Goal: Complete application form: Complete application form

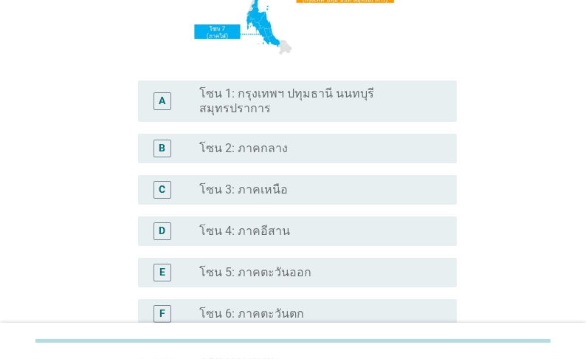
scroll to position [236, 0]
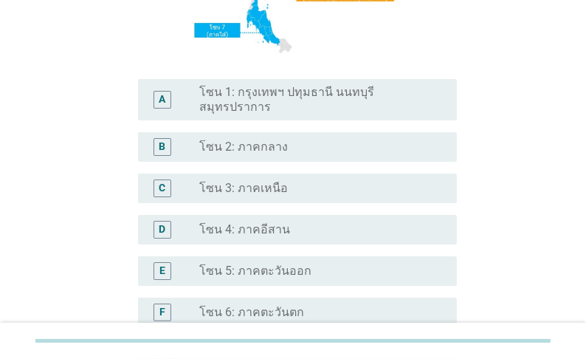
click at [280, 103] on label "โซน 1: กรุงเทพฯ ปทุมธานี นนทบุรี สมุทรปราการ" at bounding box center [316, 100] width 234 height 30
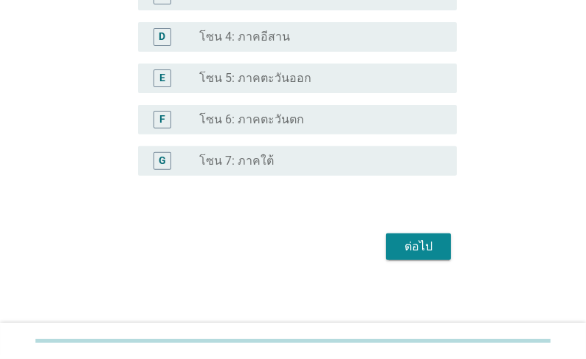
scroll to position [430, 0]
click at [420, 248] on div "ต่อไป" at bounding box center [418, 246] width 41 height 18
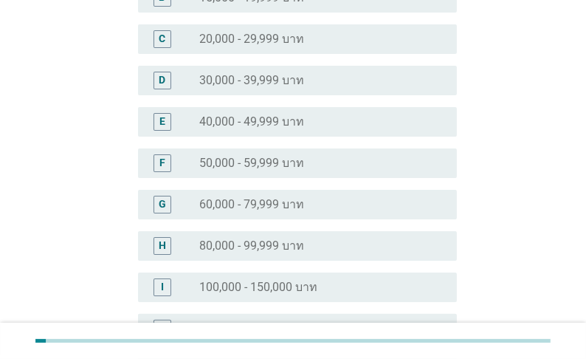
scroll to position [295, 0]
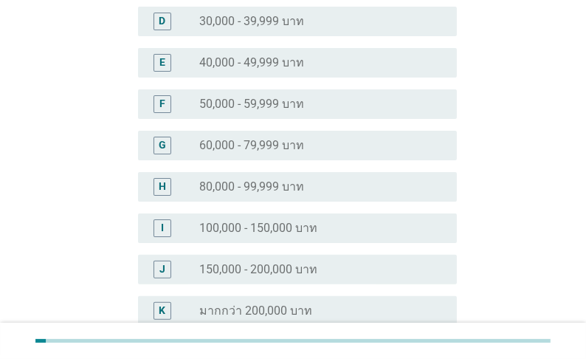
click at [287, 221] on label "100,000 - 150,000 บาท" at bounding box center [258, 228] width 118 height 15
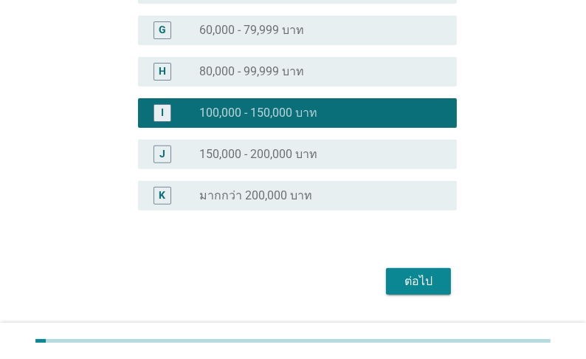
scroll to position [419, 0]
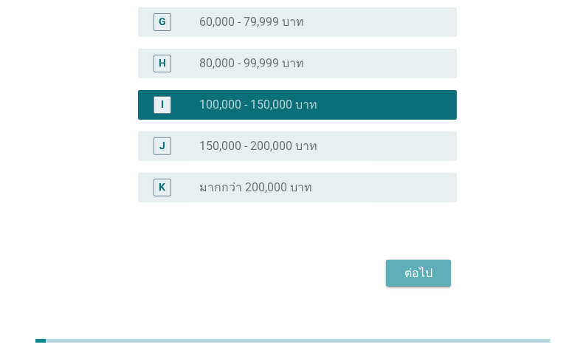
click at [417, 264] on div "ต่อไป" at bounding box center [418, 273] width 41 height 18
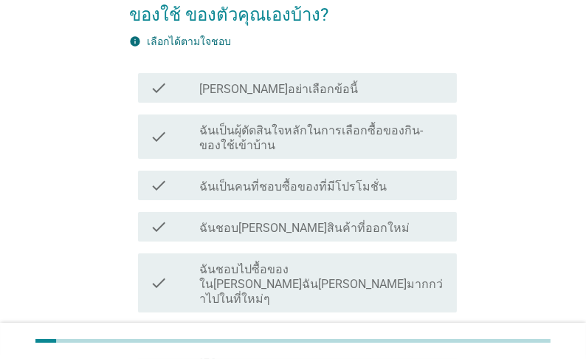
scroll to position [118, 0]
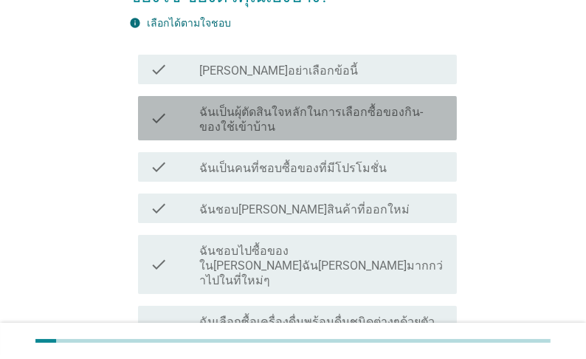
click at [252, 131] on label "ฉันเป็นผุ้ตัดสินใจหลักในการเลือกซื้อของกิน-ของใช้เข้าบ้าน" at bounding box center [322, 120] width 246 height 30
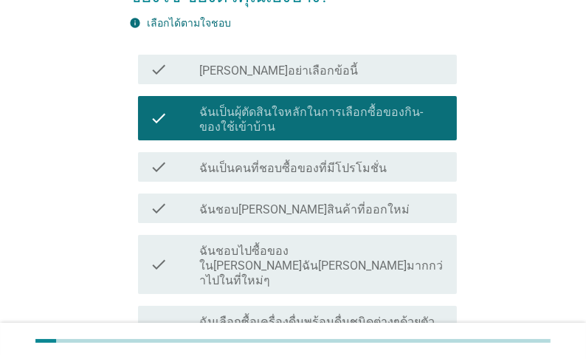
click at [328, 182] on div "check check_box_outline_blank ฉันเป็นคนที่ชอบซื้อของที่มีโปรโมชั่น" at bounding box center [297, 167] width 319 height 30
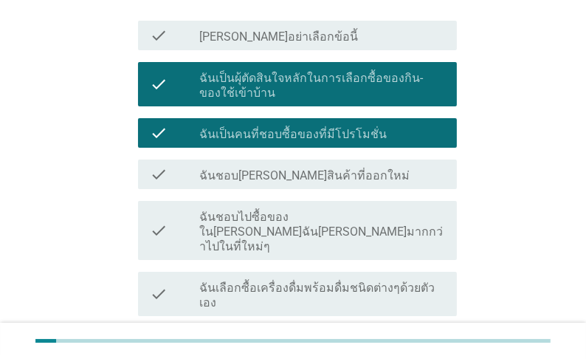
scroll to position [177, 0]
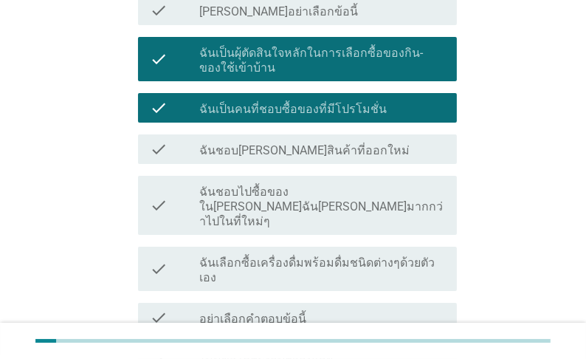
click at [338, 158] on label "ฉันชอบ[PERSON_NAME]สินค้าที่ออกใหม่" at bounding box center [304, 150] width 210 height 15
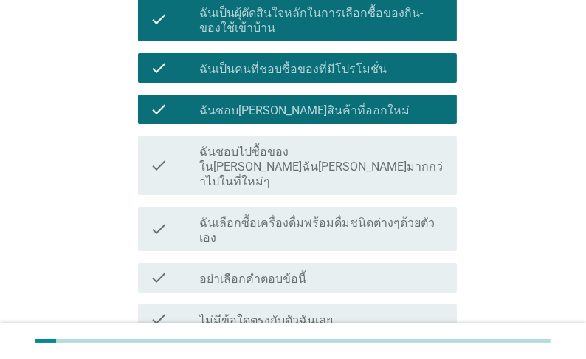
scroll to position [236, 0]
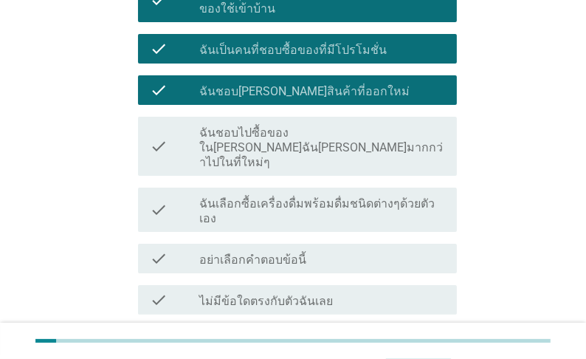
click at [255, 205] on label "ฉันเลือกซื้อเครื่องดื่มพร้อมดื่มชนิดต่างๆด้วยตัวเอง" at bounding box center [322, 211] width 246 height 30
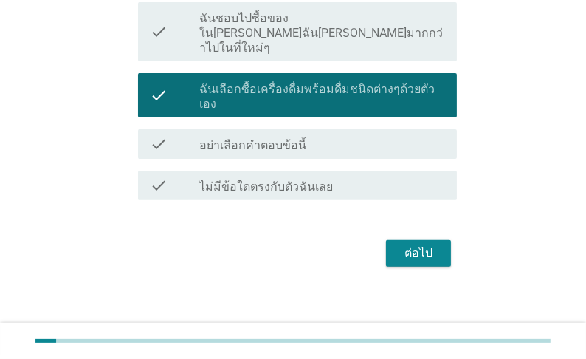
scroll to position [351, 0]
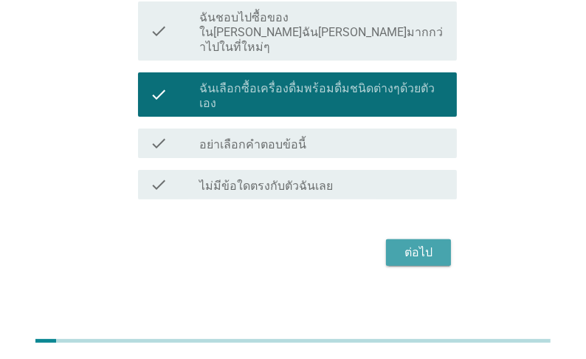
click at [410, 247] on div "ต่อไป" at bounding box center [418, 253] width 41 height 18
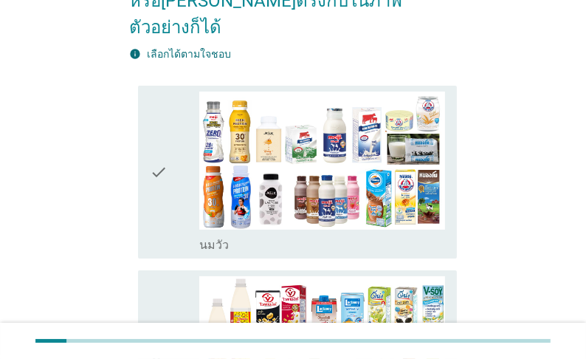
scroll to position [236, 0]
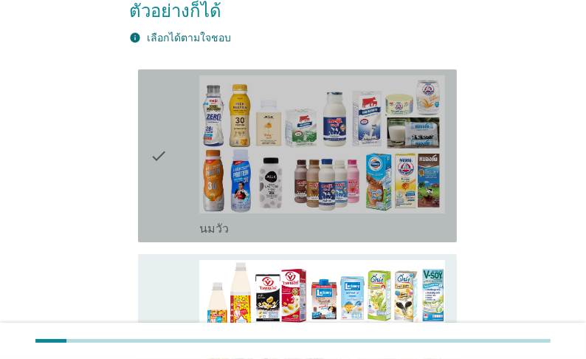
click at [250, 218] on div "check_box_outline_blank [PERSON_NAME]" at bounding box center [322, 227] width 246 height 18
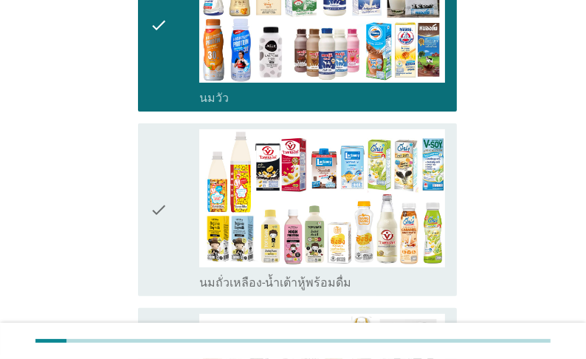
scroll to position [413, 0]
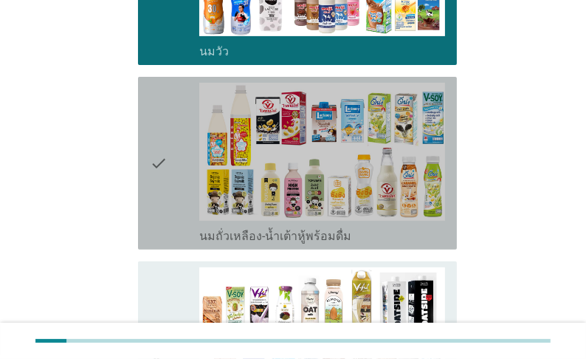
click at [249, 229] on label "นมถั่วเหลือง-น้ำเต้าหู้พร้อมดื่ม" at bounding box center [275, 236] width 152 height 15
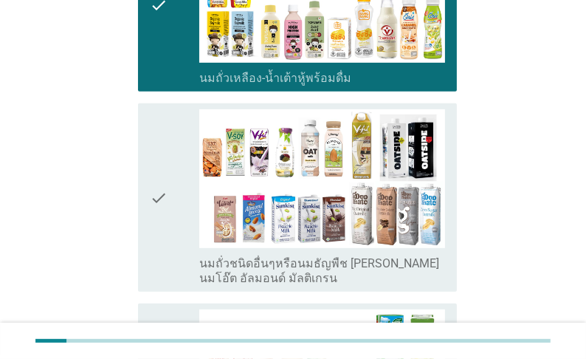
scroll to position [591, 0]
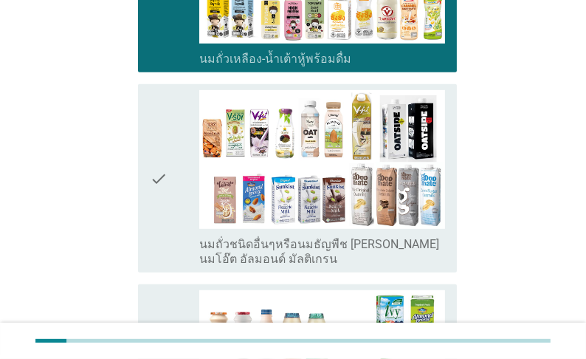
click at [250, 246] on label "นมถั่วชนิดอื่นๆหรือนมธัญพืช [PERSON_NAME] นมโอ๊ต อัลมอนด์ มัลติเกรน" at bounding box center [322, 252] width 246 height 30
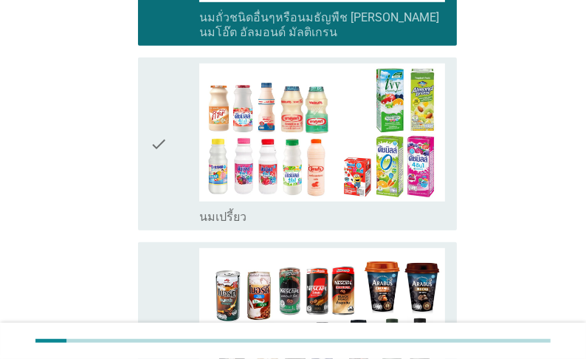
scroll to position [827, 0]
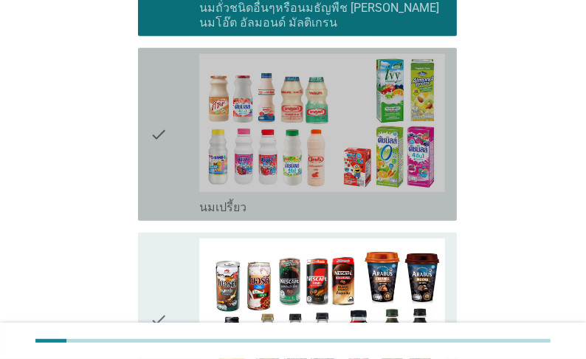
click at [247, 200] on label "นมเปรี้ยว" at bounding box center [222, 207] width 47 height 15
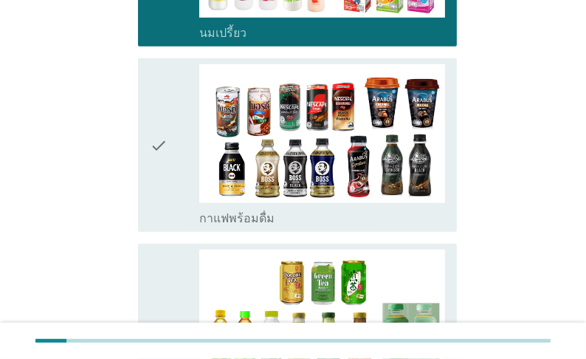
scroll to position [1004, 0]
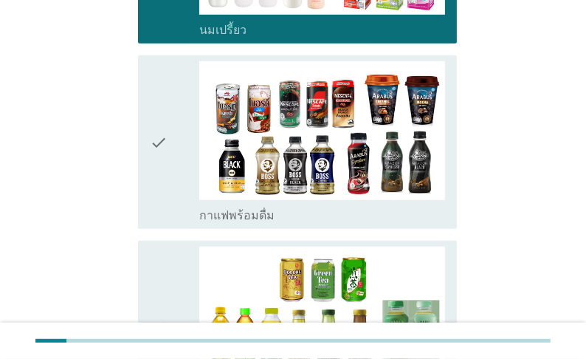
click at [244, 208] on label "กาแฟพร้อมดื่ม" at bounding box center [236, 215] width 75 height 15
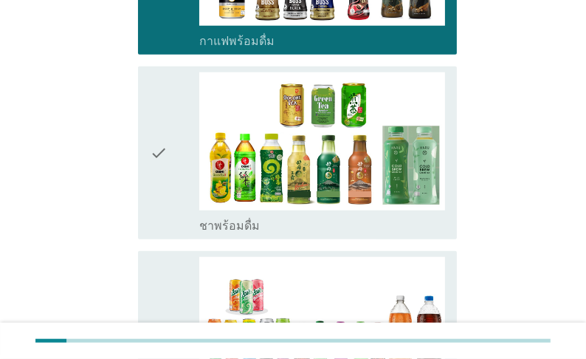
scroll to position [1181, 0]
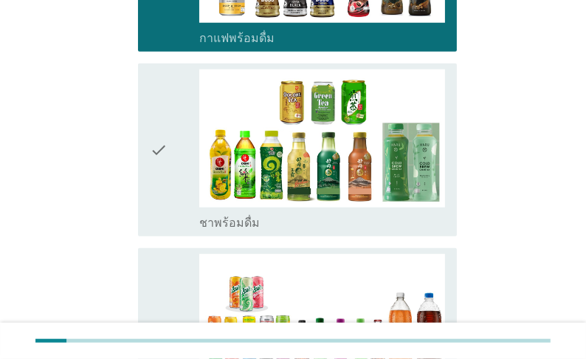
click at [237, 216] on label "ชาพร้อมดื่ม" at bounding box center [229, 223] width 61 height 15
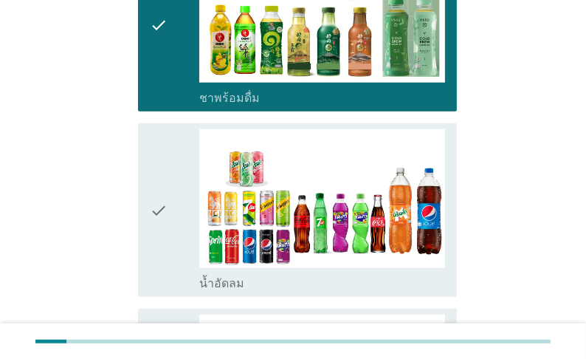
scroll to position [1417, 0]
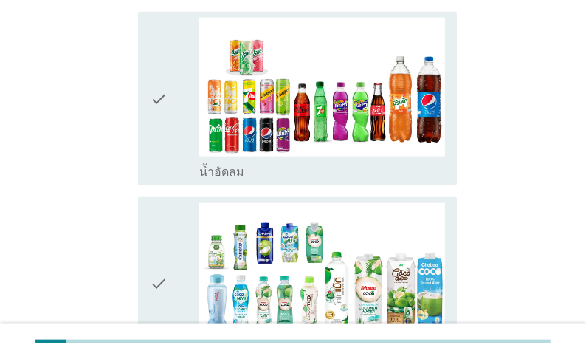
click at [239, 165] on label "น้ำอัดลม" at bounding box center [221, 172] width 45 height 15
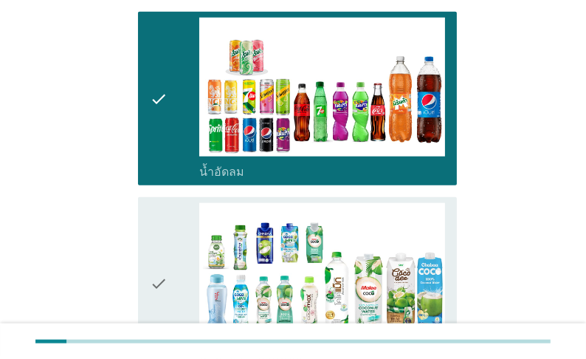
scroll to position [1476, 0]
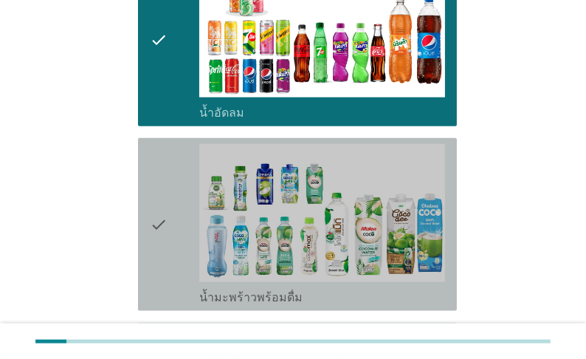
click at [248, 293] on label "น้ำมะพร้าวพร้อมดื่ม" at bounding box center [250, 297] width 103 height 15
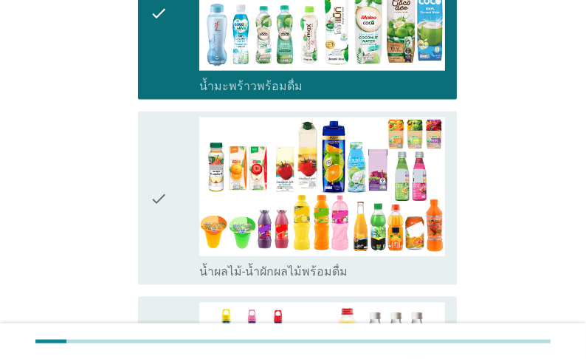
scroll to position [1713, 0]
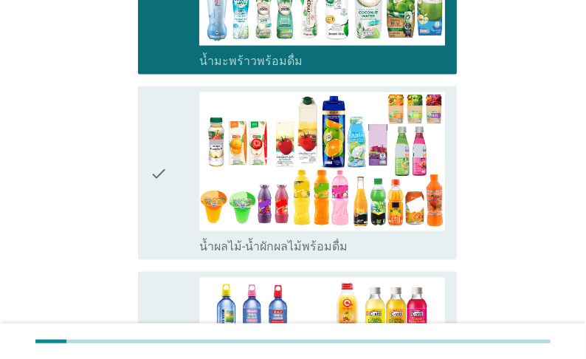
click at [275, 246] on label "น้ำผลไม้-น้ำผักผลไม้พร้อมดื่ม" at bounding box center [273, 246] width 148 height 15
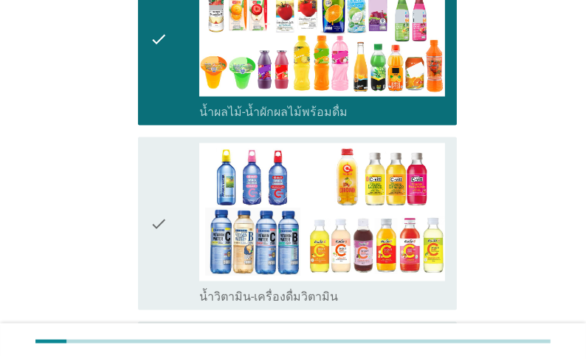
scroll to position [1890, 0]
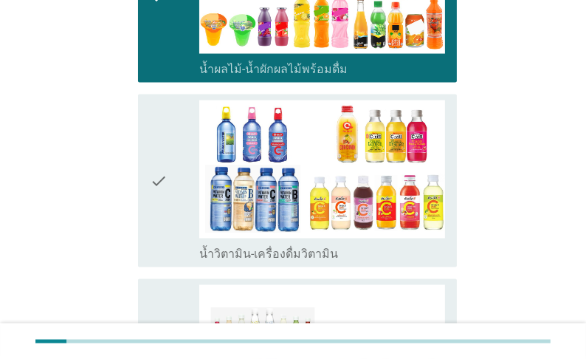
click at [269, 253] on label "น้ำวิตามิน-เครื่องดื่มวิตามิน" at bounding box center [268, 254] width 139 height 15
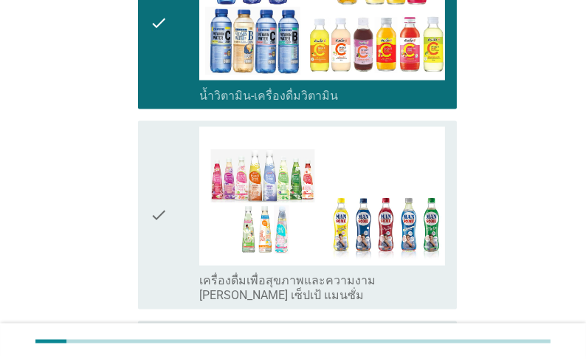
scroll to position [2067, 0]
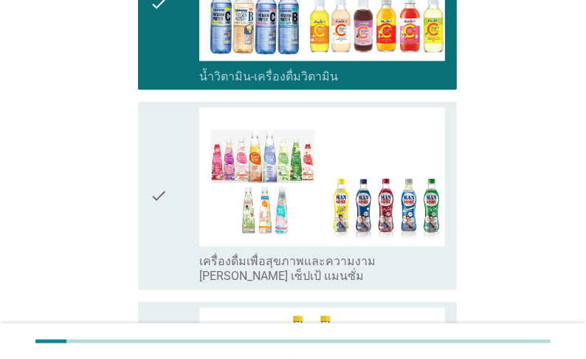
click at [261, 272] on label "เครื่องดื่มเพื่อสุขภาพและความงาม [PERSON_NAME] เซ็ปเป้ แมนซั่ม" at bounding box center [322, 270] width 246 height 30
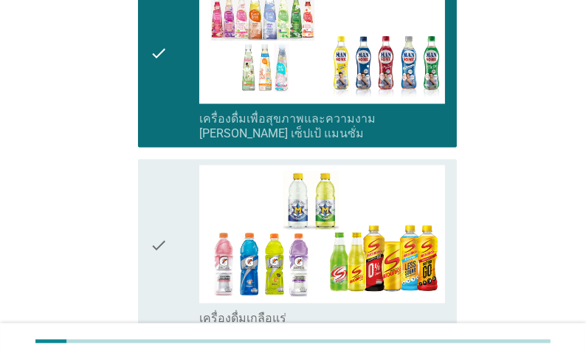
scroll to position [2303, 0]
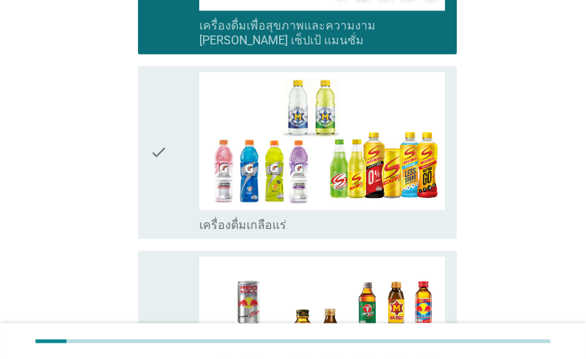
click at [280, 224] on label "เครื่องดื่มเกลือแร่" at bounding box center [242, 225] width 87 height 15
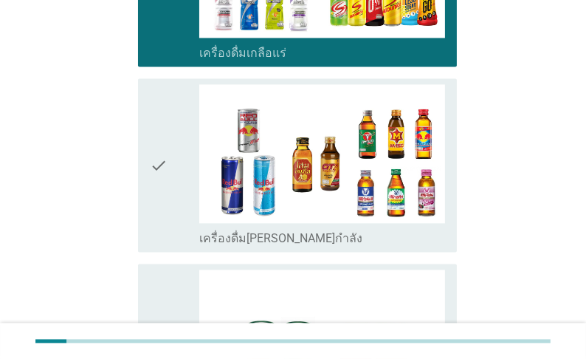
scroll to position [2480, 0]
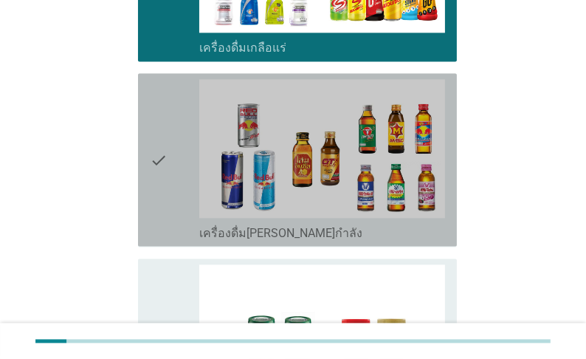
click at [266, 234] on label "เครื่องดื่ม[PERSON_NAME]กำลัง" at bounding box center [280, 233] width 163 height 15
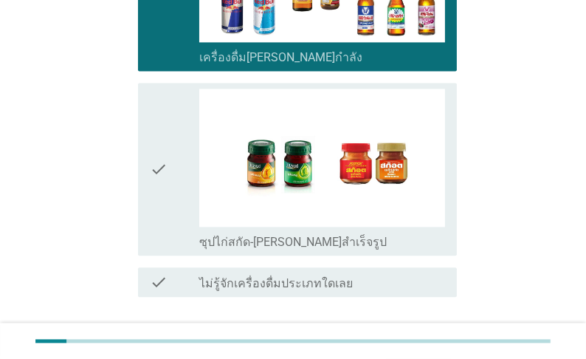
scroll to position [2657, 0]
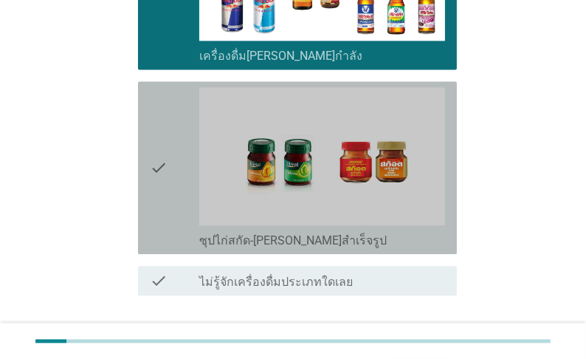
click at [265, 247] on label "ซุปไก่สกัด-[PERSON_NAME]สำเร็จรูป" at bounding box center [292, 240] width 187 height 15
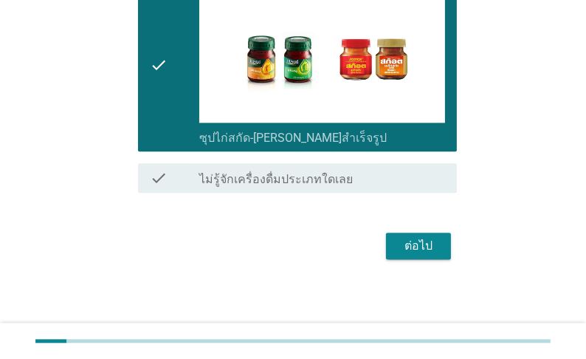
scroll to position [2764, 0]
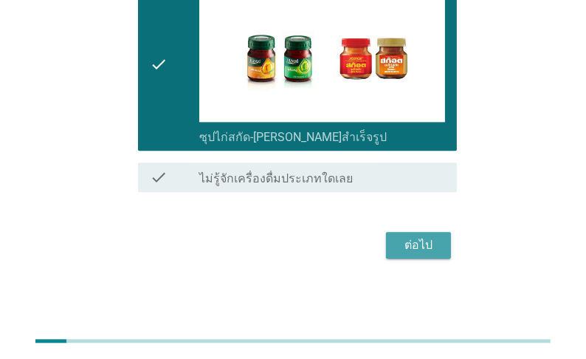
click at [420, 248] on div "ต่อไป" at bounding box center [418, 245] width 41 height 18
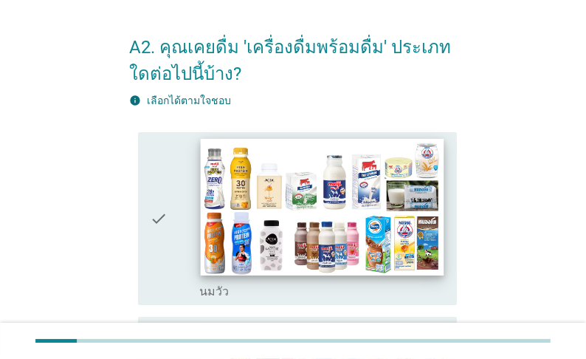
scroll to position [59, 0]
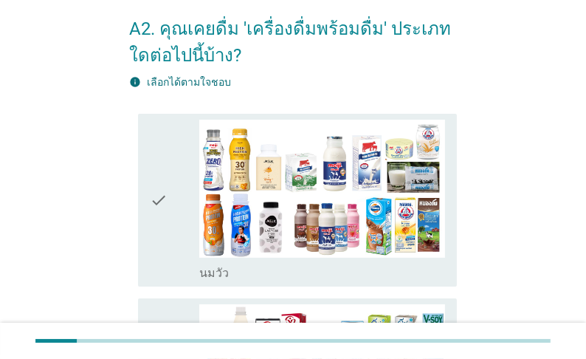
click at [228, 280] on label "นมวัว" at bounding box center [214, 273] width 30 height 15
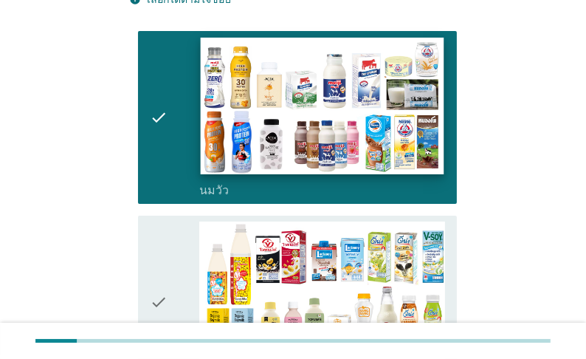
scroll to position [236, 0]
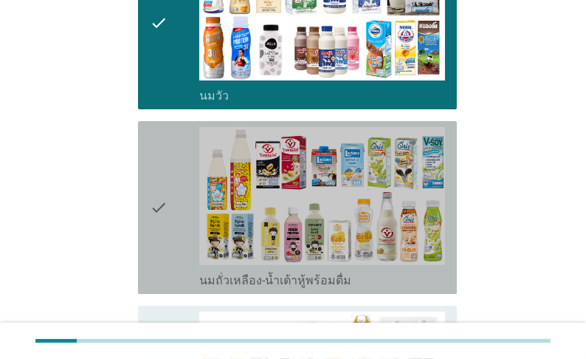
click at [216, 288] on label "นมถั่วเหลือง-น้ำเต้าหู้พร้อมดื่ม" at bounding box center [275, 280] width 152 height 15
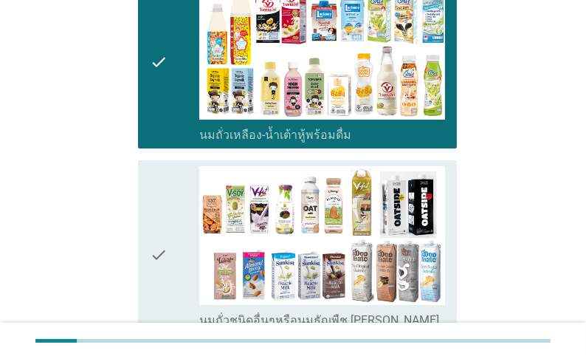
scroll to position [413, 0]
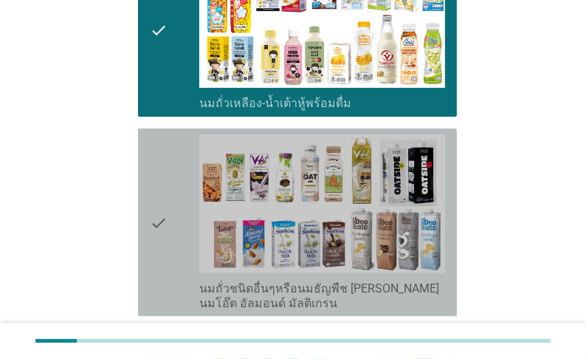
click at [246, 304] on label "นมถั่วชนิดอื่นๆหรือนมธัญพืช [PERSON_NAME] นมโอ๊ต อัลมอนด์ มัลติเกรน" at bounding box center [322, 296] width 246 height 30
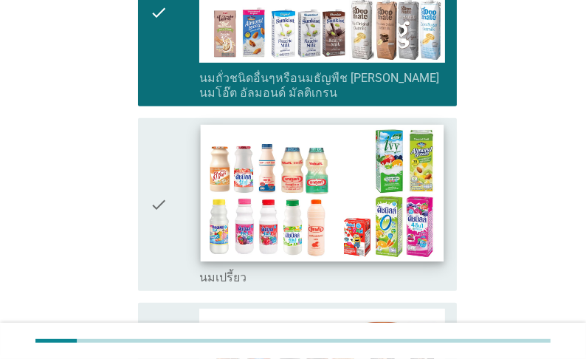
scroll to position [650, 0]
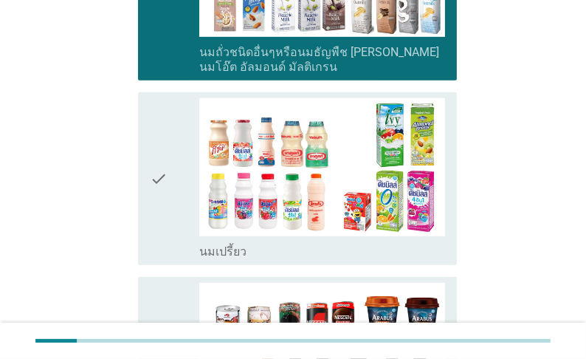
click at [244, 259] on label "นมเปรี้ยว" at bounding box center [222, 251] width 47 height 15
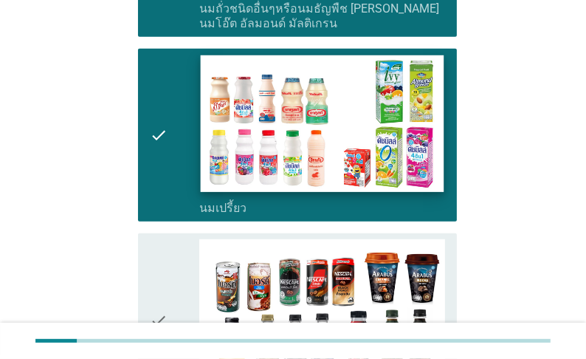
scroll to position [827, 0]
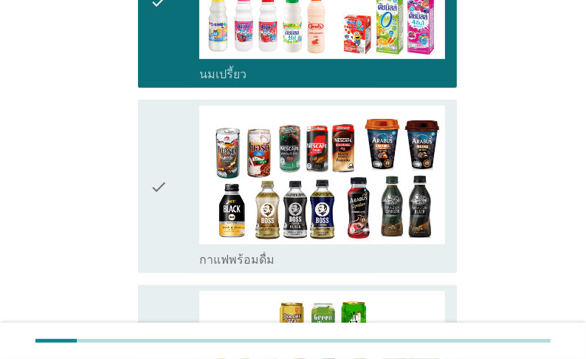
click at [269, 267] on label "กาแฟพร้อมดื่ม" at bounding box center [236, 259] width 75 height 15
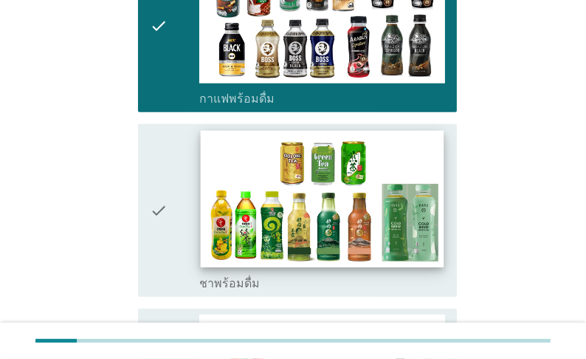
scroll to position [1004, 0]
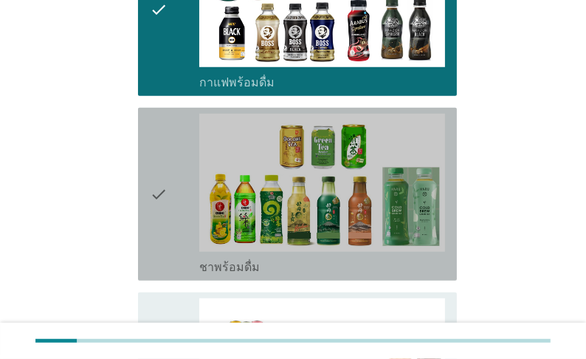
click at [255, 275] on label "ชาพร้อมดื่ม" at bounding box center [229, 267] width 61 height 15
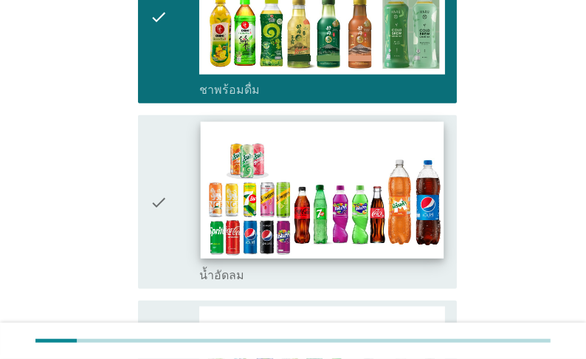
scroll to position [1240, 0]
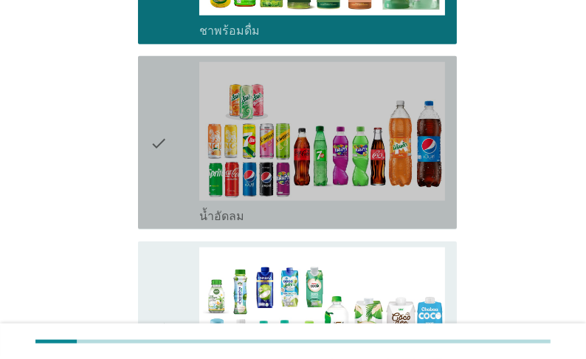
click at [244, 224] on label "น้ำอัดลม" at bounding box center [221, 216] width 45 height 15
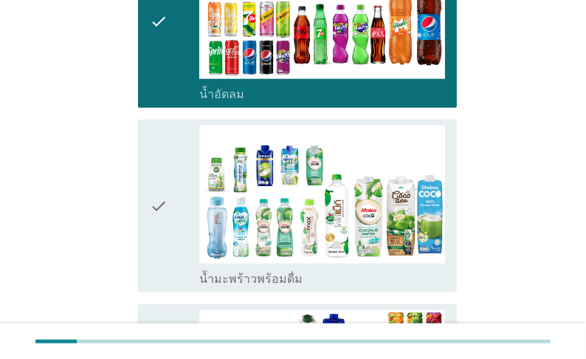
scroll to position [1417, 0]
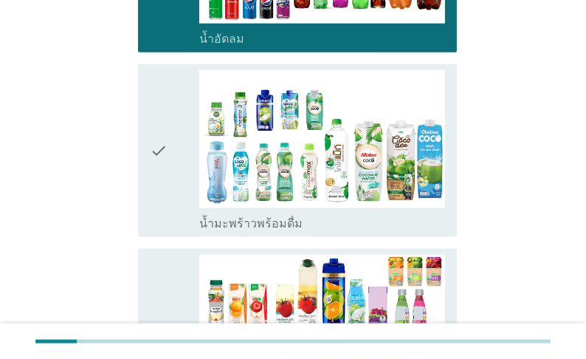
click at [242, 231] on label "น้ำมะพร้าวพร้อมดื่ม" at bounding box center [250, 223] width 103 height 15
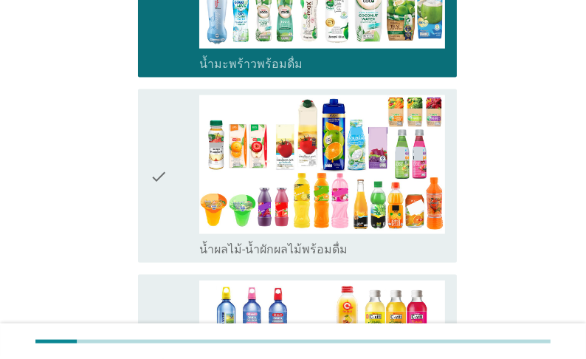
scroll to position [1594, 0]
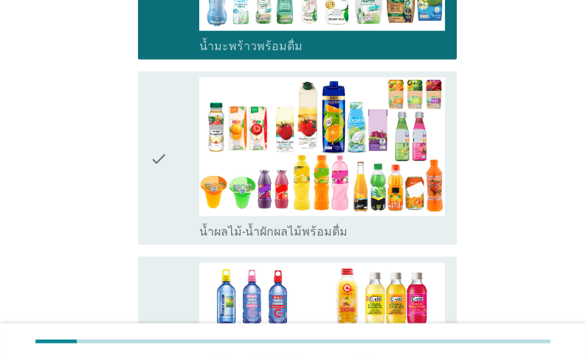
click at [247, 239] on label "น้ำผลไม้-น้ำผักผลไม้พร้อมดื่ม" at bounding box center [273, 231] width 148 height 15
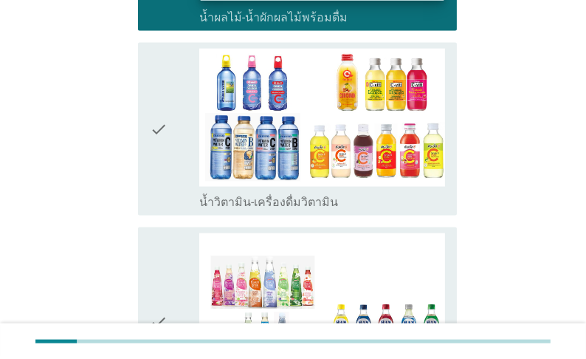
scroll to position [1831, 0]
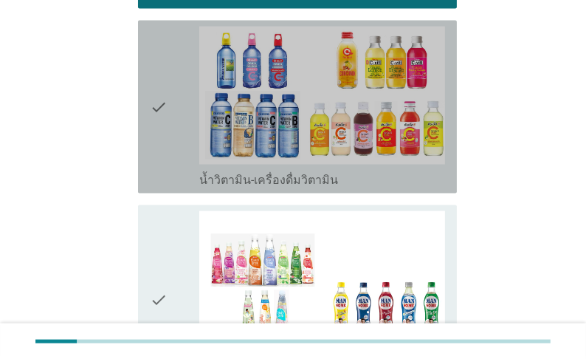
click at [279, 187] on label "น้ำวิตามิน-เครื่องดื่มวิตามิน" at bounding box center [268, 180] width 139 height 15
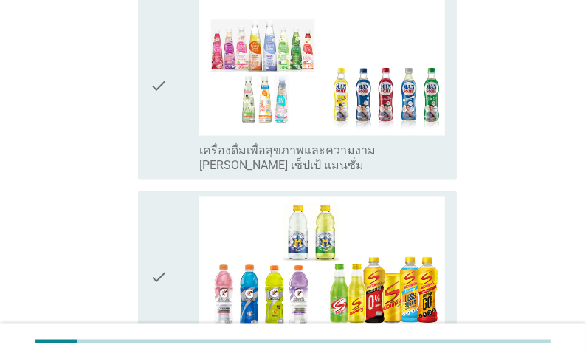
scroll to position [2067, 0]
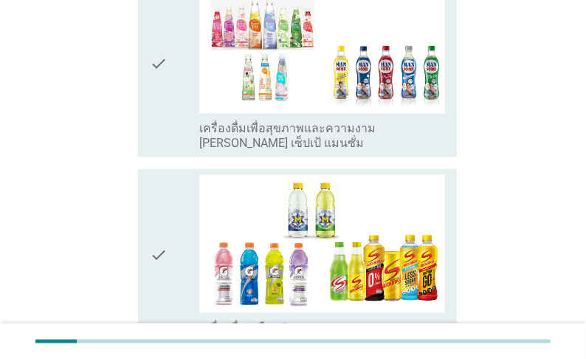
click at [251, 151] on label "เครื่องดื่มเพื่อสุขภาพและความงาม [PERSON_NAME] เซ็ปเป้ แมนซั่ม" at bounding box center [322, 137] width 246 height 30
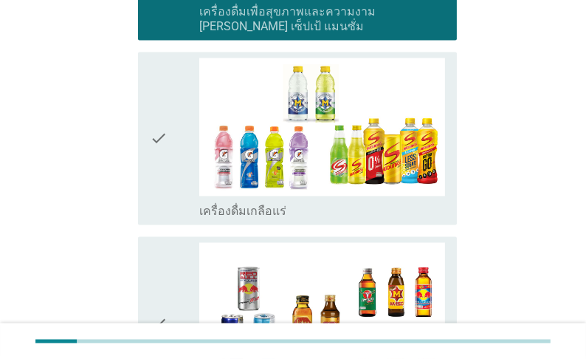
scroll to position [2244, 0]
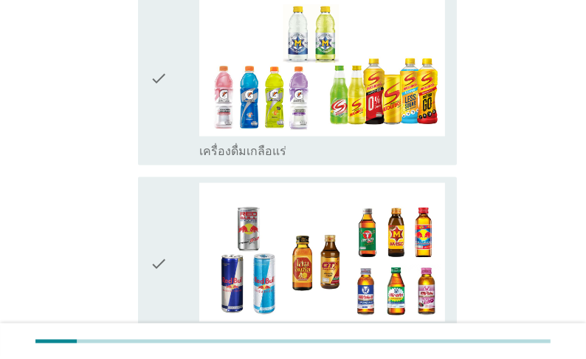
click at [236, 159] on label "เครื่องดื่มเกลือแร่" at bounding box center [242, 151] width 87 height 15
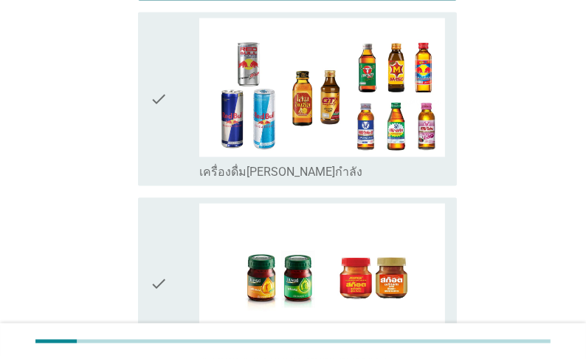
scroll to position [2421, 0]
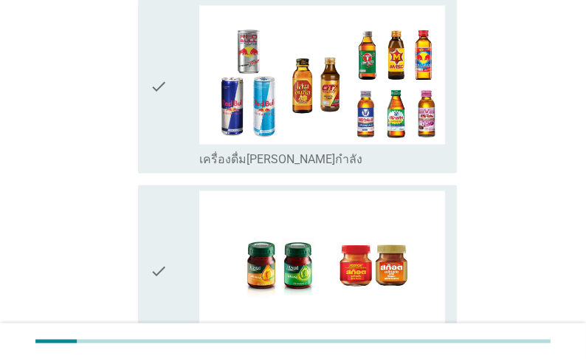
click at [235, 167] on label "เครื่องดื่ม[PERSON_NAME]กำลัง" at bounding box center [280, 159] width 163 height 15
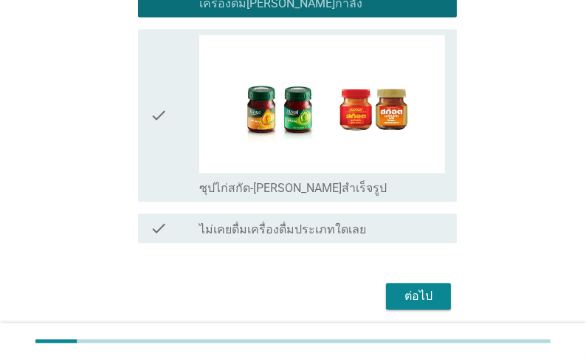
scroll to position [2598, 0]
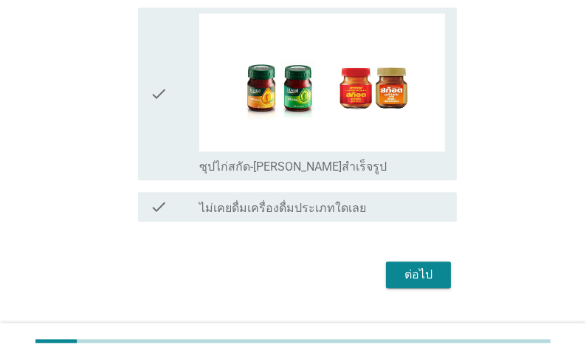
click at [269, 174] on label "ซุปไก่สกัด-[PERSON_NAME]สำเร็จรูป" at bounding box center [292, 166] width 187 height 15
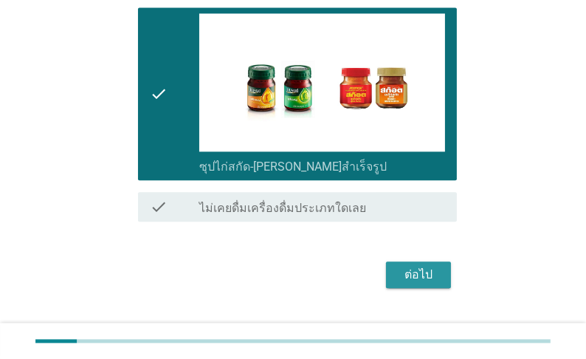
click at [421, 283] on div "ต่อไป" at bounding box center [418, 275] width 41 height 18
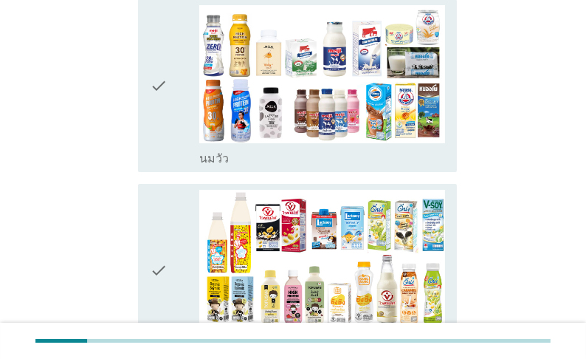
scroll to position [177, 0]
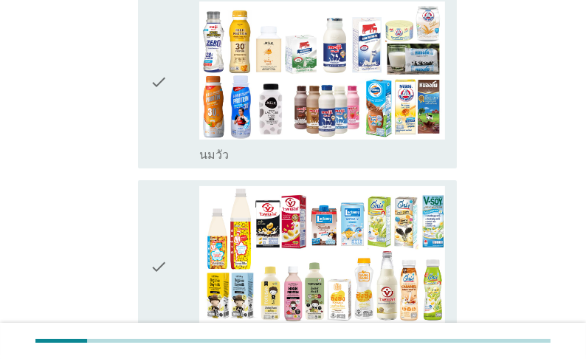
click at [216, 162] on label "นมวัว" at bounding box center [214, 155] width 30 height 15
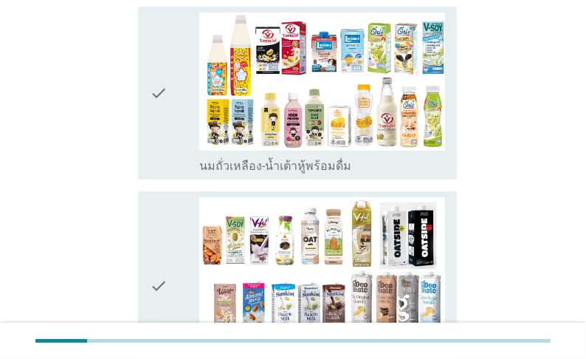
scroll to position [354, 0]
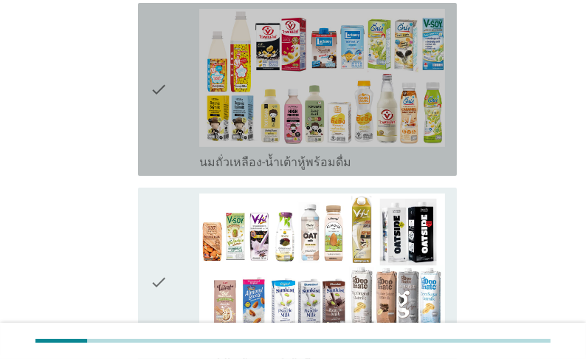
click at [222, 170] on label "นมถั่วเหลือง-น้ำเต้าหู้พร้อมดื่ม" at bounding box center [275, 162] width 152 height 15
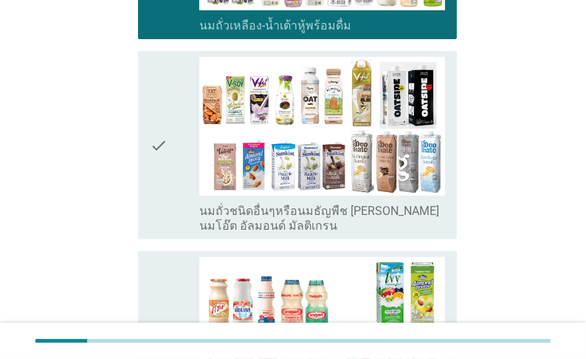
scroll to position [531, 0]
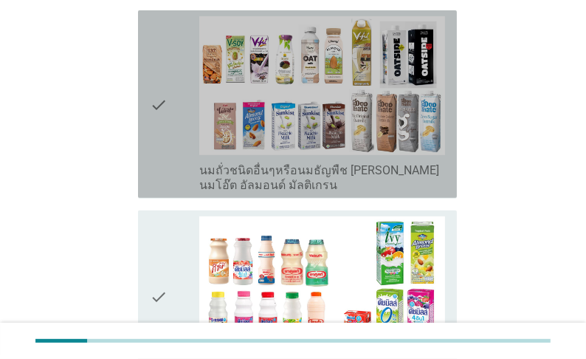
click at [226, 188] on label "นมถั่วชนิดอื่นๆหรือนมธัญพืช [PERSON_NAME] นมโอ๊ต อัลมอนด์ มัลติเกรน" at bounding box center [322, 178] width 246 height 30
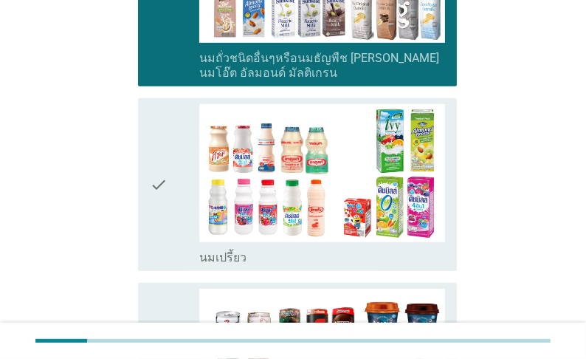
scroll to position [709, 0]
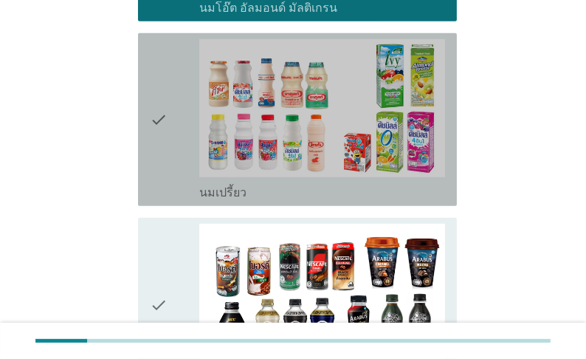
click at [227, 200] on label "นมเปรี้ยว" at bounding box center [222, 192] width 47 height 15
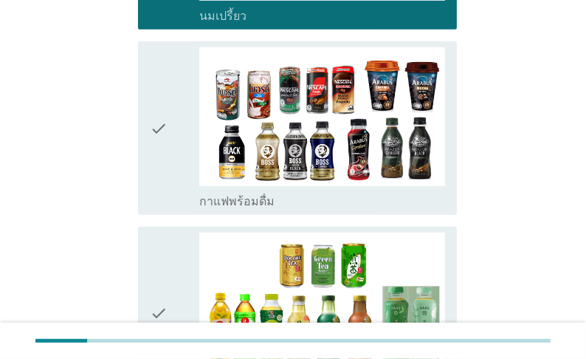
scroll to position [886, 0]
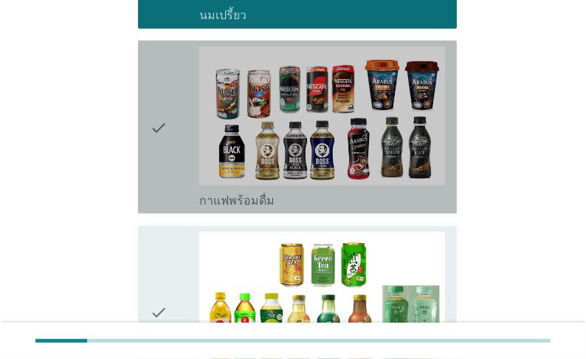
click at [230, 208] on label "กาแฟพร้อมดื่ม" at bounding box center [236, 200] width 75 height 15
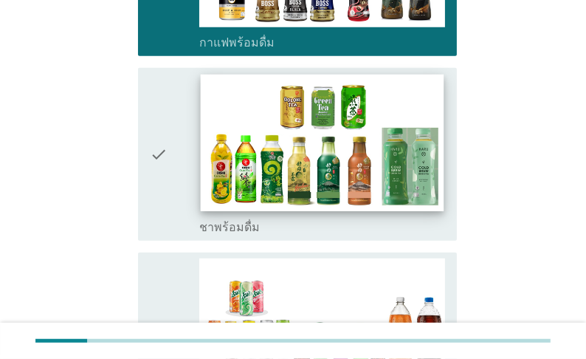
scroll to position [1063, 0]
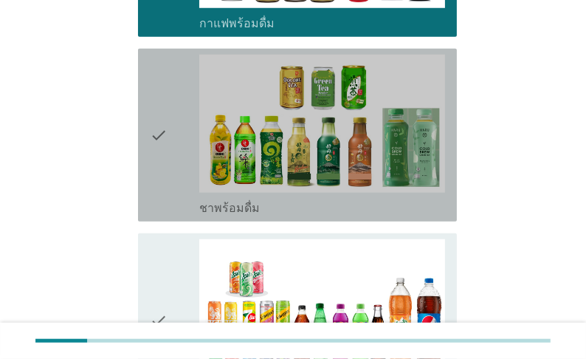
click at [238, 216] on label "ชาพร้อมดื่ม" at bounding box center [229, 208] width 61 height 15
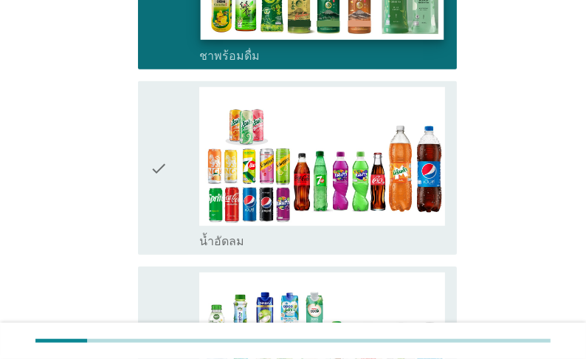
scroll to position [1240, 0]
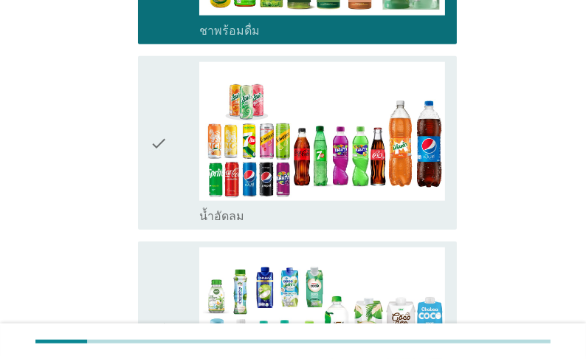
click at [244, 224] on label "น้ำอัดลม" at bounding box center [221, 216] width 45 height 15
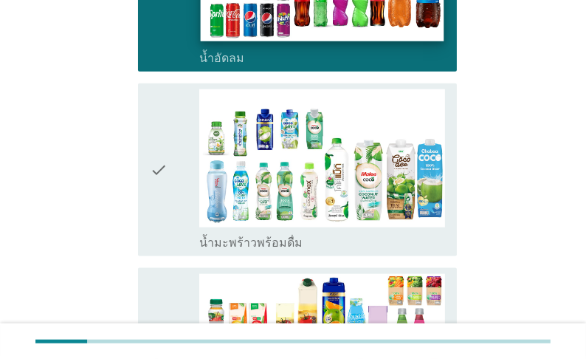
scroll to position [1417, 0]
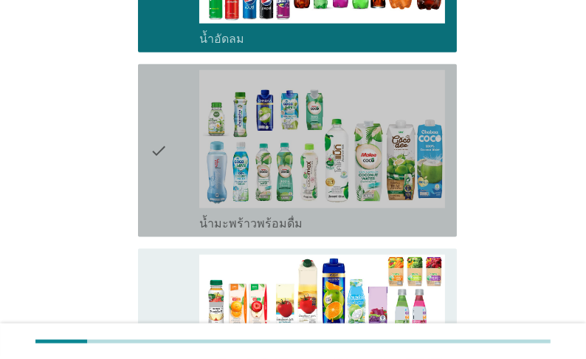
click at [233, 231] on label "น้ำมะพร้าวพร้อมดื่ม" at bounding box center [250, 223] width 103 height 15
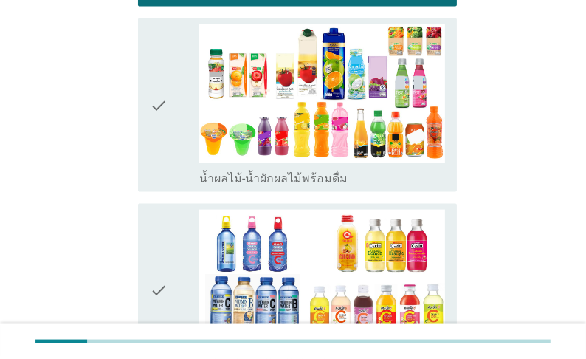
scroll to position [1653, 0]
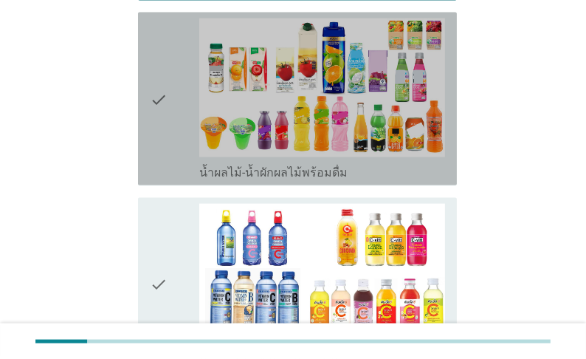
click at [244, 180] on label "น้ำผลไม้-น้ำผักผลไม้พร้อมดื่ม" at bounding box center [273, 172] width 148 height 15
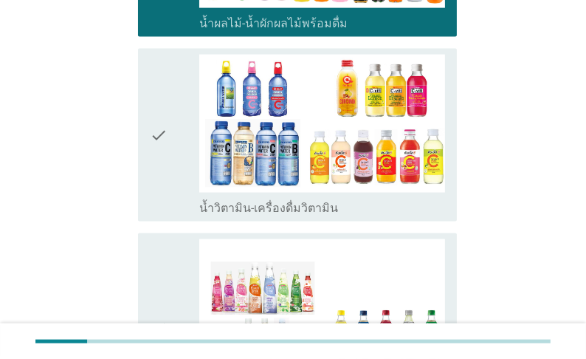
scroll to position [1831, 0]
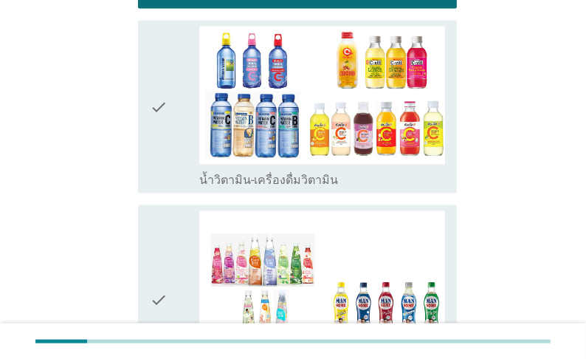
click at [241, 187] on label "น้ำวิตามิน-เครื่องดื่มวิตามิน" at bounding box center [268, 180] width 139 height 15
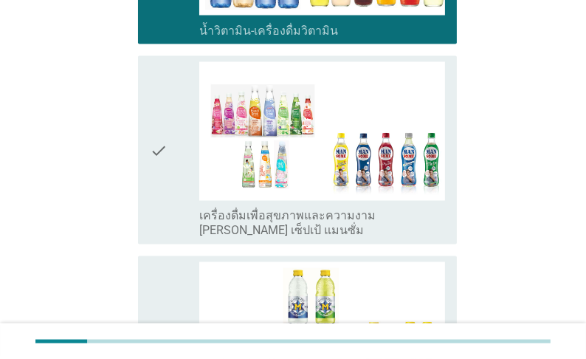
scroll to position [2008, 0]
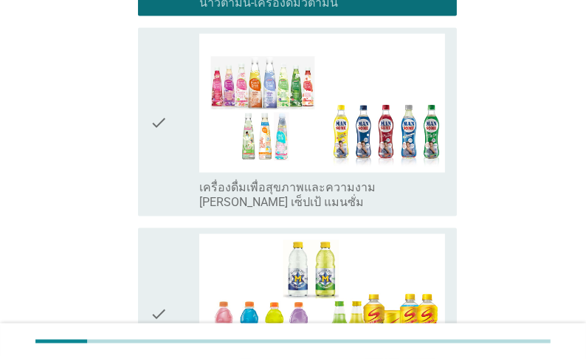
click at [241, 210] on label "เครื่องดื่มเพื่อสุขภาพและความงาม [PERSON_NAME] เซ็ปเป้ แมนซั่ม" at bounding box center [322, 196] width 246 height 30
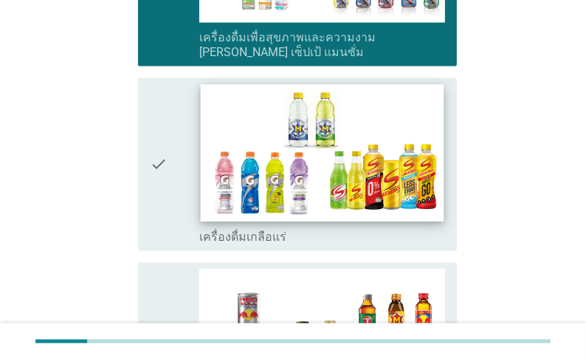
scroll to position [2185, 0]
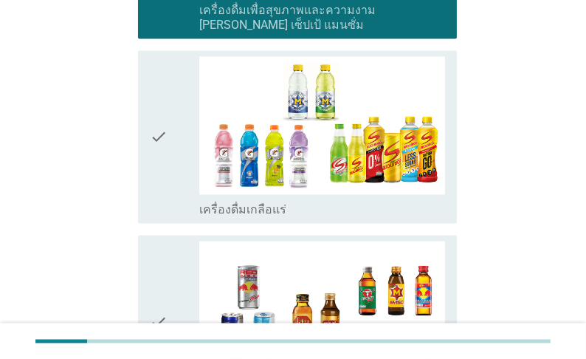
click at [245, 218] on label "เครื่องดื่มเกลือแร่" at bounding box center [242, 210] width 87 height 15
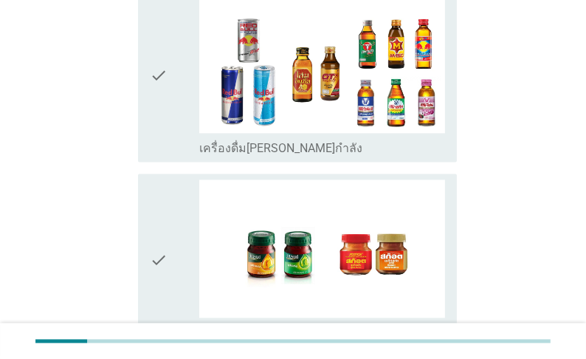
scroll to position [2421, 0]
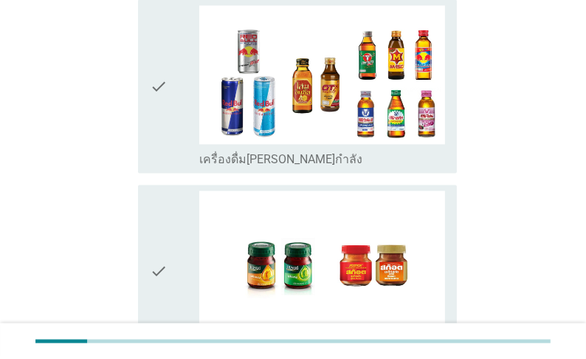
click at [245, 167] on label "เครื่องดื่ม[PERSON_NAME]กำลัง" at bounding box center [280, 159] width 163 height 15
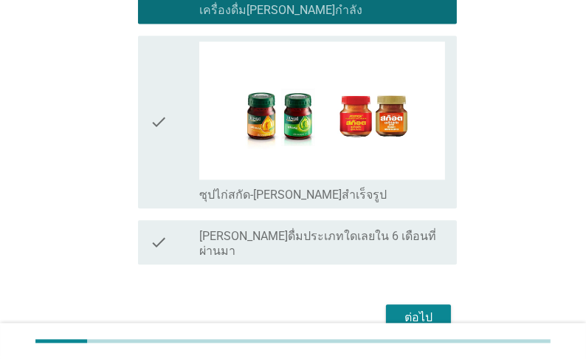
scroll to position [2598, 0]
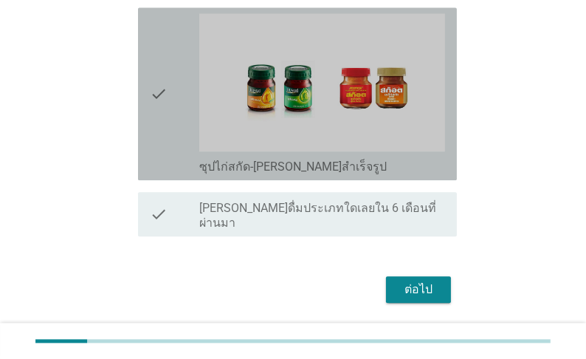
click at [244, 174] on label "ซุปไก่สกัด-[PERSON_NAME]สำเร็จรูป" at bounding box center [292, 166] width 187 height 15
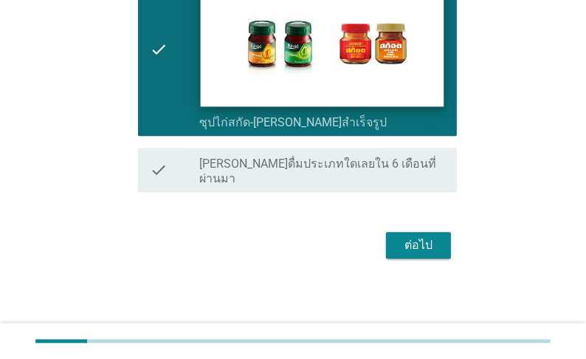
scroll to position [2672, 0]
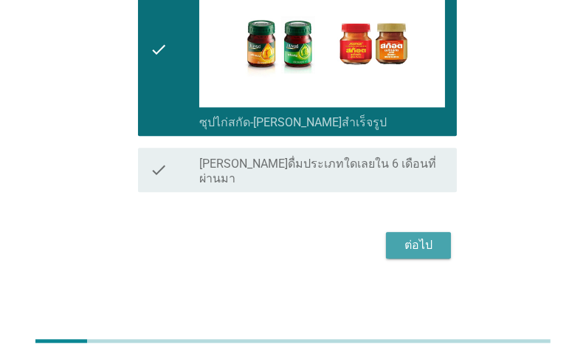
click at [413, 246] on div "ต่อไป" at bounding box center [418, 245] width 41 height 18
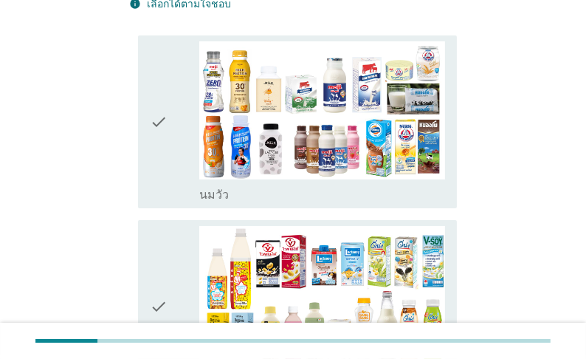
scroll to position [177, 0]
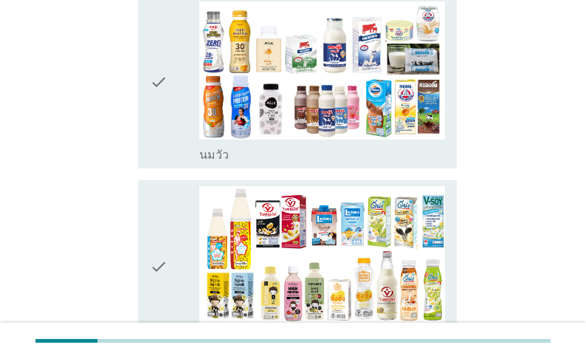
click at [214, 159] on label "นมวัว" at bounding box center [214, 155] width 30 height 15
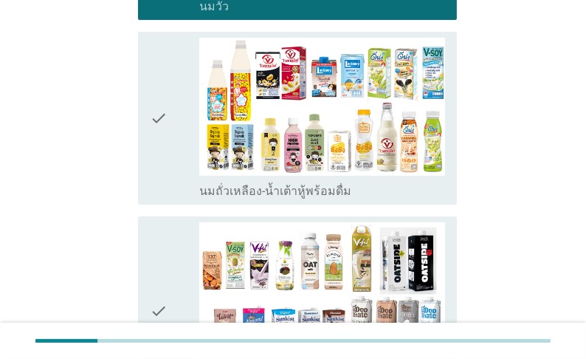
scroll to position [354, 0]
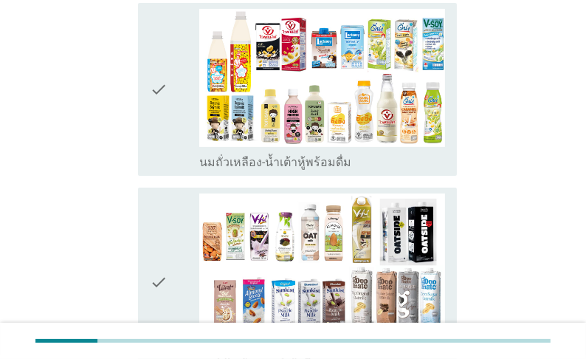
click at [218, 170] on label "นมถั่วเหลือง-น้ำเต้าหู้พร้อมดื่ม" at bounding box center [275, 162] width 152 height 15
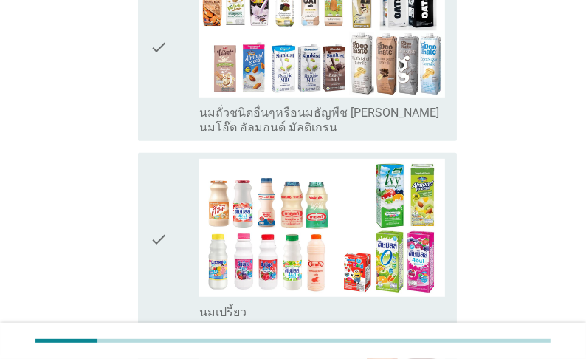
scroll to position [591, 0]
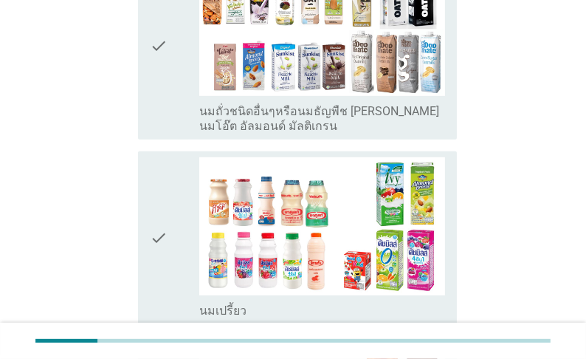
click at [231, 132] on label "นมถั่วชนิดอื่นๆหรือนมธัญพืช [PERSON_NAME] นมโอ๊ต อัลมอนด์ มัลติเกรน" at bounding box center [322, 119] width 246 height 30
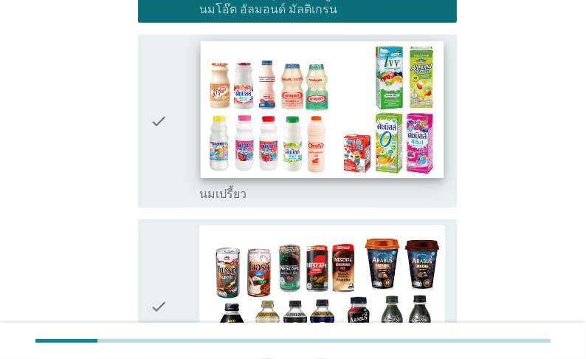
scroll to position [709, 0]
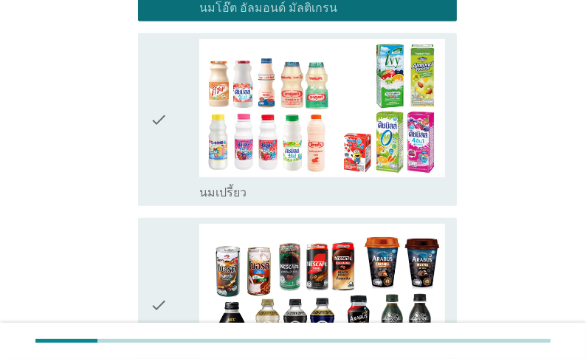
click at [234, 200] on label "นมเปรี้ยว" at bounding box center [222, 192] width 47 height 15
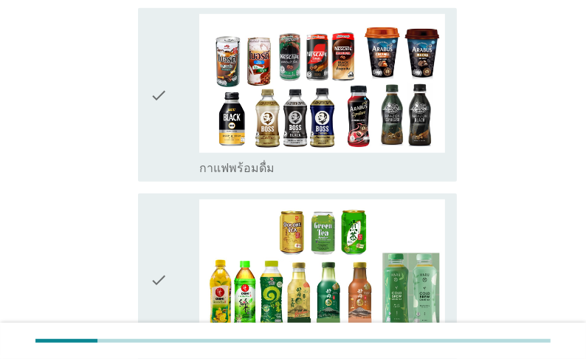
scroll to position [945, 0]
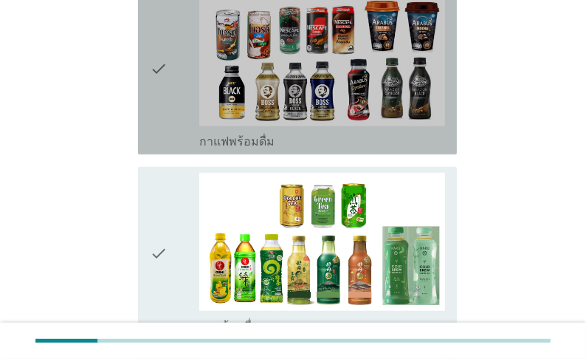
click at [241, 149] on label "กาแฟพร้อมดื่ม" at bounding box center [236, 141] width 75 height 15
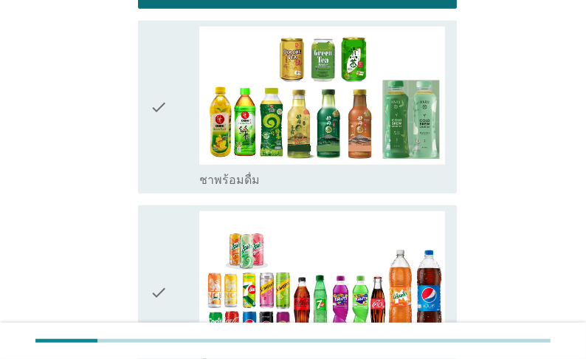
scroll to position [1122, 0]
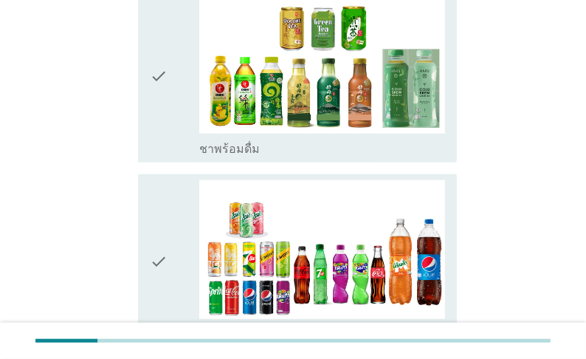
click at [235, 156] on label "ชาพร้อมดื่ม" at bounding box center [229, 149] width 61 height 15
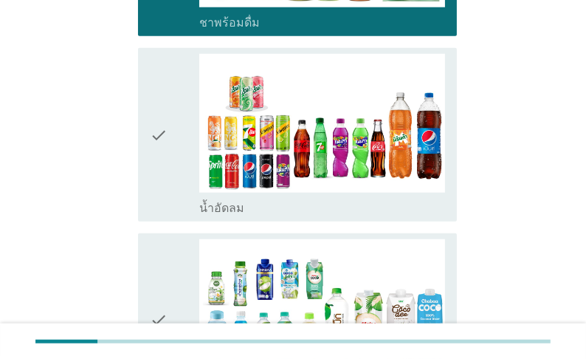
scroll to position [1299, 0]
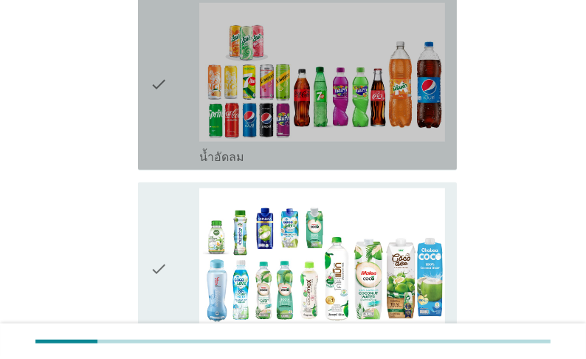
click at [231, 165] on label "น้ำอัดลม" at bounding box center [221, 157] width 45 height 15
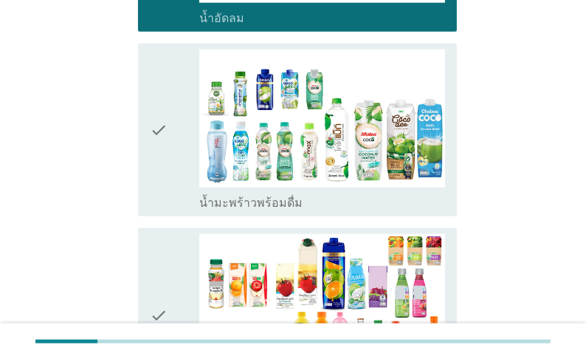
scroll to position [1476, 0]
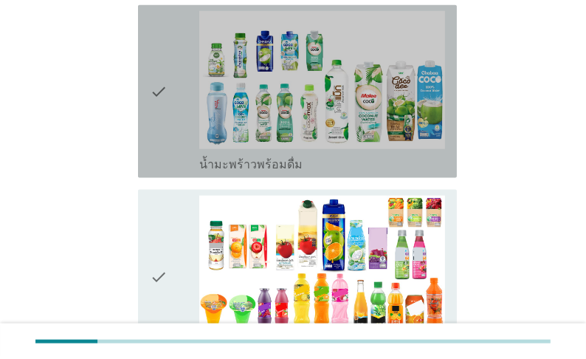
click at [225, 172] on label "น้ำมะพร้าวพร้อมดื่ม" at bounding box center [250, 164] width 103 height 15
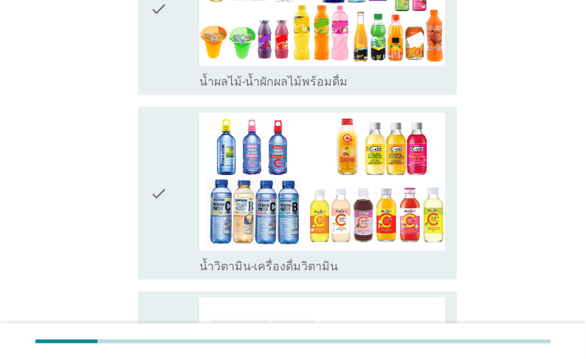
scroll to position [1772, 0]
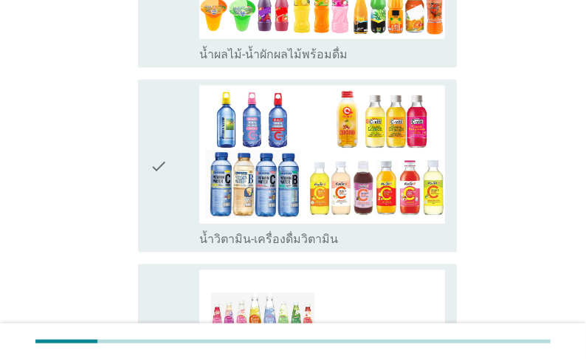
click at [228, 247] on label "น้ำวิตามิน-เครื่องดื่มวิตามิน" at bounding box center [268, 239] width 139 height 15
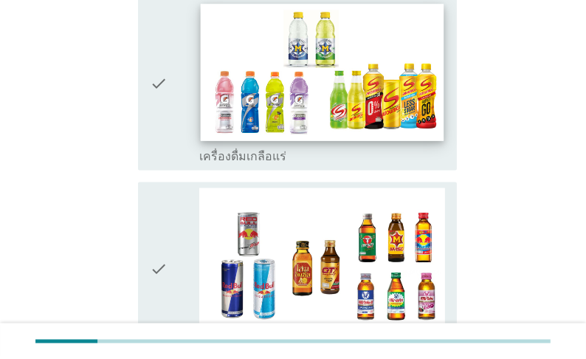
scroll to position [2244, 0]
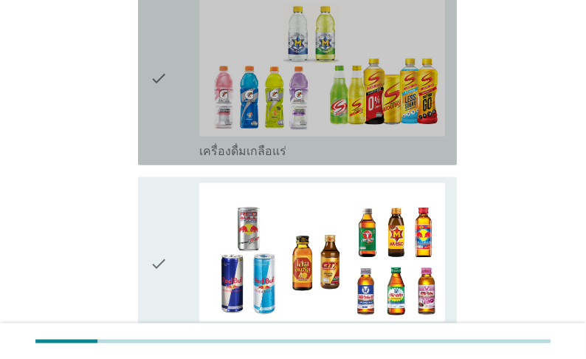
click at [275, 159] on label "เครื่องดื่มเกลือแร่" at bounding box center [242, 151] width 87 height 15
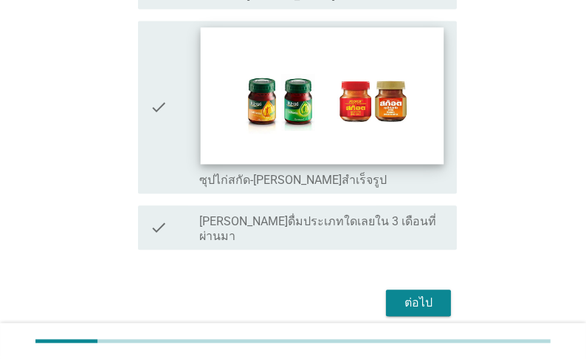
scroll to position [2672, 0]
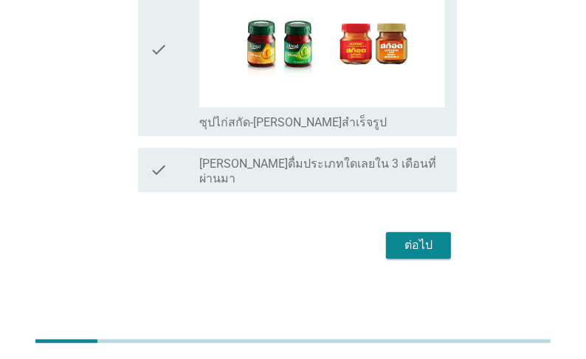
click at [399, 243] on div "ต่อไป" at bounding box center [418, 245] width 41 height 18
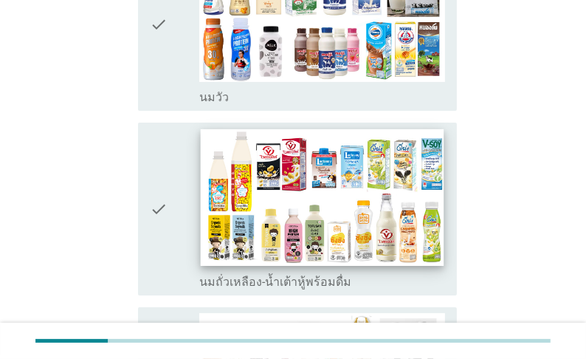
scroll to position [177, 0]
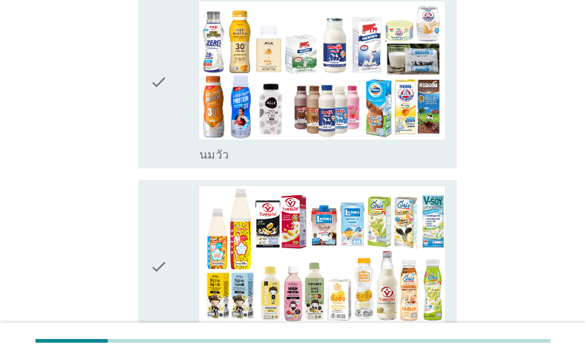
click at [220, 162] on label "นมวัว" at bounding box center [214, 155] width 30 height 15
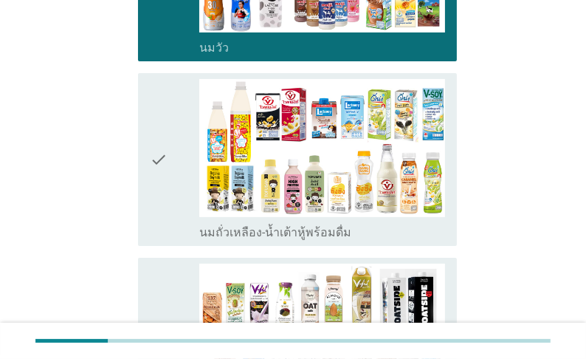
scroll to position [354, 0]
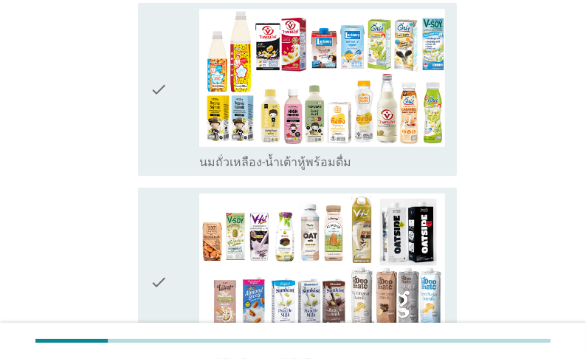
click at [219, 170] on label "นมถั่วเหลือง-น้ำเต้าหู้พร้อมดื่ม" at bounding box center [275, 162] width 152 height 15
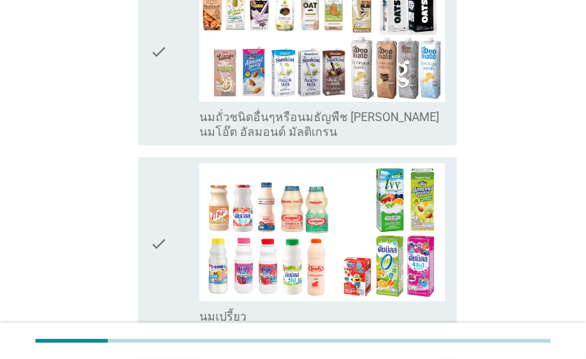
scroll to position [591, 0]
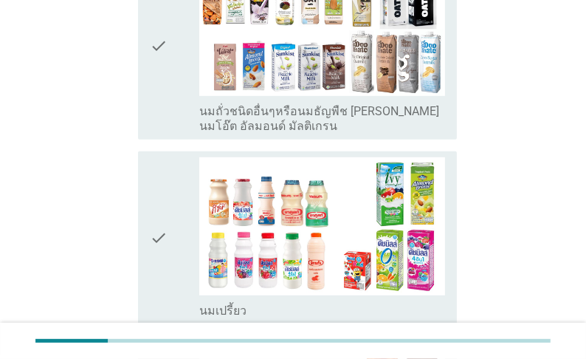
click at [223, 132] on label "นมถั่วชนิดอื่นๆหรือนมธัญพืช [PERSON_NAME] นมโอ๊ต อัลมอนด์ มัลติเกรน" at bounding box center [322, 119] width 246 height 30
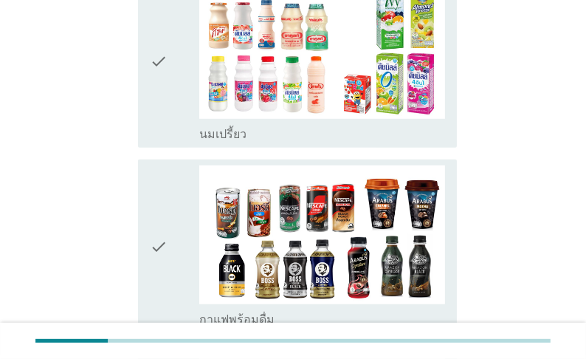
scroll to position [768, 0]
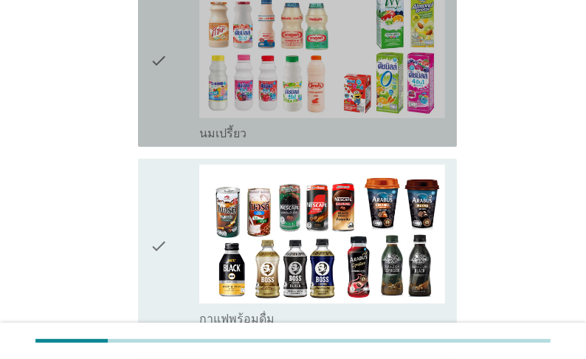
click at [214, 141] on label "นมเปรี้ยว" at bounding box center [222, 133] width 47 height 15
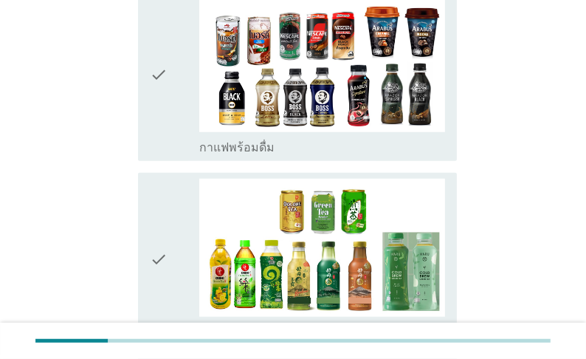
scroll to position [1004, 0]
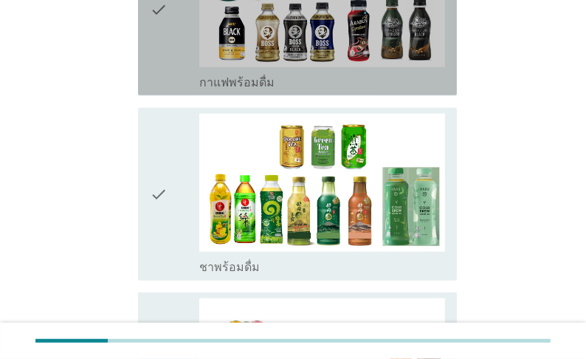
click at [225, 90] on label "กาแฟพร้อมดื่ม" at bounding box center [236, 82] width 75 height 15
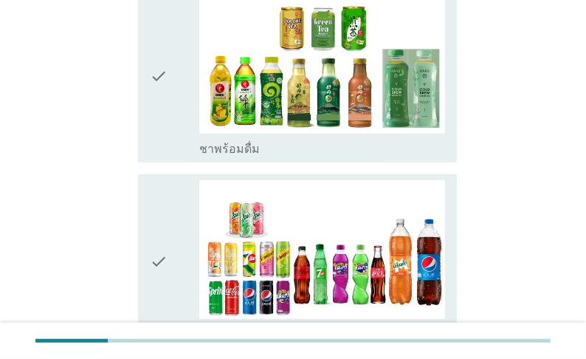
scroll to position [1181, 0]
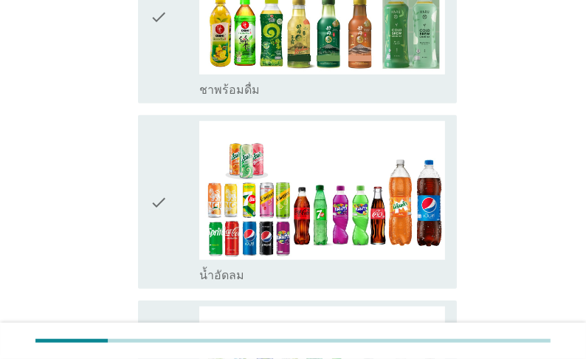
click at [227, 97] on label "ชาพร้อมดื่ม" at bounding box center [229, 90] width 61 height 15
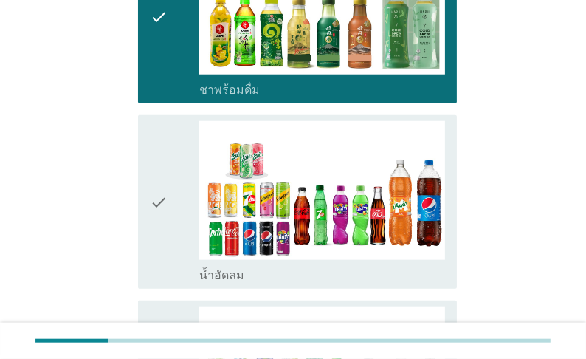
scroll to position [1299, 0]
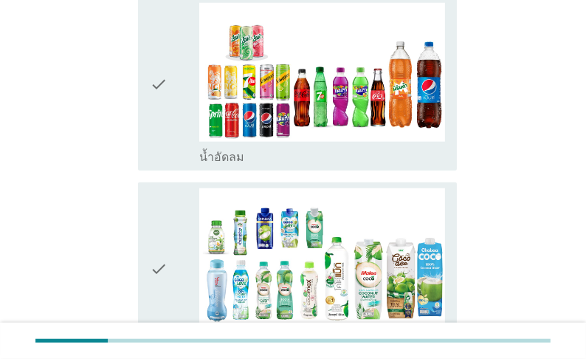
click at [223, 165] on label "น้ำอัดลม" at bounding box center [221, 157] width 45 height 15
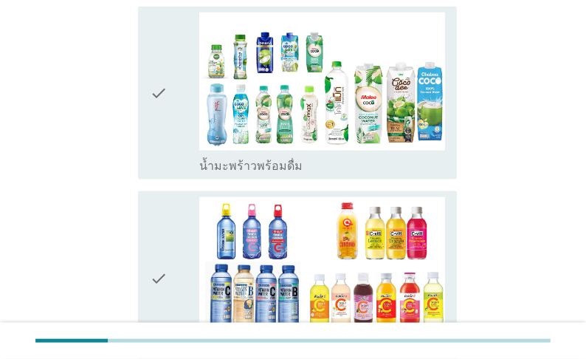
scroll to position [1476, 0]
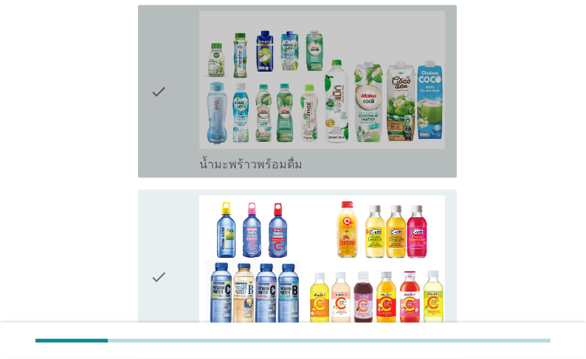
click at [221, 172] on label "น้ำมะพร้าวพร้อมดื่ม" at bounding box center [250, 164] width 103 height 15
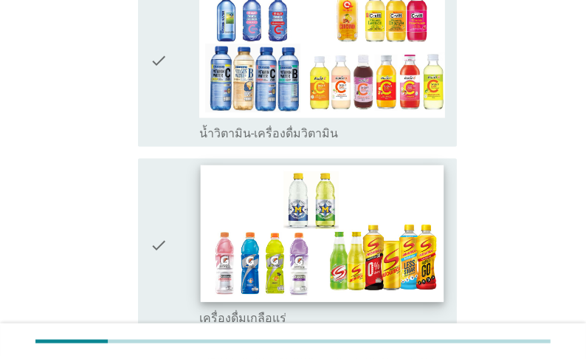
scroll to position [1713, 0]
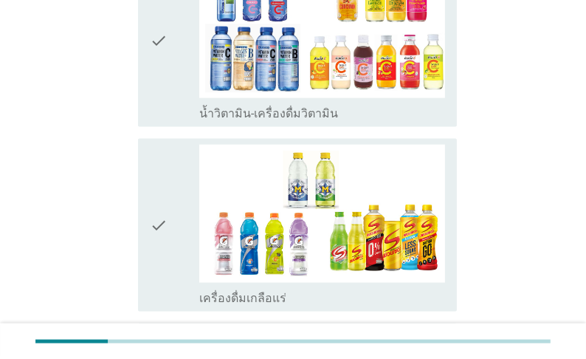
click at [229, 121] on label "น้ำวิตามิน-เครื่องดื่มวิตามิน" at bounding box center [268, 113] width 139 height 15
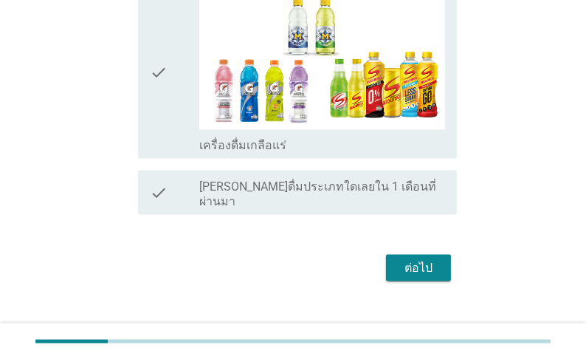
scroll to position [1890, 0]
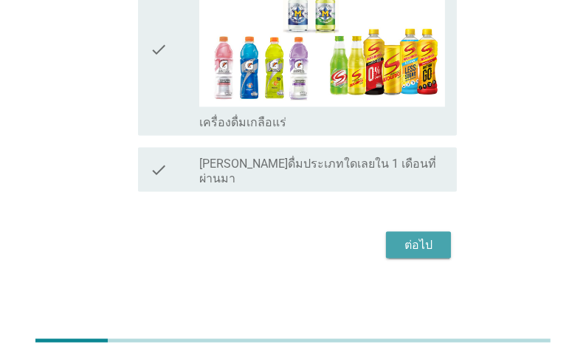
click at [422, 254] on div "ต่อไป" at bounding box center [418, 245] width 41 height 18
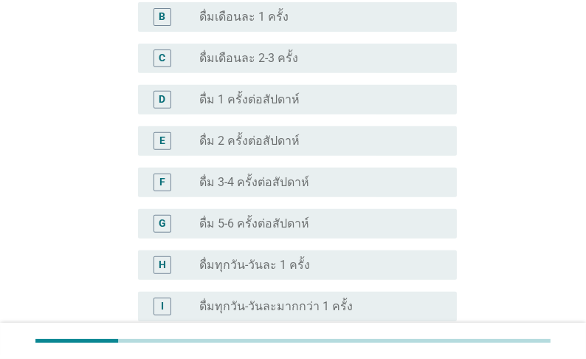
scroll to position [515, 0]
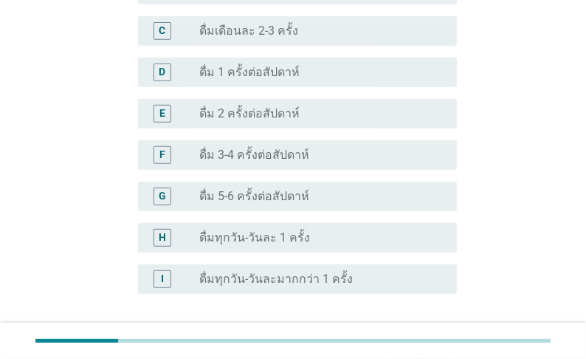
click at [248, 110] on label "ดื่ม 2 ครั้งต่อสัปดาห์" at bounding box center [249, 113] width 100 height 15
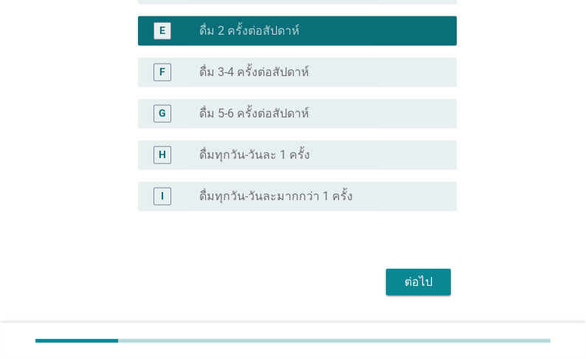
scroll to position [633, 0]
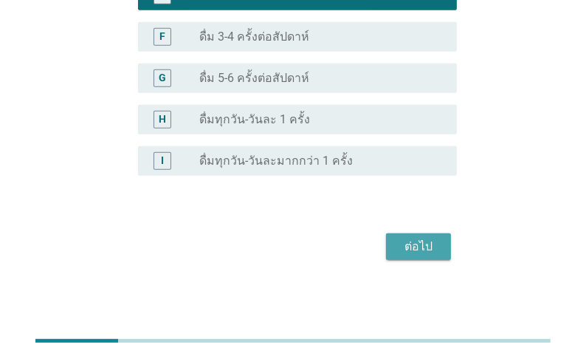
click at [411, 244] on div "ต่อไป" at bounding box center [418, 247] width 41 height 18
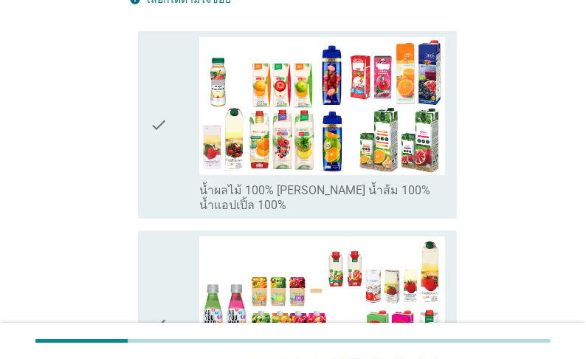
scroll to position [236, 0]
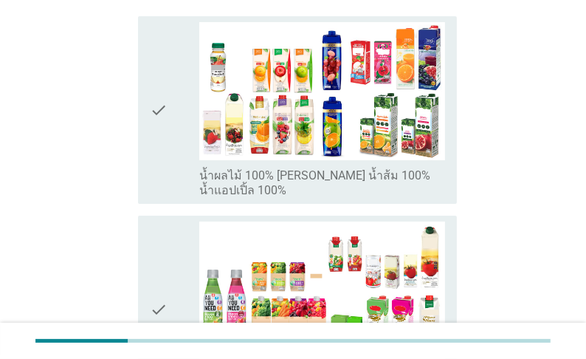
click at [316, 196] on label "น้ำผลไม้ 100% [PERSON_NAME] น้ำส้ม 100% น้ำแอปเปิ้ล 100%" at bounding box center [322, 183] width 246 height 30
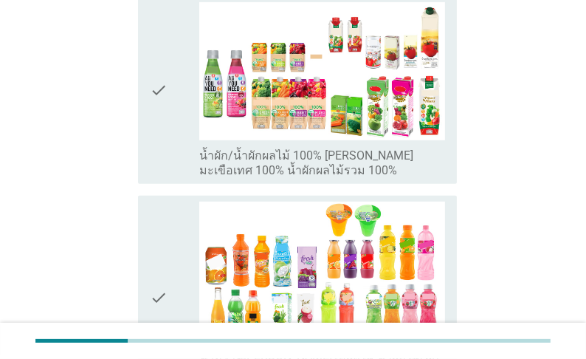
scroll to position [472, 0]
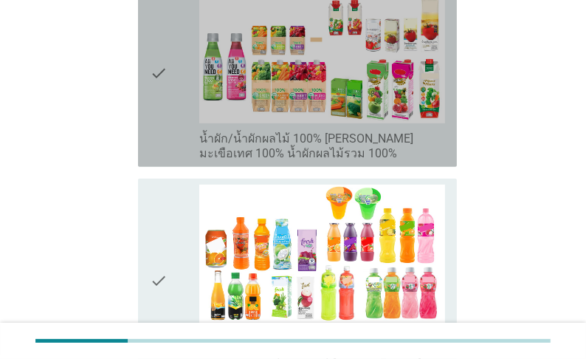
click at [334, 159] on label "น้ำผัก/น้ำผักผลไม้ 100% [PERSON_NAME] มะเขือเทศ 100% น้ำผักผลไม้รวม 100%" at bounding box center [322, 146] width 246 height 30
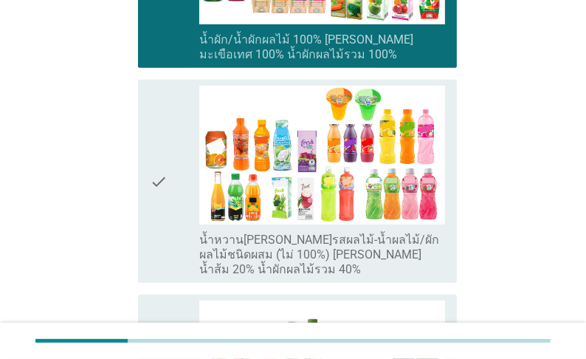
scroll to position [591, 0]
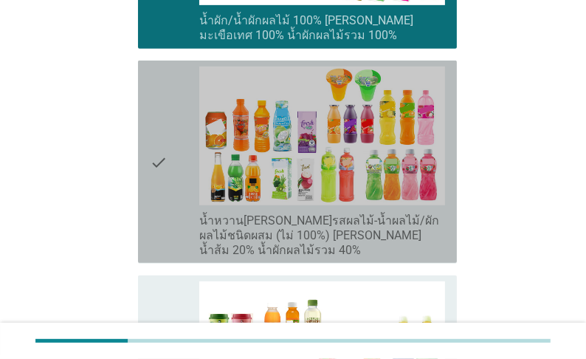
click at [279, 258] on label "น้ำหวาน[PERSON_NAME]รสผลไม้-น้ำผลไม้/ผักผลไม้ชนิดผสม (ไม่ 100%) [PERSON_NAME] น…" at bounding box center [322, 235] width 246 height 44
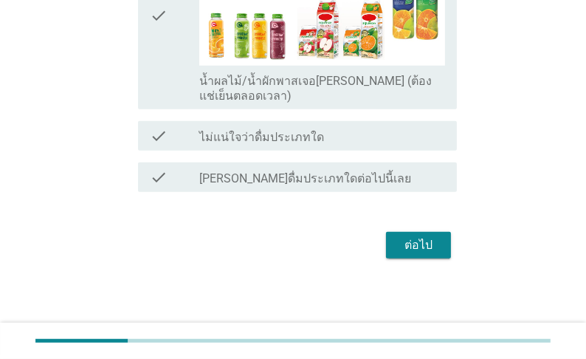
scroll to position [958, 0]
click at [422, 247] on div "ต่อไป" at bounding box center [418, 245] width 41 height 18
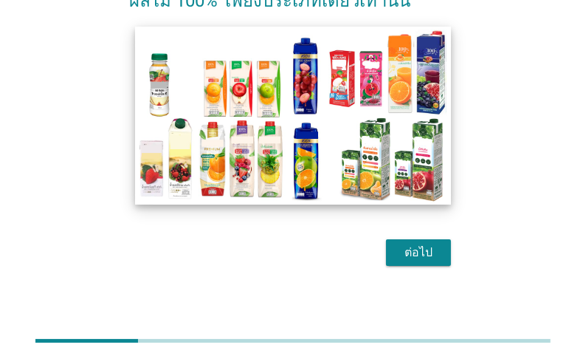
scroll to position [120, 0]
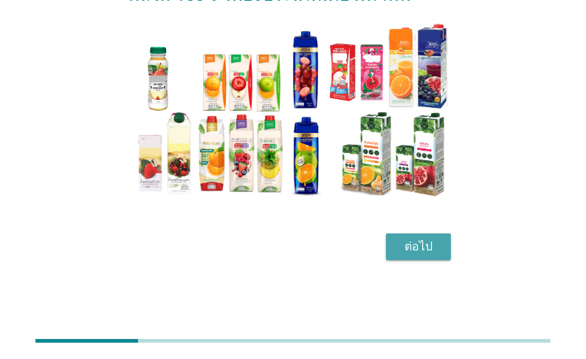
click at [419, 245] on div "ต่อไป" at bounding box center [418, 247] width 41 height 18
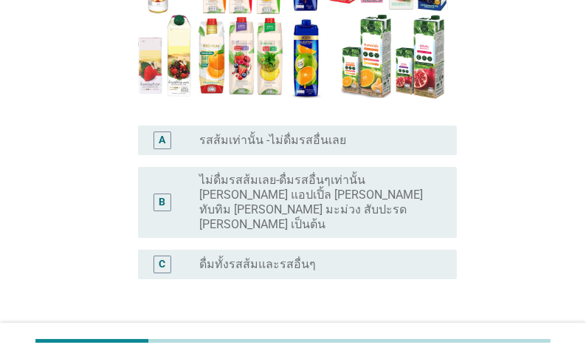
scroll to position [236, 0]
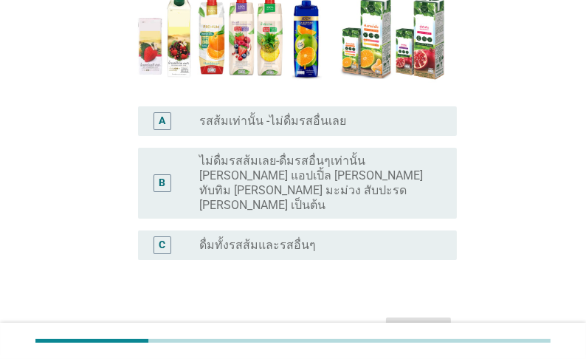
click at [311, 238] on label "ดื่มทั้งรสส้มและรสอื่นๆ" at bounding box center [257, 245] width 117 height 15
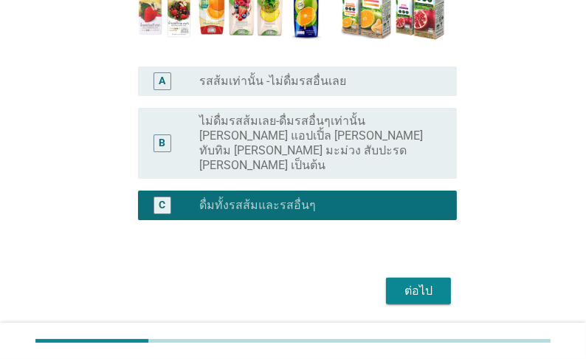
scroll to position [306, 0]
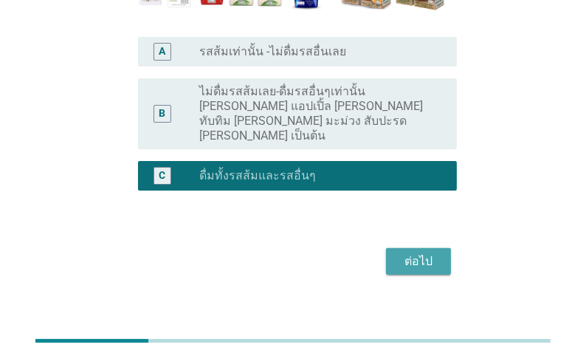
click at [428, 252] on div "ต่อไป" at bounding box center [418, 261] width 41 height 18
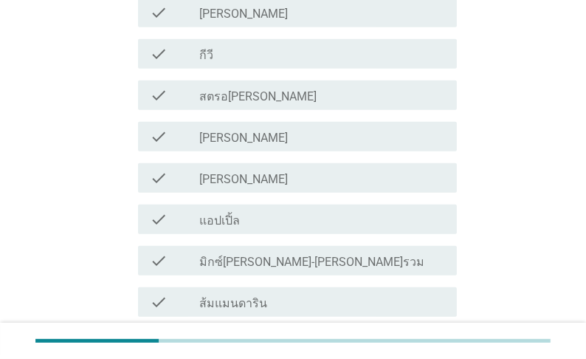
scroll to position [709, 0]
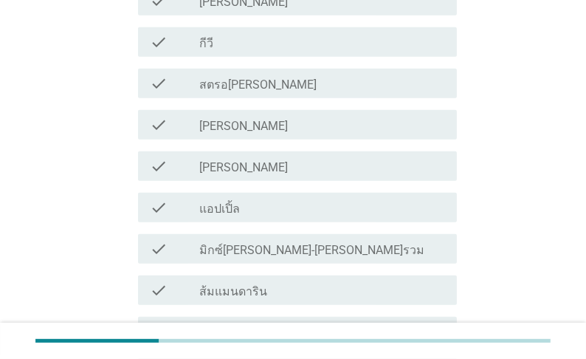
click at [195, 134] on div "check" at bounding box center [174, 125] width 49 height 18
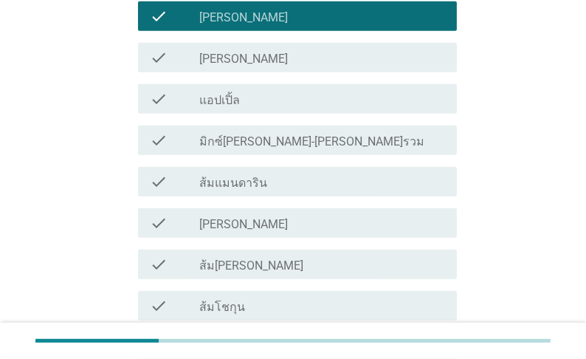
scroll to position [827, 0]
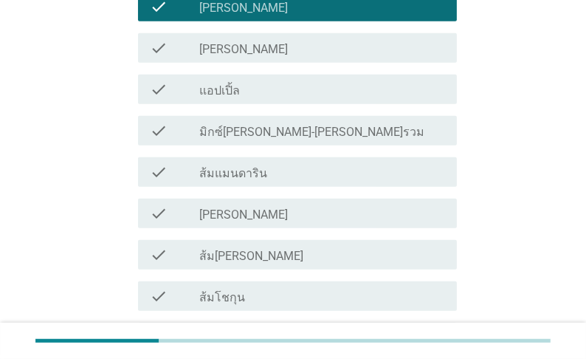
click at [202, 221] on label "[PERSON_NAME]" at bounding box center [243, 214] width 89 height 15
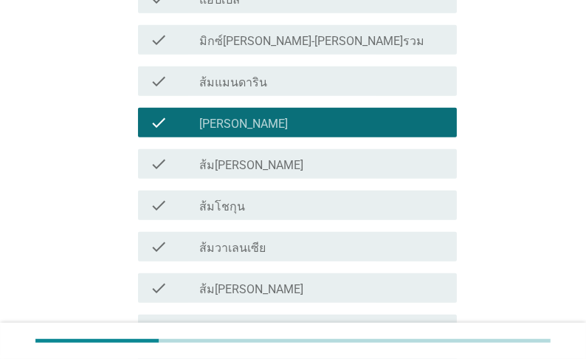
scroll to position [945, 0]
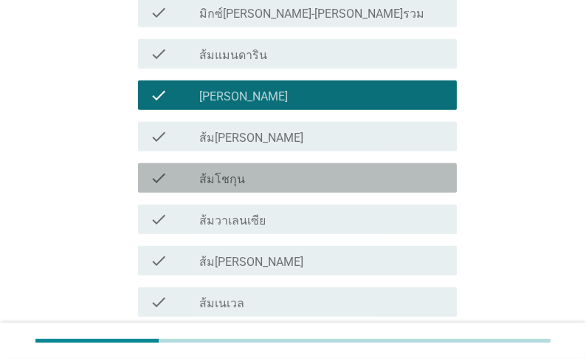
click at [238, 187] on label "ส้มโชกุน" at bounding box center [222, 179] width 46 height 15
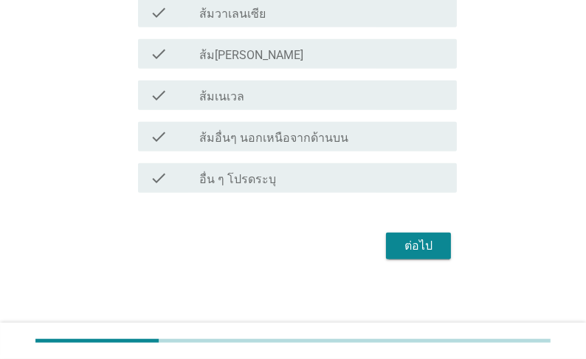
scroll to position [1160, 0]
click at [421, 249] on div "ต่อไป" at bounding box center [418, 246] width 41 height 18
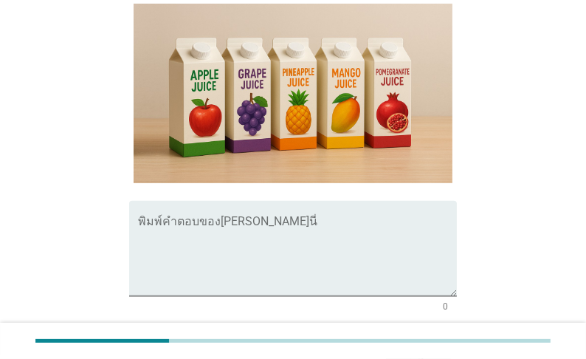
scroll to position [413, 0]
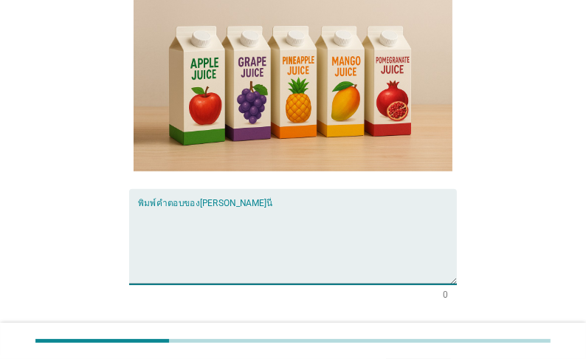
click at [269, 218] on textarea "พิมพ์คำตอบของคุณ ที่นี่" at bounding box center [297, 246] width 319 height 78
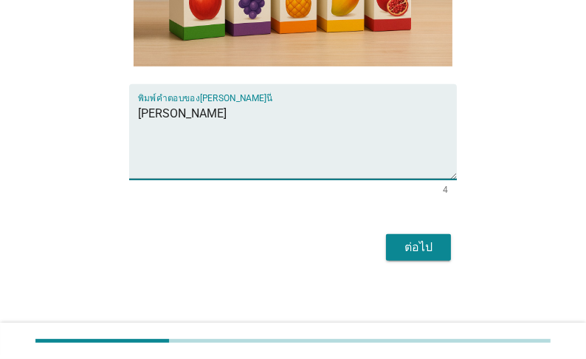
scroll to position [526, 0]
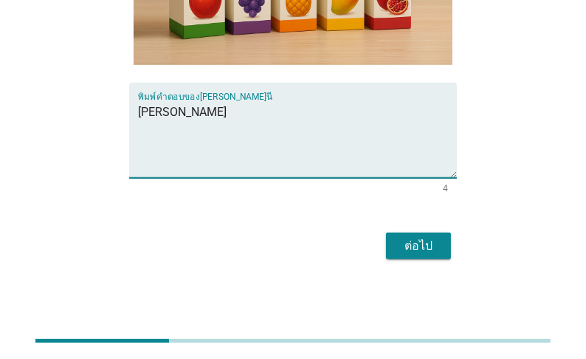
type textarea "[PERSON_NAME]"
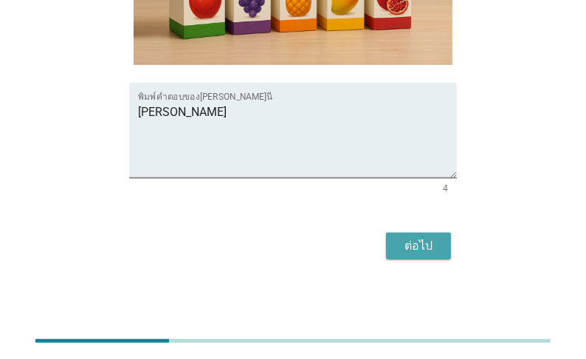
click at [410, 244] on div "ต่อไป" at bounding box center [418, 246] width 41 height 18
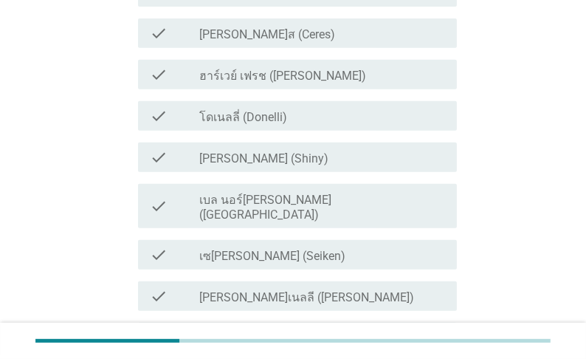
scroll to position [0, 0]
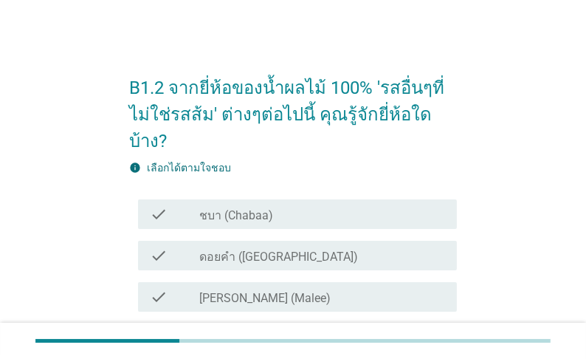
click at [236, 208] on label "ชบา (Chabaa)" at bounding box center [236, 215] width 74 height 15
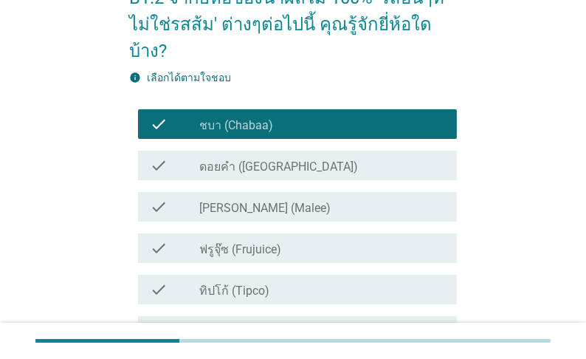
scroll to position [118, 0]
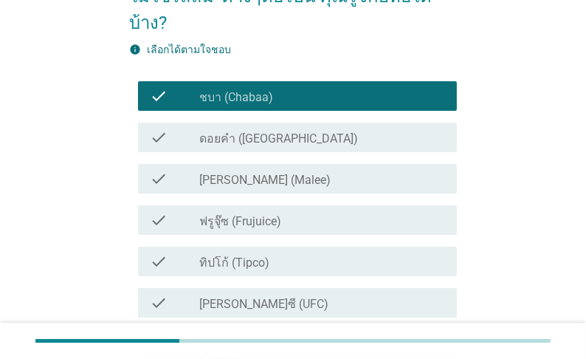
click at [230, 131] on label "ดอยคำ ([GEOGRAPHIC_DATA])" at bounding box center [278, 138] width 159 height 15
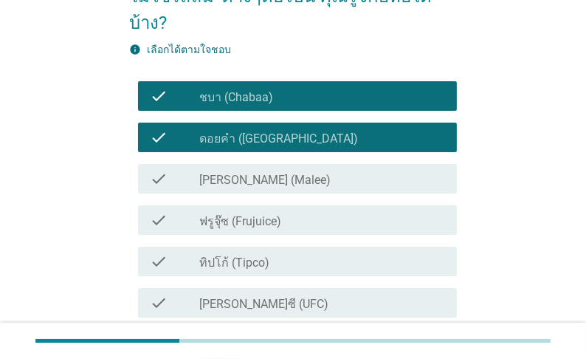
click at [224, 173] on label "[PERSON_NAME] (Malee)" at bounding box center [264, 180] width 131 height 15
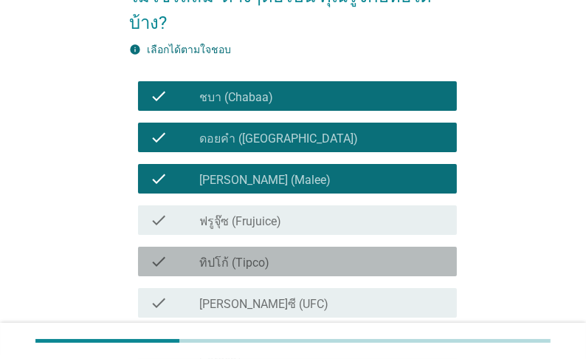
click at [230, 255] on label "ทิปโก้ (Tipco)" at bounding box center [234, 262] width 70 height 15
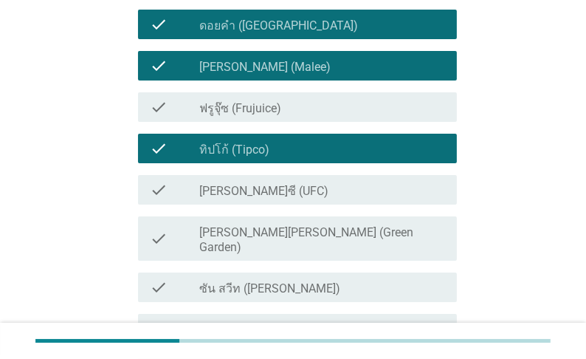
scroll to position [236, 0]
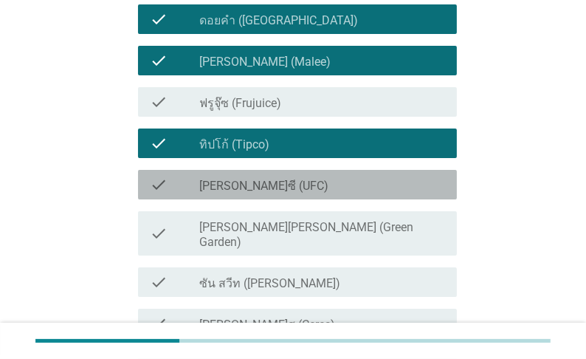
click at [233, 179] on label "[PERSON_NAME]ซี (UFC)" at bounding box center [263, 186] width 129 height 15
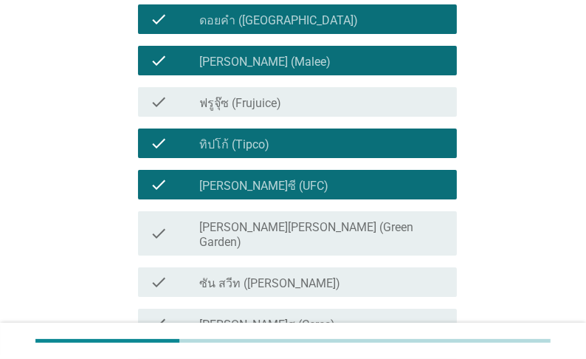
click at [244, 276] on label "ซัน สวีท ([PERSON_NAME])" at bounding box center [269, 283] width 141 height 15
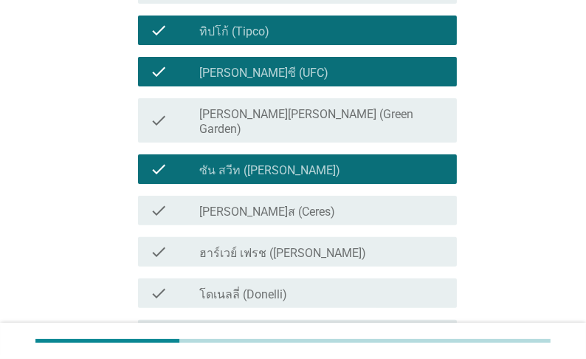
scroll to position [354, 0]
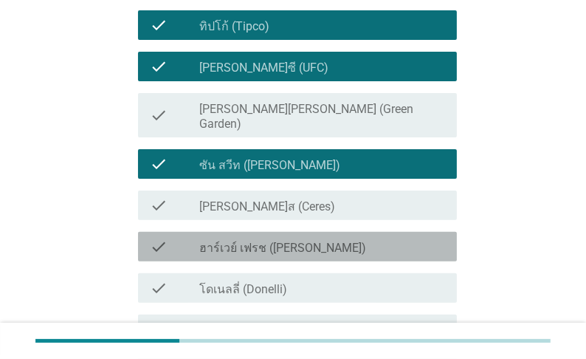
click at [244, 241] on label "ฮาร์เวย์ เฟรช ([PERSON_NAME])" at bounding box center [282, 248] width 167 height 15
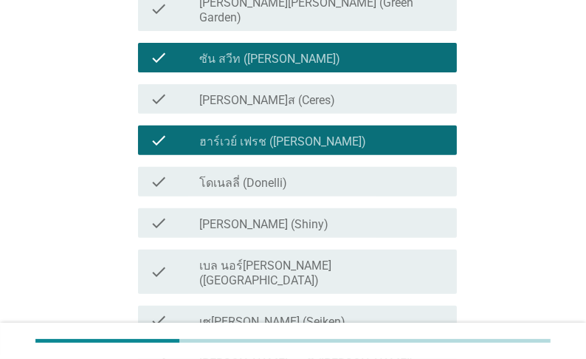
scroll to position [472, 0]
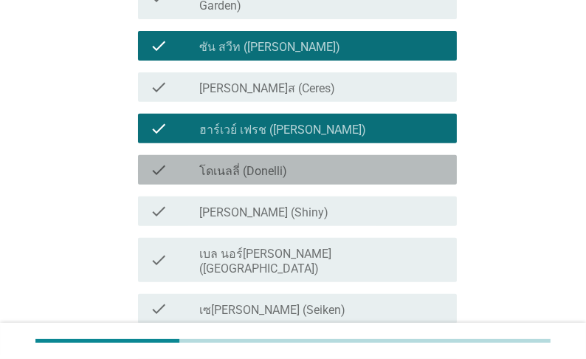
click at [256, 164] on label "โดเนลลี่ (Donelli)" at bounding box center [243, 171] width 88 height 15
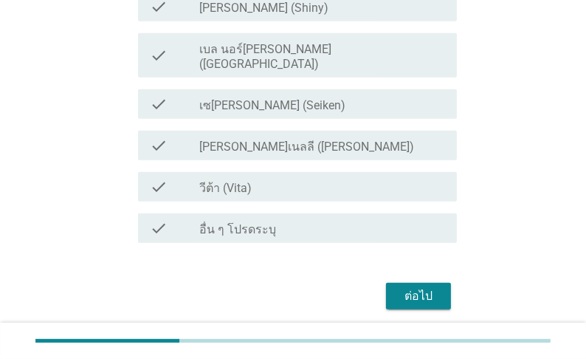
scroll to position [679, 0]
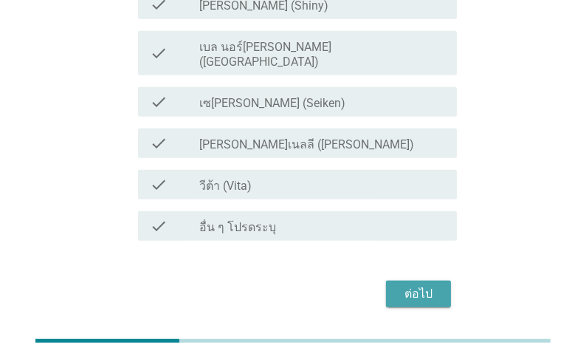
click at [420, 285] on div "ต่อไป" at bounding box center [418, 294] width 41 height 18
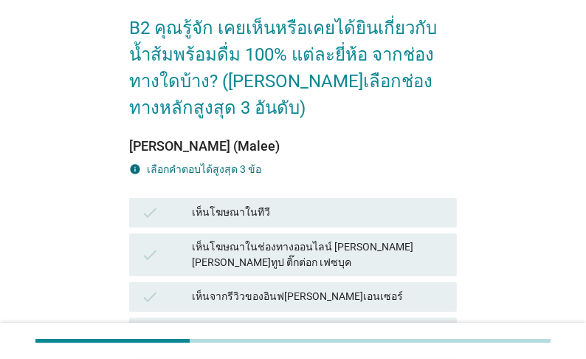
scroll to position [118, 0]
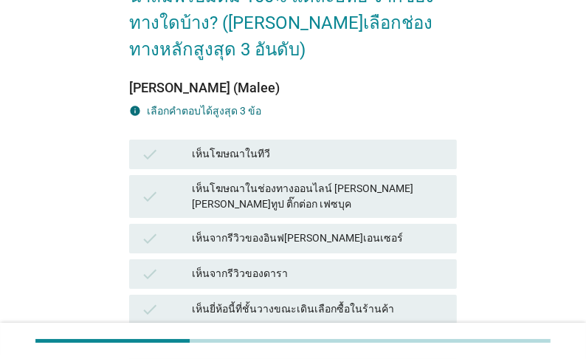
click at [280, 163] on div "เห็นโฆษณาในทีวี" at bounding box center [318, 154] width 253 height 18
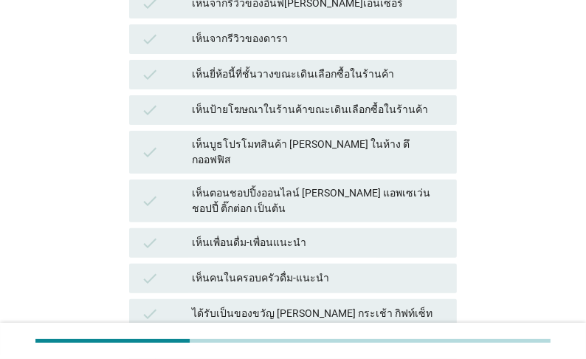
scroll to position [354, 0]
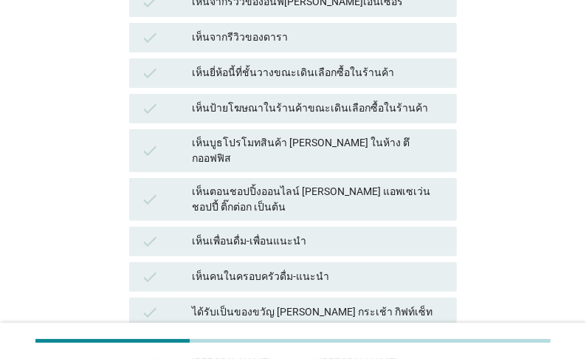
click at [314, 82] on div "เห็นยี่ห้อนี้ที่ชั้นวางขณะเดินเลือกซื้อในร้านค้า" at bounding box center [318, 73] width 253 height 18
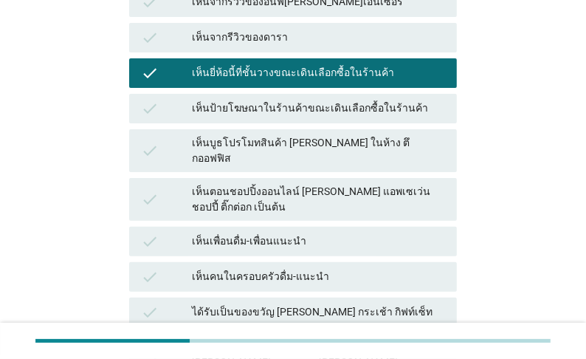
click at [292, 117] on div "เห็นป้ายโฆษณาในร้านค้าขณะเดินเลือกซื้อในร้านค้า" at bounding box center [318, 109] width 253 height 18
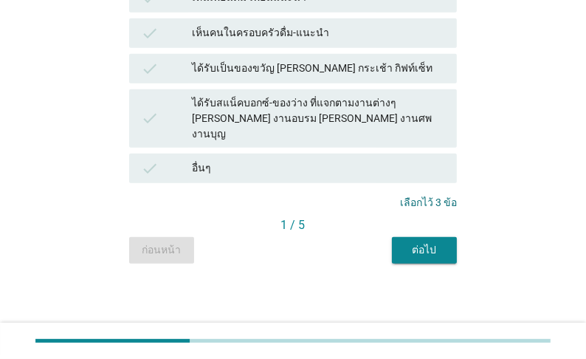
scroll to position [839, 0]
click at [427, 254] on div "ต่อไป" at bounding box center [424, 250] width 41 height 16
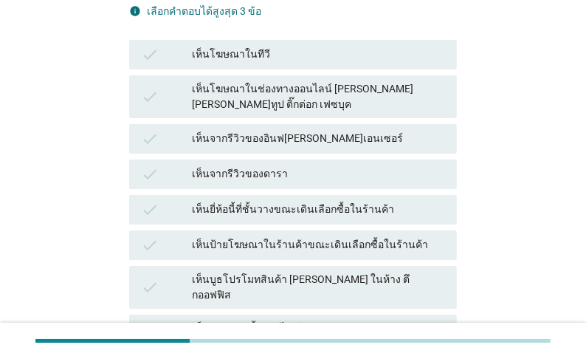
scroll to position [236, 0]
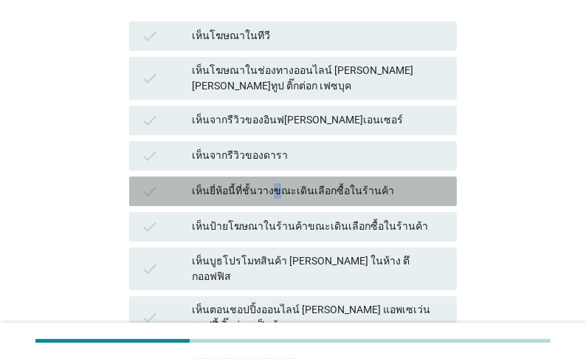
click at [317, 200] on div "เห็นยี่ห้อนี้ที่ชั้นวางขณะเดินเลือกซื้อในร้านค้า" at bounding box center [318, 191] width 253 height 18
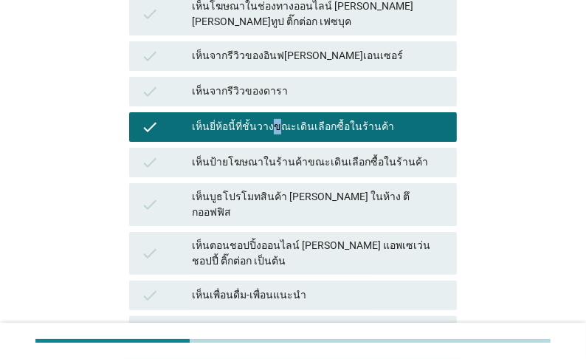
scroll to position [354, 0]
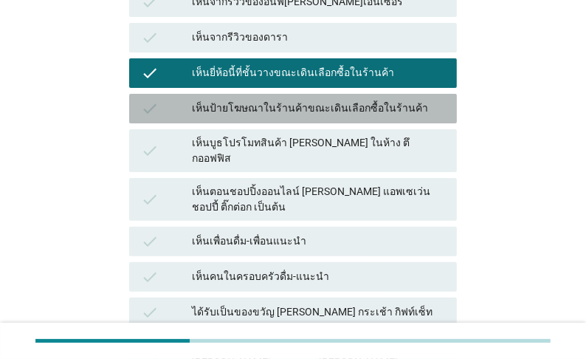
click at [340, 117] on div "เห็นป้ายโฆษณาในร้านค้าขณะเดินเลือกซื้อในร้านค้า" at bounding box center [318, 109] width 253 height 18
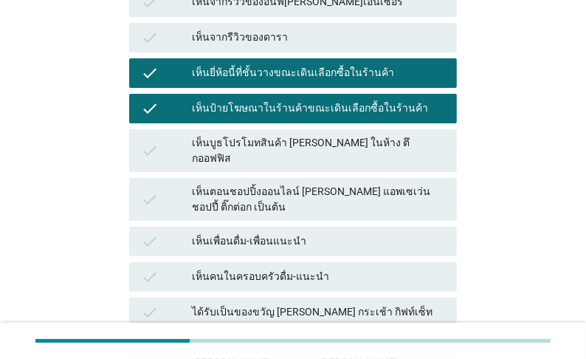
scroll to position [413, 0]
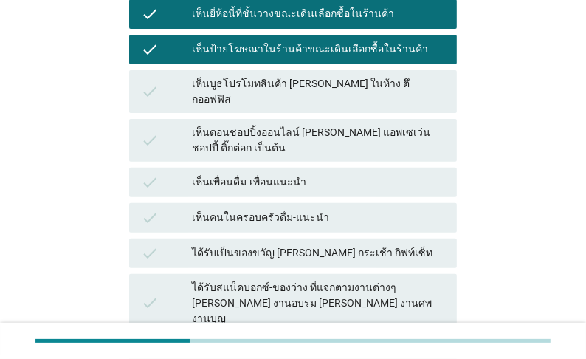
click at [339, 107] on div "เห็นบูธโปรโมทสินค้า [PERSON_NAME] ในห้าง ตึกออฟฟิส" at bounding box center [318, 91] width 253 height 31
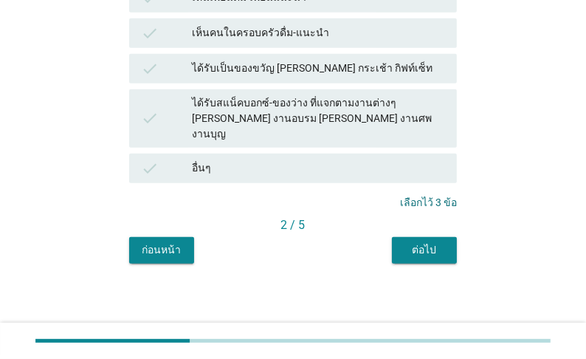
scroll to position [839, 0]
click at [428, 255] on div "ต่อไป" at bounding box center [424, 250] width 41 height 16
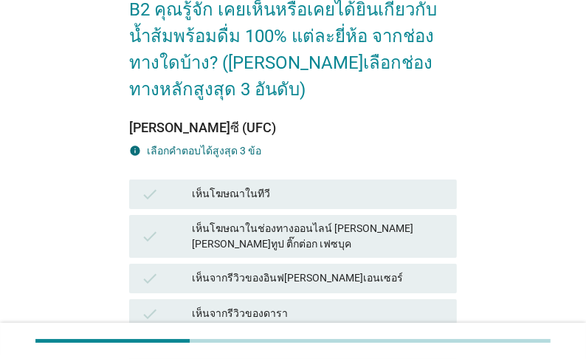
scroll to position [118, 0]
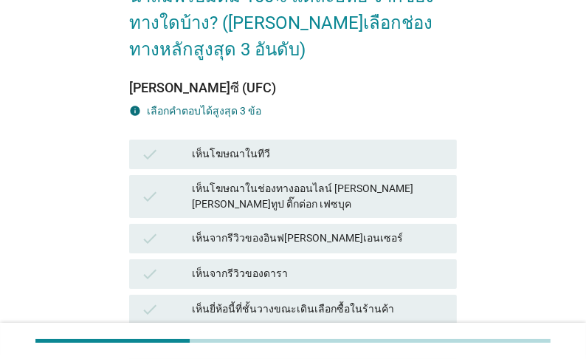
click at [268, 163] on div "เห็นโฆษณาในทีวี" at bounding box center [318, 154] width 253 height 18
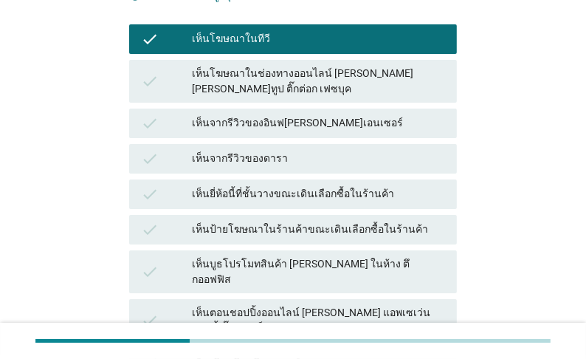
scroll to position [236, 0]
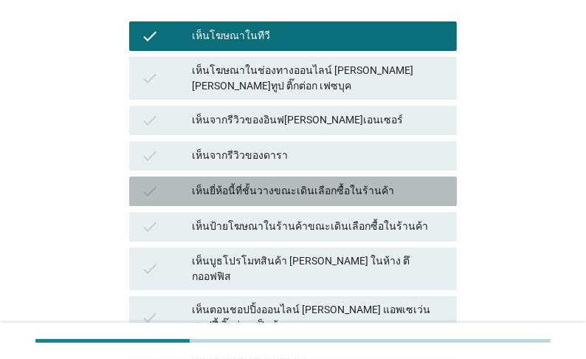
click at [320, 200] on div "เห็นยี่ห้อนี้ที่ชั้นวางขณะเดินเลือกซื้อในร้านค้า" at bounding box center [318, 191] width 253 height 18
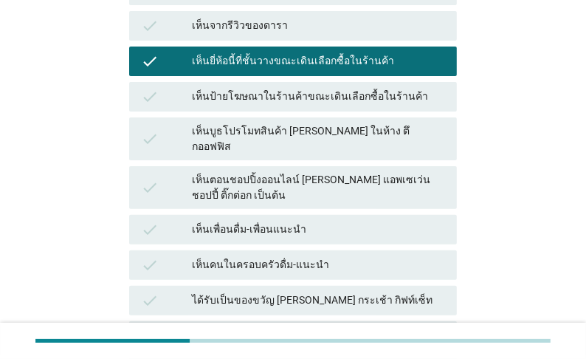
scroll to position [413, 0]
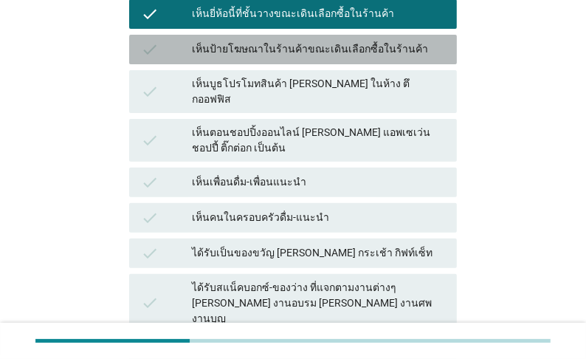
click at [338, 58] on div "เห็นป้ายโฆษณาในร้านค้าขณะเดินเลือกซื้อในร้านค้า" at bounding box center [318, 50] width 253 height 18
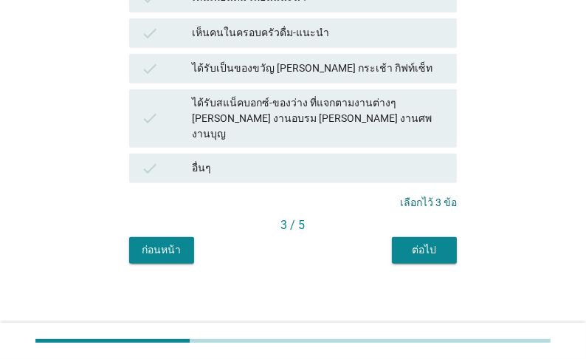
scroll to position [827, 0]
click at [439, 258] on div "ต่อไป" at bounding box center [424, 250] width 41 height 16
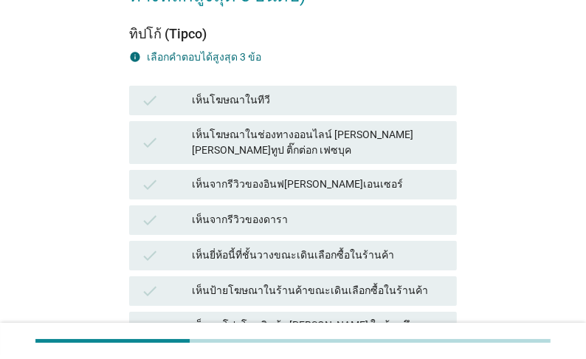
scroll to position [177, 0]
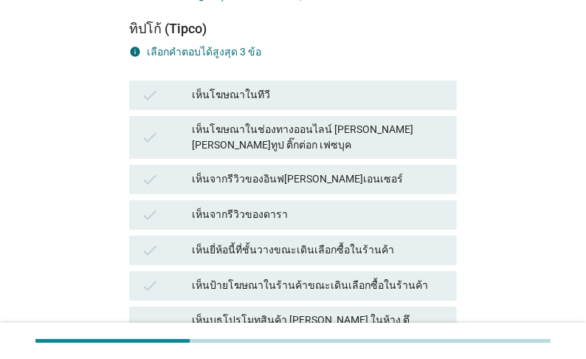
click at [269, 104] on div "เห็นโฆษณาในทีวี" at bounding box center [318, 95] width 253 height 18
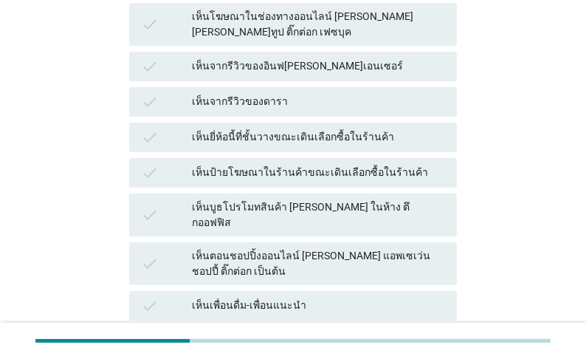
scroll to position [295, 0]
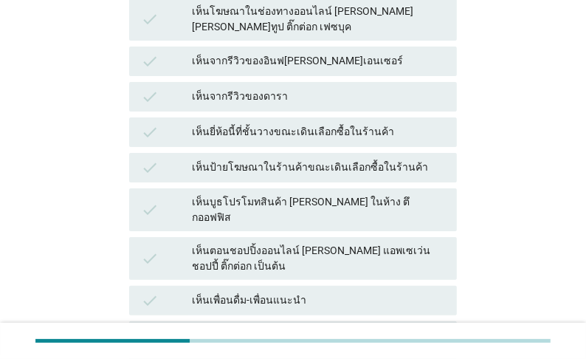
click at [340, 141] on div "เห็นยี่ห้อนี้ที่ชั้นวางขณะเดินเลือกซื้อในร้านค้า" at bounding box center [318, 132] width 253 height 18
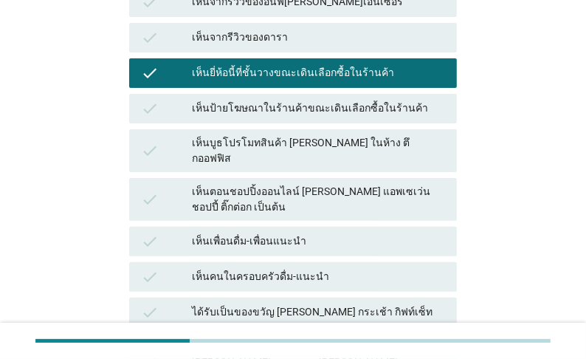
scroll to position [413, 0]
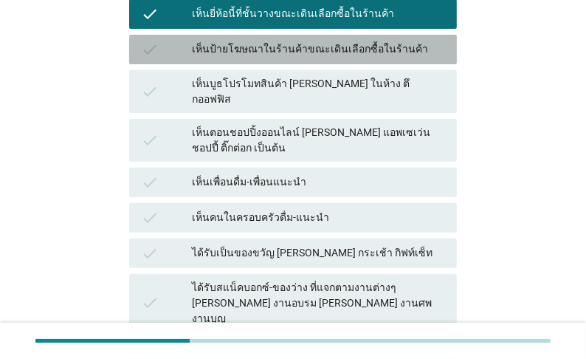
click at [314, 58] on div "เห็นป้ายโฆษณาในร้านค้าขณะเดินเลือกซื้อในร้านค้า" at bounding box center [318, 50] width 253 height 18
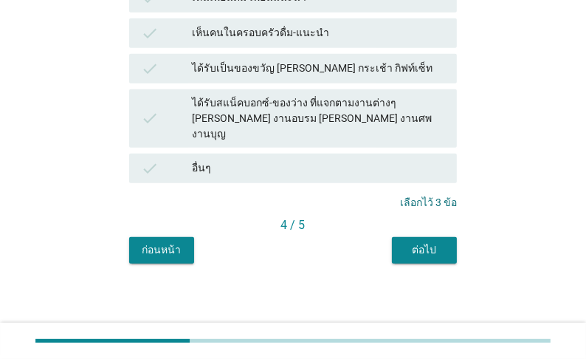
scroll to position [827, 0]
click at [433, 258] on div "ต่อไป" at bounding box center [424, 250] width 41 height 16
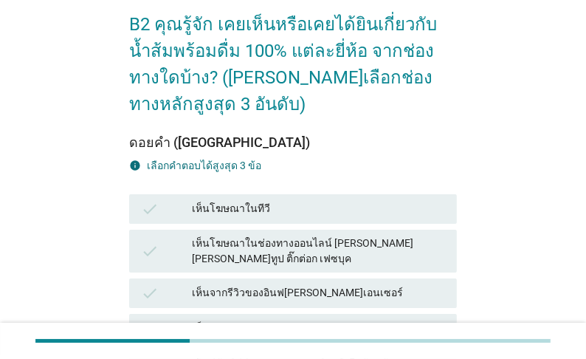
scroll to position [177, 0]
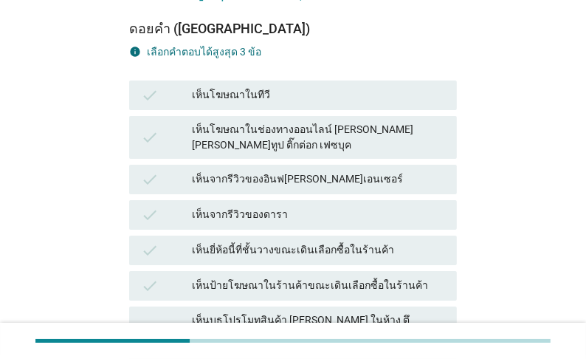
click at [269, 104] on div "เห็นโฆษณาในทีวี" at bounding box center [318, 95] width 253 height 18
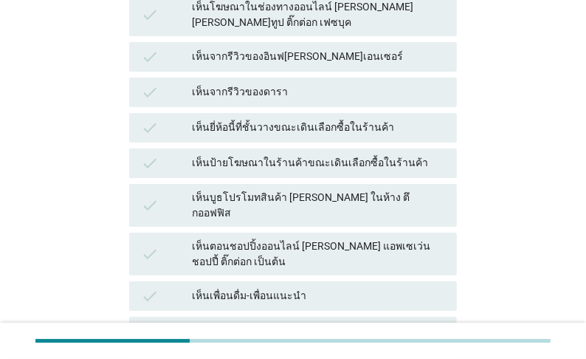
scroll to position [354, 0]
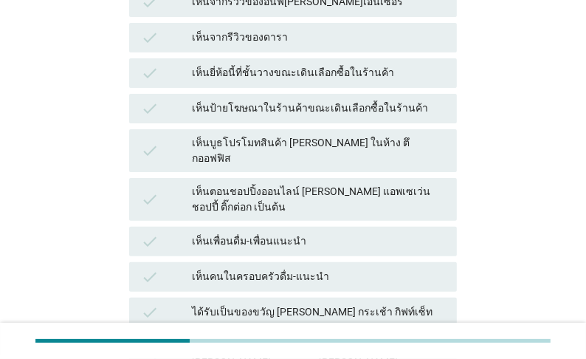
click at [330, 82] on div "เห็นยี่ห้อนี้ที่ชั้นวางขณะเดินเลือกซื้อในร้านค้า" at bounding box center [318, 73] width 253 height 18
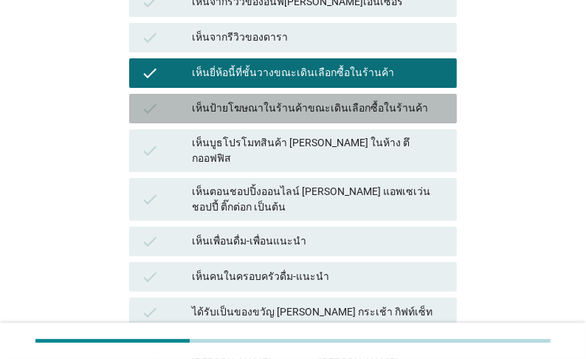
click at [328, 117] on div "เห็นป้ายโฆษณาในร้านค้าขณะเดินเลือกซื้อในร้านค้า" at bounding box center [318, 109] width 253 height 18
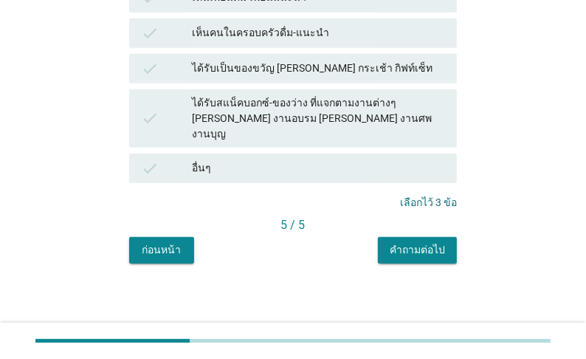
scroll to position [839, 0]
click at [428, 255] on div "คำถามต่อไป" at bounding box center [417, 250] width 55 height 16
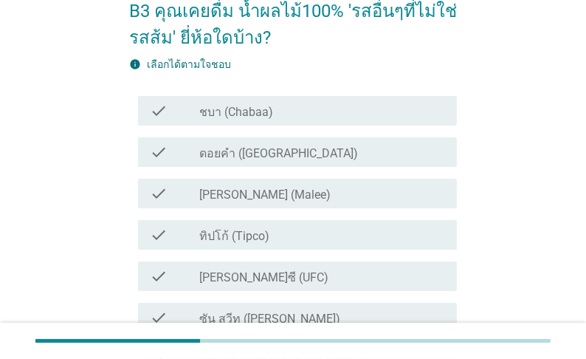
scroll to position [59, 0]
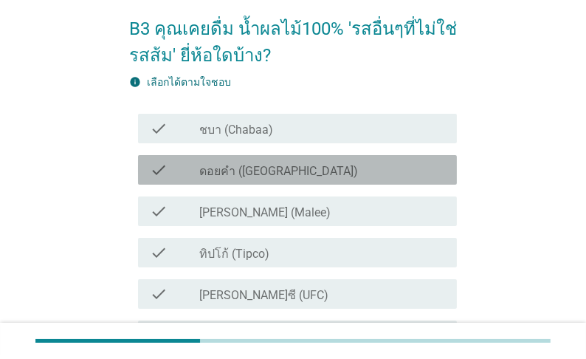
click at [297, 179] on label "ดอยคำ ([GEOGRAPHIC_DATA])" at bounding box center [278, 171] width 159 height 15
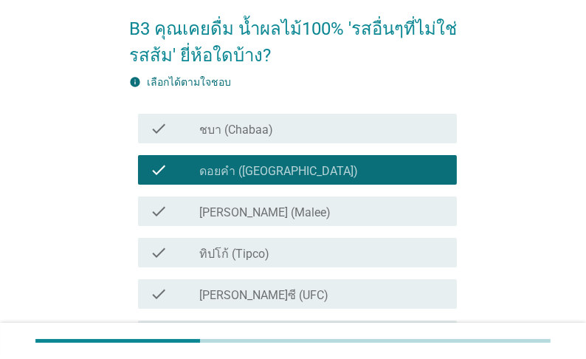
click at [280, 219] on label "[PERSON_NAME] (Malee)" at bounding box center [264, 212] width 131 height 15
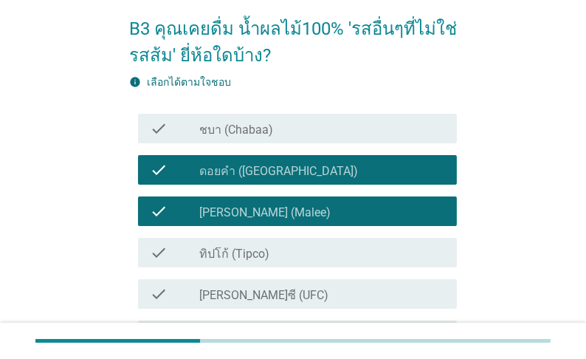
click at [269, 261] on label "ทิปโก้ (Tipco)" at bounding box center [234, 254] width 70 height 15
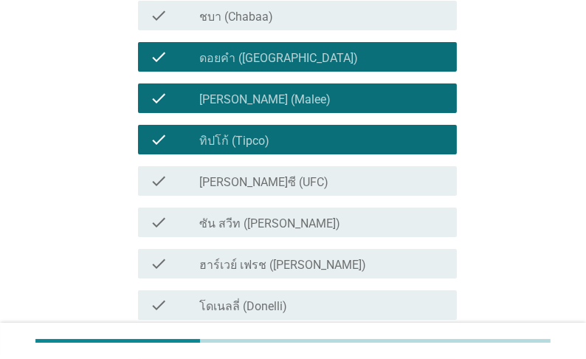
scroll to position [177, 0]
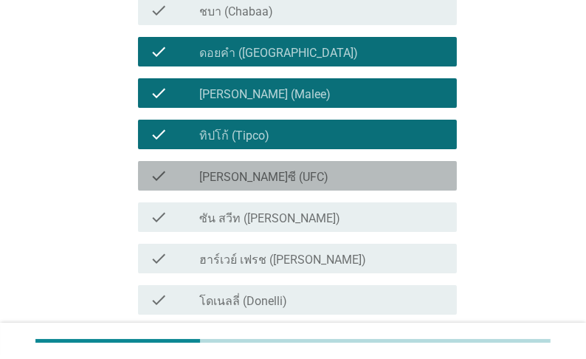
click at [258, 185] on label "[PERSON_NAME]ซี (UFC)" at bounding box center [263, 177] width 129 height 15
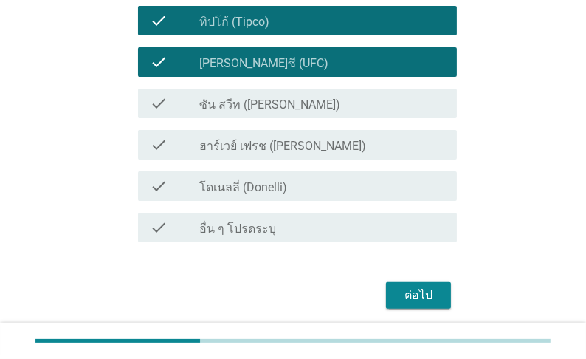
scroll to position [295, 0]
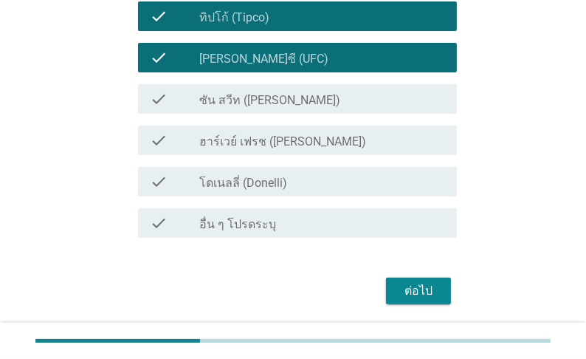
click at [287, 190] on label "โดเนลลี่ (Donelli)" at bounding box center [243, 183] width 88 height 15
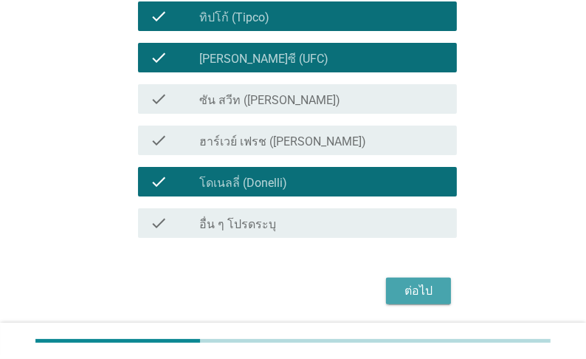
click at [420, 297] on div "ต่อไป" at bounding box center [418, 291] width 41 height 18
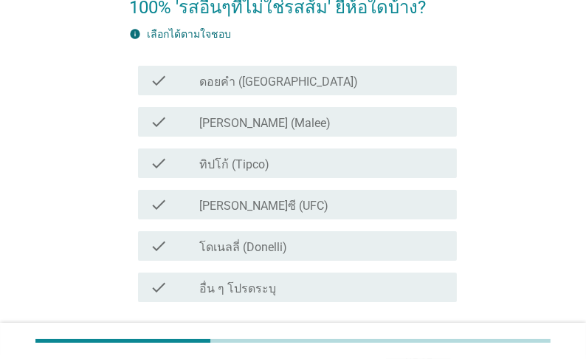
scroll to position [118, 0]
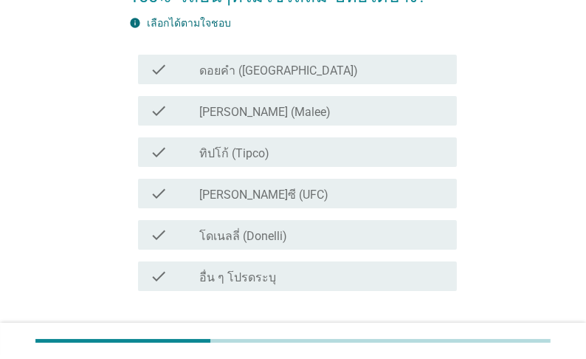
click at [272, 78] on label "ดอยคำ ([GEOGRAPHIC_DATA])" at bounding box center [278, 70] width 159 height 15
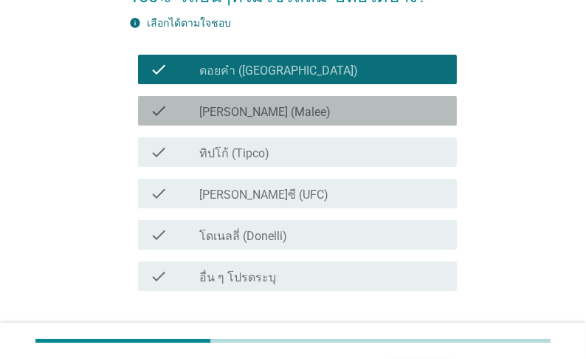
click at [255, 120] on label "[PERSON_NAME] (Malee)" at bounding box center [264, 112] width 131 height 15
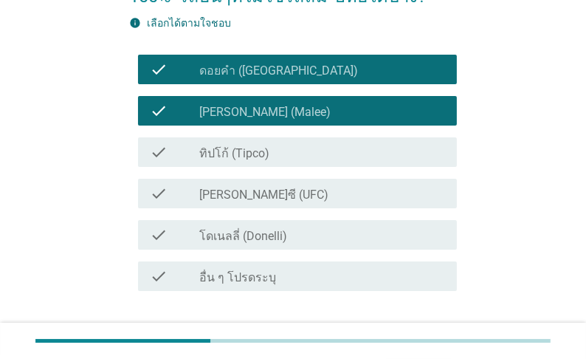
click at [247, 161] on label "ทิปโก้ (Tipco)" at bounding box center [234, 153] width 70 height 15
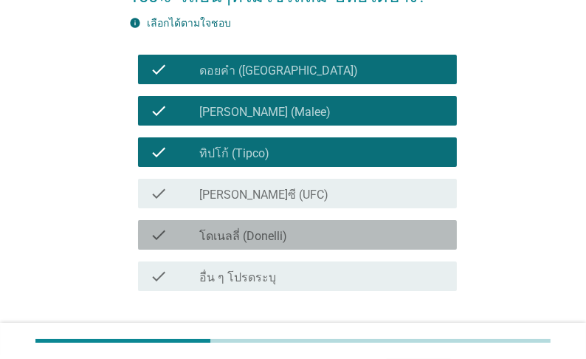
click at [272, 244] on label "โดเนลลี่ (Donelli)" at bounding box center [243, 236] width 88 height 15
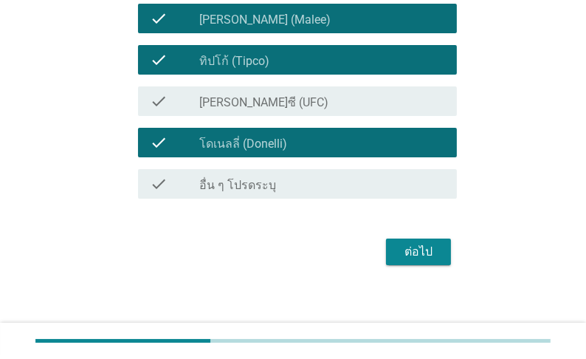
scroll to position [224, 0]
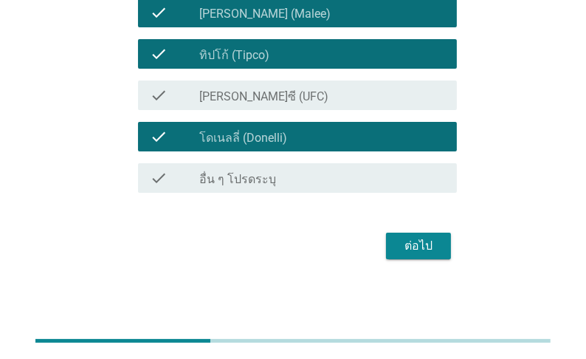
click at [427, 241] on div "ต่อไป" at bounding box center [418, 246] width 41 height 18
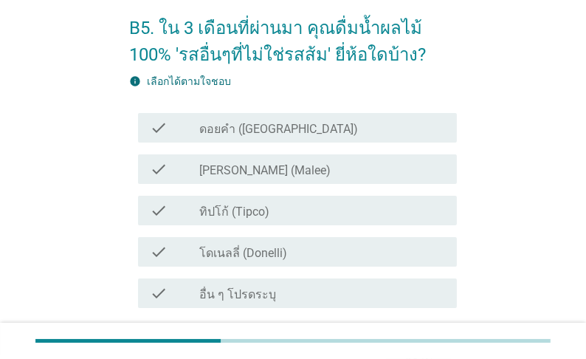
scroll to position [118, 0]
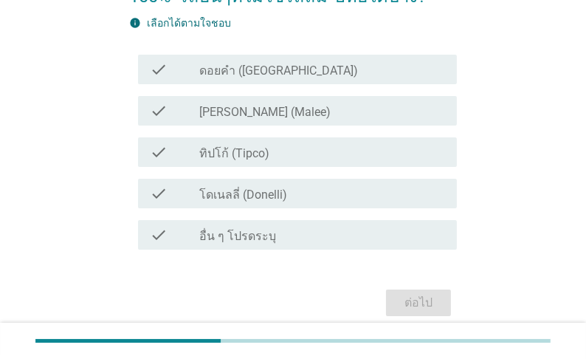
click at [236, 78] on label "ดอยคำ ([GEOGRAPHIC_DATA])" at bounding box center [278, 70] width 159 height 15
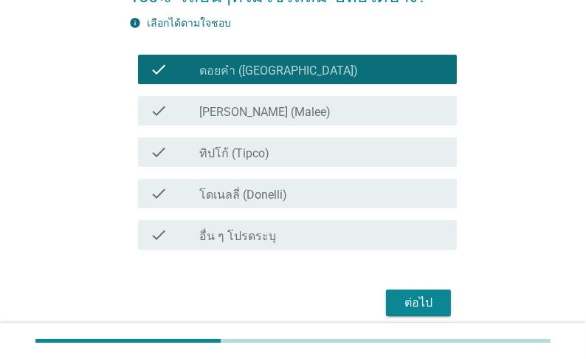
click at [226, 120] on label "[PERSON_NAME] (Malee)" at bounding box center [264, 112] width 131 height 15
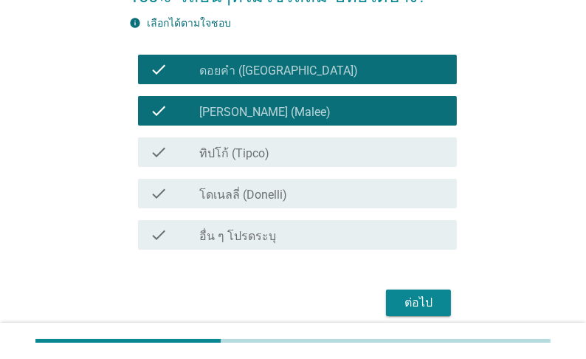
click at [230, 161] on label "ทิปโก้ (Tipco)" at bounding box center [234, 153] width 70 height 15
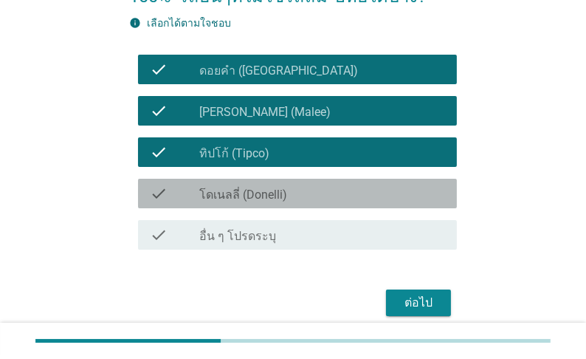
click at [272, 202] on label "โดเนลลี่ (Donelli)" at bounding box center [243, 194] width 88 height 15
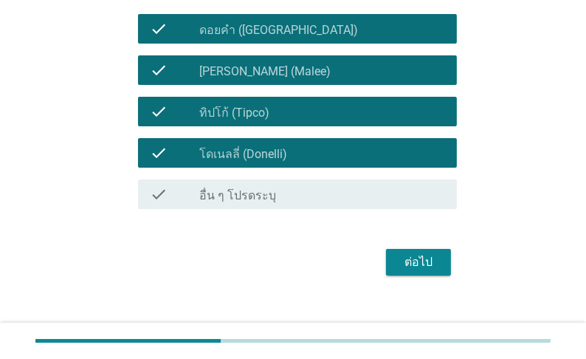
scroll to position [177, 0]
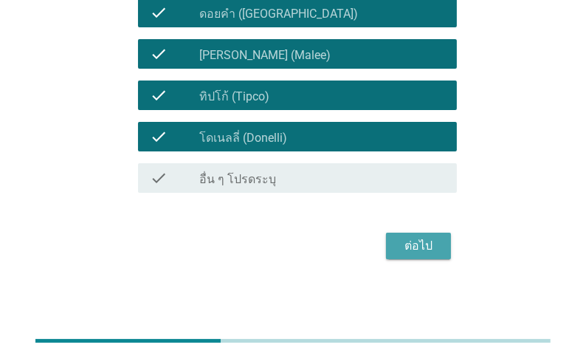
click at [423, 253] on div "ต่อไป" at bounding box center [418, 246] width 41 height 18
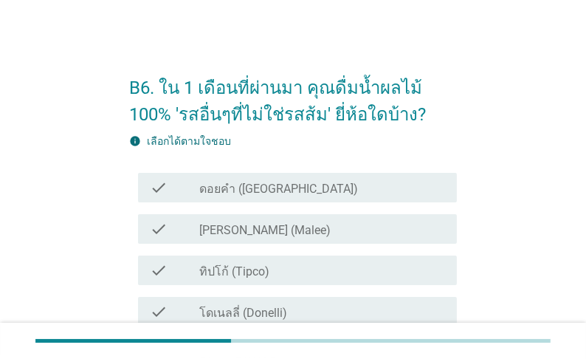
scroll to position [59, 0]
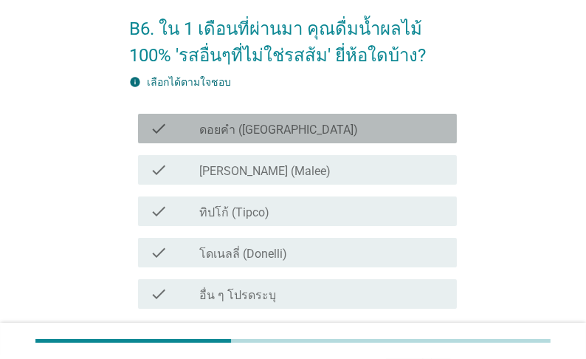
click at [216, 137] on label "ดอยคำ ([GEOGRAPHIC_DATA])" at bounding box center [278, 130] width 159 height 15
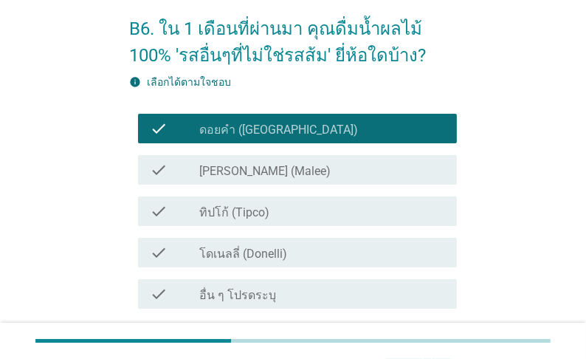
click at [225, 220] on label "ทิปโก้ (Tipco)" at bounding box center [234, 212] width 70 height 15
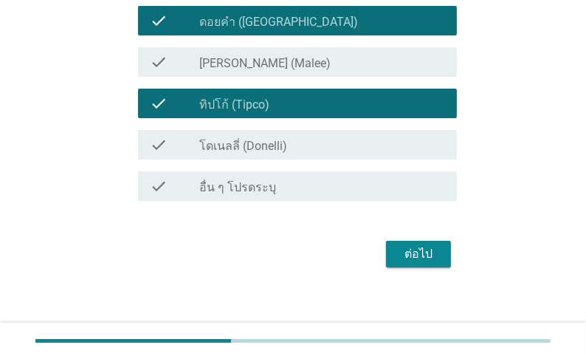
scroll to position [177, 0]
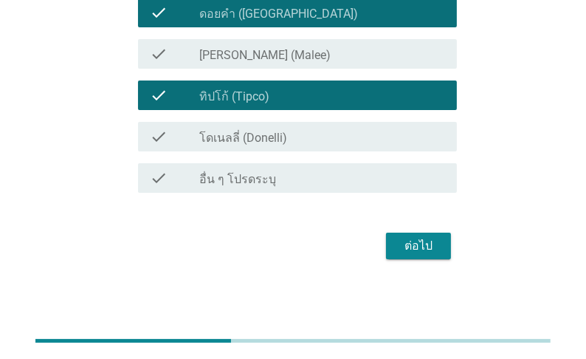
click at [287, 143] on label "โดเนลลี่ (Donelli)" at bounding box center [243, 138] width 88 height 15
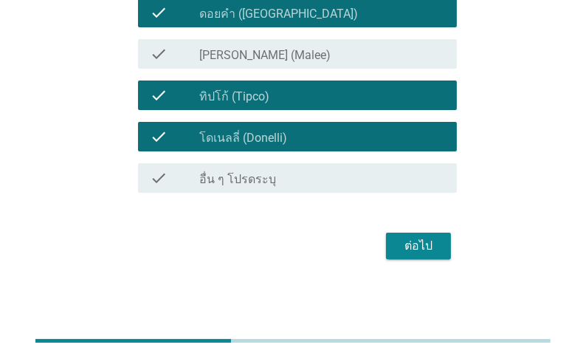
click at [416, 253] on div "ต่อไป" at bounding box center [418, 246] width 41 height 18
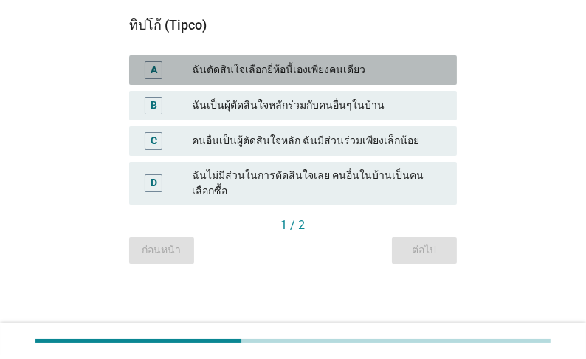
click at [261, 62] on div "ฉันตัดสินใจเลือกยี่ห้อนี้เองเพียงคนเดียว" at bounding box center [318, 70] width 253 height 18
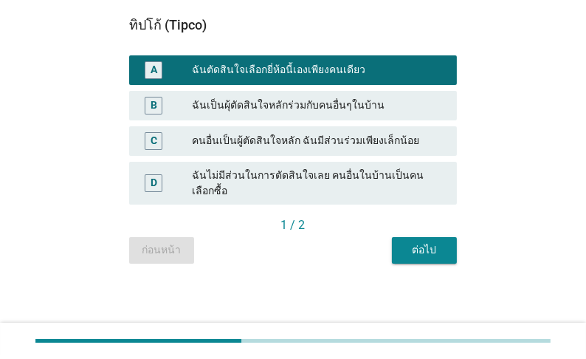
scroll to position [236, 0]
click at [436, 258] on div "ต่อไป" at bounding box center [424, 250] width 41 height 16
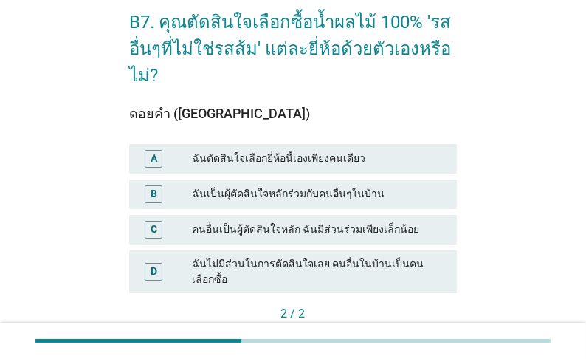
scroll to position [118, 0]
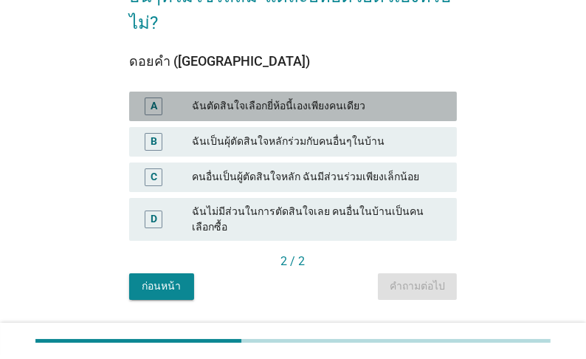
click at [299, 115] on div "ฉันตัดสินใจเลือกยี่ห้อนี้เองเพียงคนเดียว" at bounding box center [318, 106] width 253 height 18
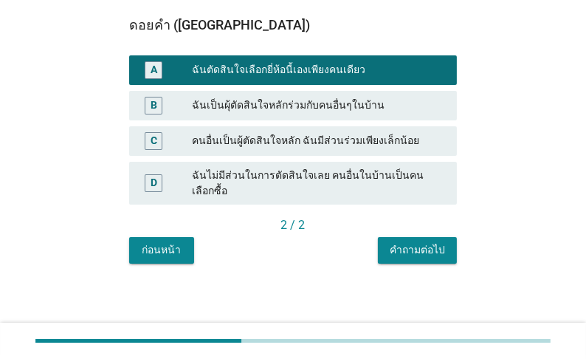
scroll to position [236, 0]
click at [398, 258] on div "คำถามต่อไป" at bounding box center [417, 250] width 55 height 16
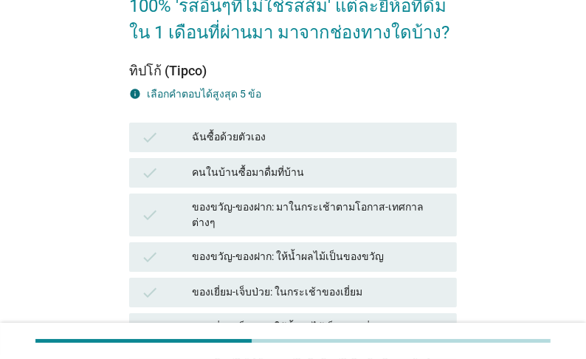
scroll to position [118, 0]
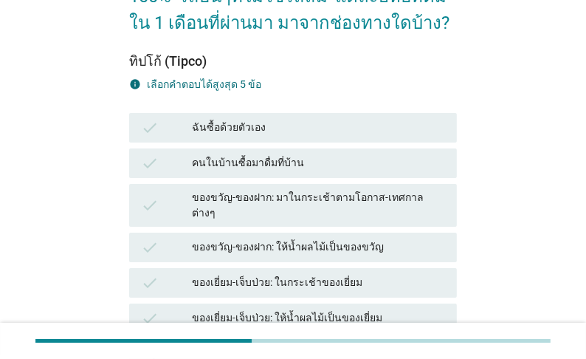
click at [262, 137] on div "ฉันซื้อด้วยตัวเอง" at bounding box center [318, 128] width 253 height 18
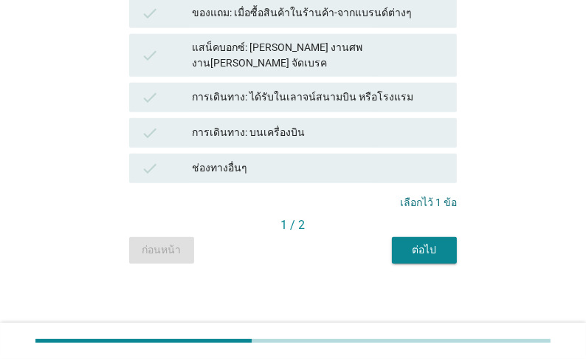
scroll to position [768, 0]
click at [424, 258] on div "ต่อไป" at bounding box center [424, 250] width 41 height 16
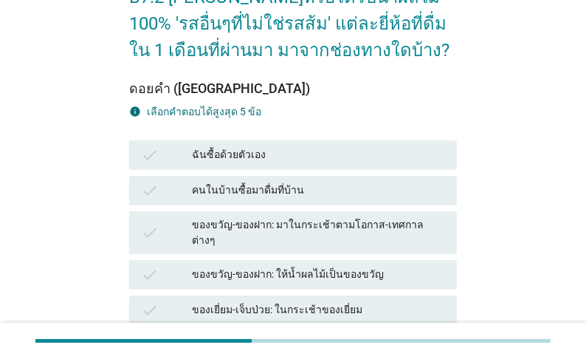
scroll to position [118, 0]
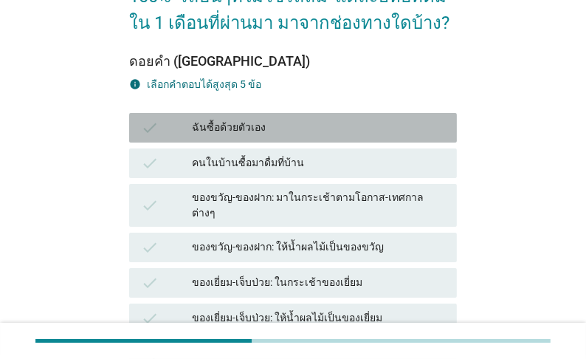
click at [262, 137] on div "ฉันซื้อด้วยตัวเอง" at bounding box center [318, 128] width 253 height 18
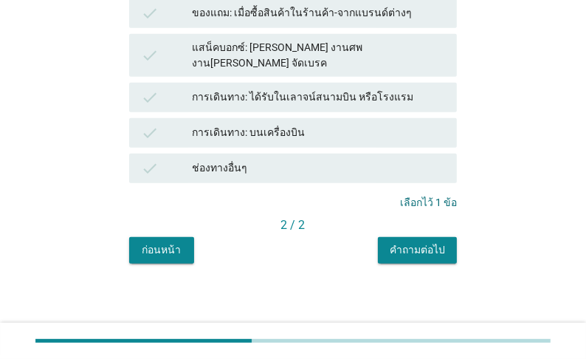
scroll to position [812, 0]
click at [410, 252] on div "คำถามต่อไป" at bounding box center [417, 250] width 55 height 16
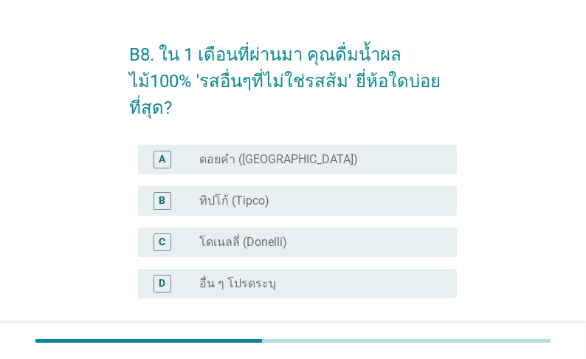
scroll to position [59, 0]
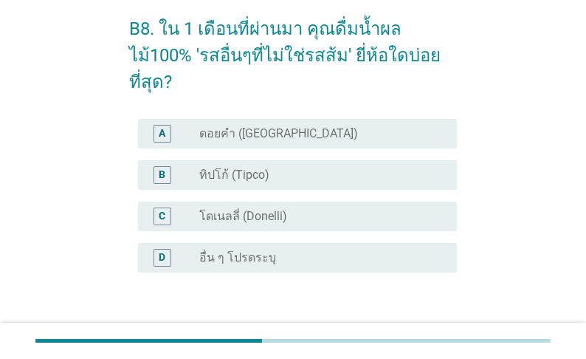
click at [217, 168] on label "ทิปโก้ (Tipco)" at bounding box center [234, 175] width 70 height 15
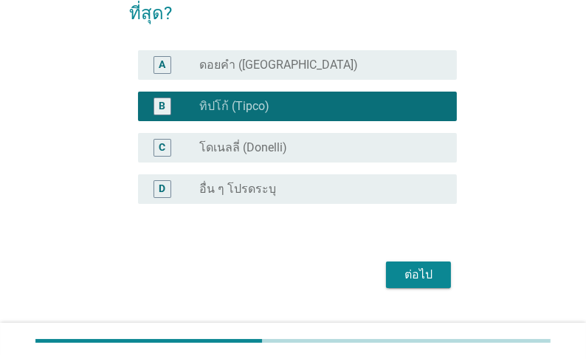
scroll to position [129, 0]
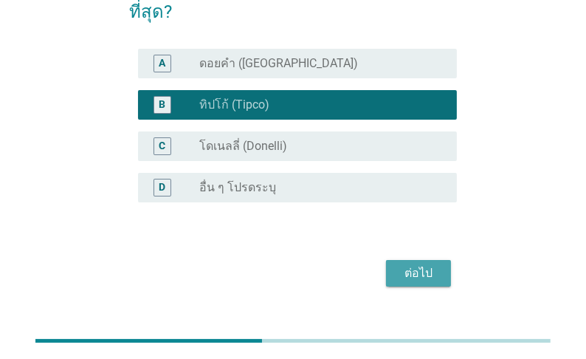
click at [426, 264] on div "ต่อไป" at bounding box center [418, 273] width 41 height 18
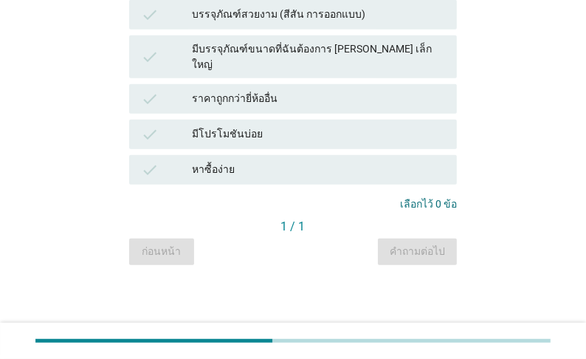
scroll to position [827, 0]
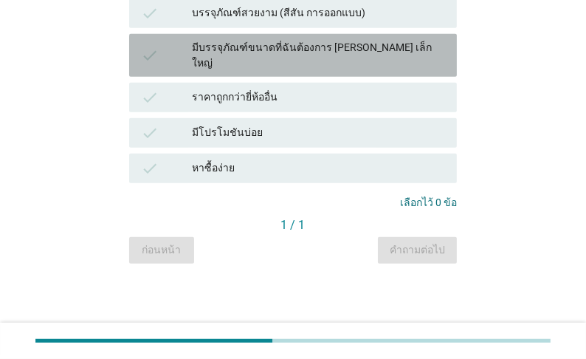
click at [298, 71] on div "มีบรรจุภัณฑ์ขนาดที่ฉันต้องการ [PERSON_NAME] เล็ก ใหญ่" at bounding box center [318, 55] width 253 height 31
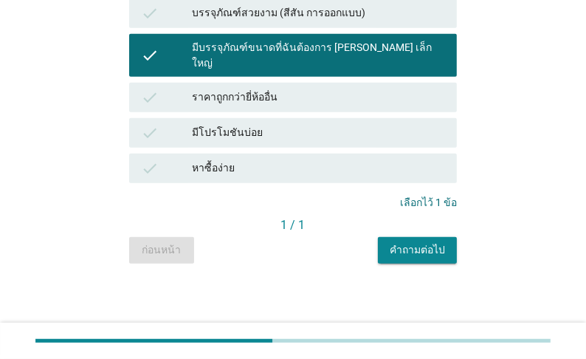
scroll to position [945, 0]
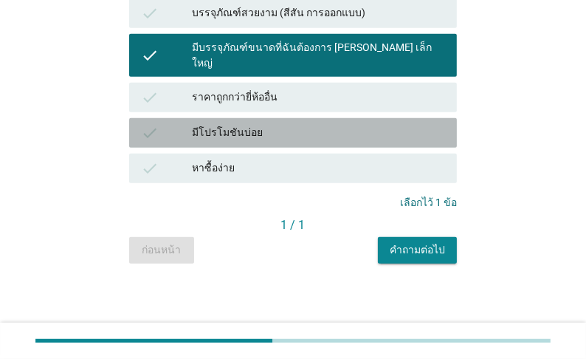
click at [266, 142] on div "มีโปรโมชันบ่อย" at bounding box center [318, 133] width 253 height 18
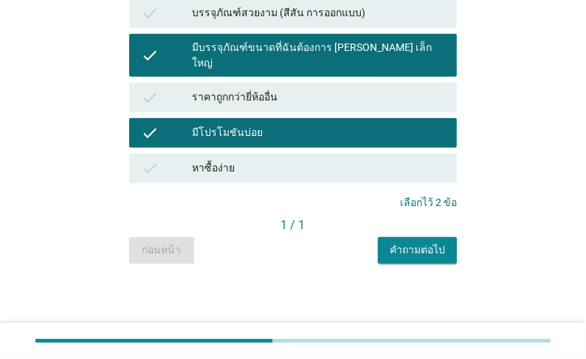
click at [248, 177] on div "หาซื้อง่าย" at bounding box center [318, 168] width 253 height 18
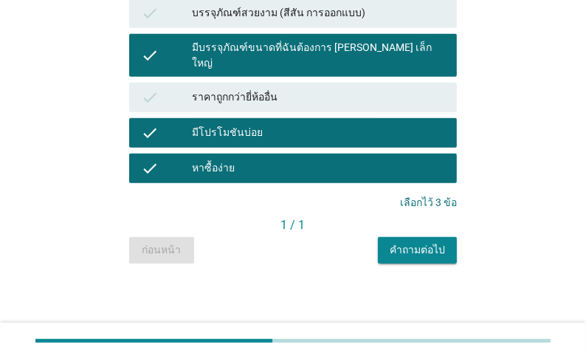
scroll to position [1009, 0]
click at [402, 254] on div "คำถามต่อไป" at bounding box center [417, 250] width 55 height 16
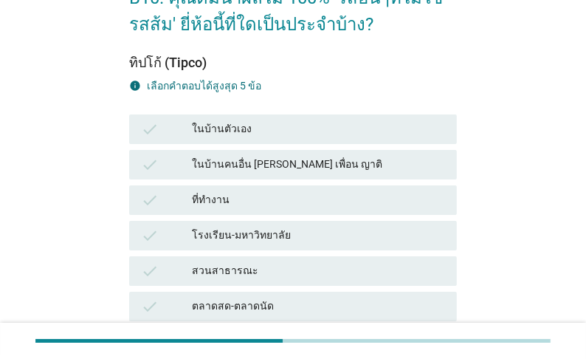
scroll to position [118, 0]
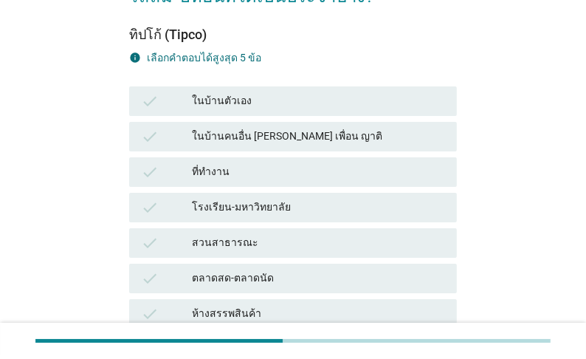
click at [241, 110] on div "ในบ้านตัวเอง" at bounding box center [318, 101] width 253 height 18
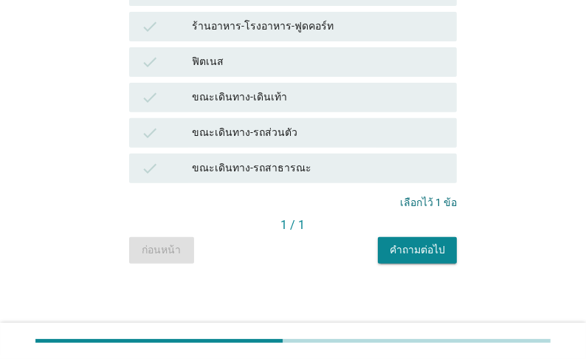
scroll to position [548, 0]
click at [405, 252] on div "คำถามต่อไป" at bounding box center [417, 250] width 55 height 16
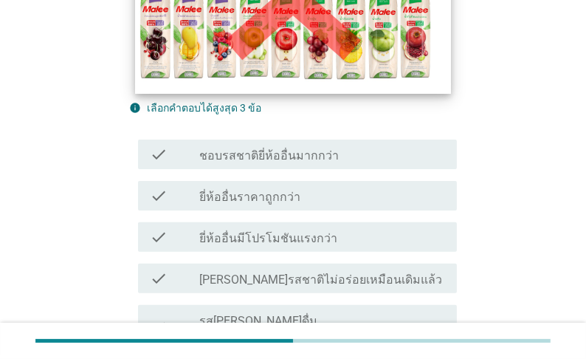
scroll to position [354, 0]
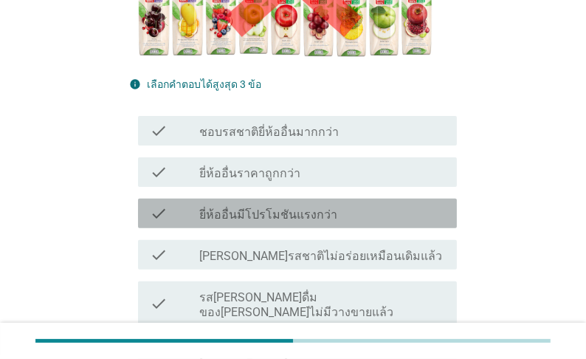
click at [316, 207] on label "ยี่ห้ออื่นมีโปรโมชันแรงกว่า" at bounding box center [268, 214] width 138 height 15
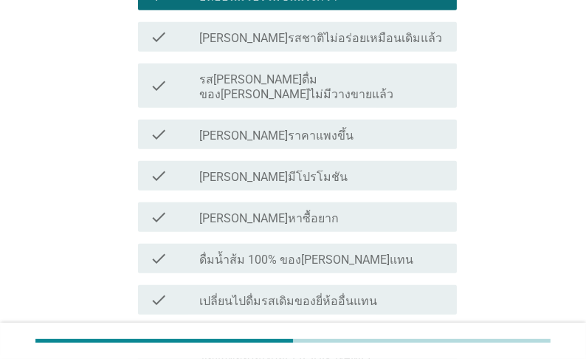
scroll to position [591, 0]
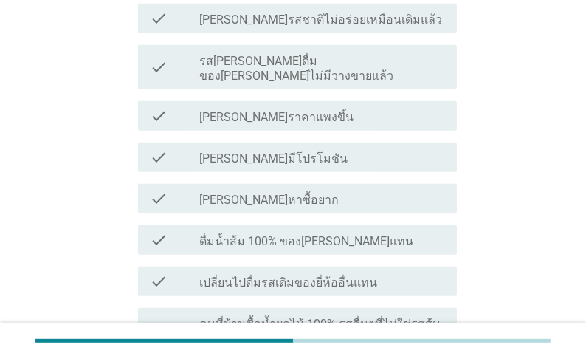
click at [344, 151] on label "[PERSON_NAME]มีโปรโมชัน" at bounding box center [273, 158] width 148 height 15
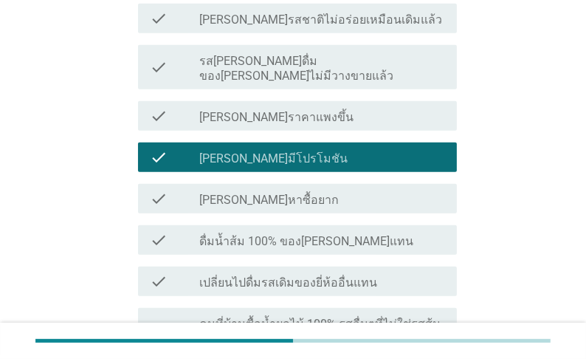
click at [278, 193] on label "[PERSON_NAME]หาซื้อยาก" at bounding box center [269, 200] width 140 height 15
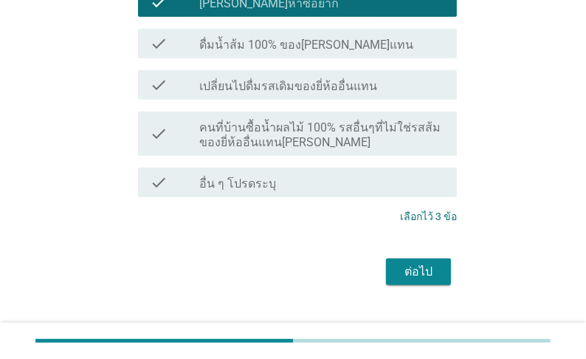
scroll to position [788, 0]
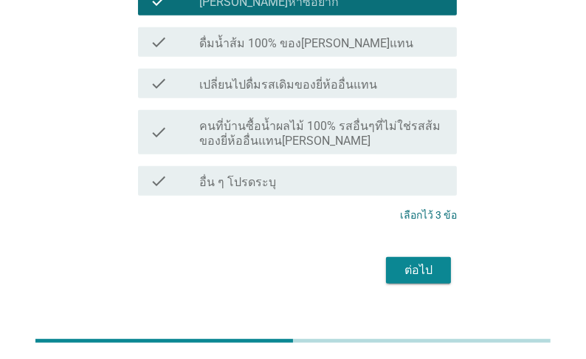
click at [423, 261] on div "ต่อไป" at bounding box center [418, 270] width 41 height 18
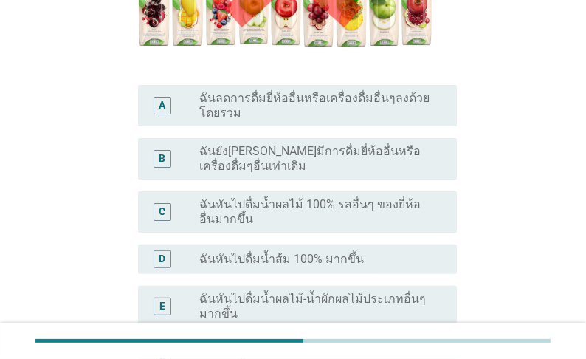
scroll to position [354, 0]
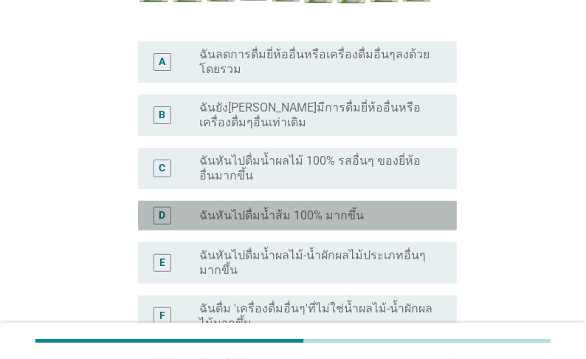
click at [342, 202] on div "D radio_button_unchecked ฉันหันไปดื่มน้ำส้ม 100% มากขึ้น" at bounding box center [297, 216] width 319 height 30
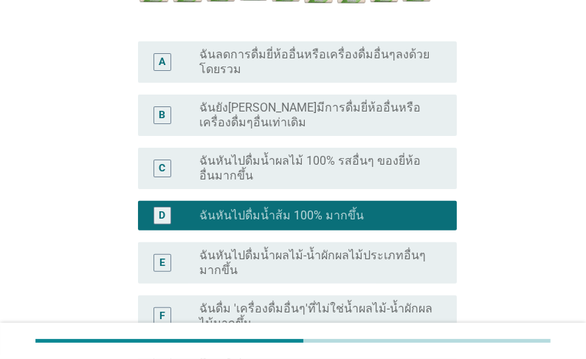
click at [337, 208] on label "ฉันหันไปดื่มน้ำส้ม 100% มากขึ้น" at bounding box center [281, 215] width 165 height 15
click at [295, 154] on label "ฉันหันไปดื่มน้ำผลไม้ 100% รสอื่นๆ ของยี่ห้ออื่นมากขึ้น" at bounding box center [316, 169] width 234 height 30
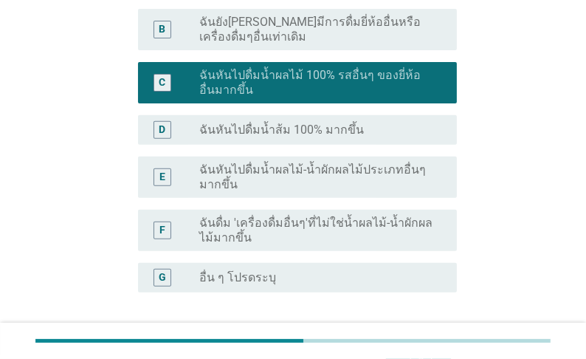
scroll to position [530, 0]
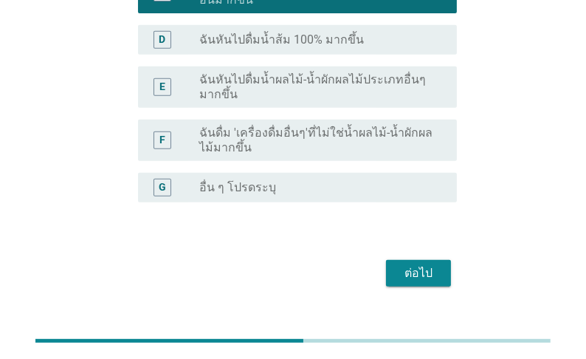
click at [422, 264] on div "ต่อไป" at bounding box center [418, 273] width 41 height 18
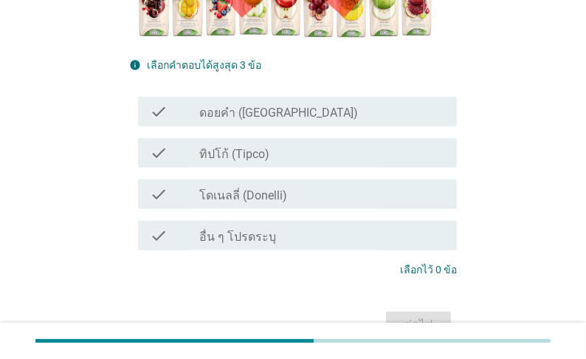
scroll to position [413, 0]
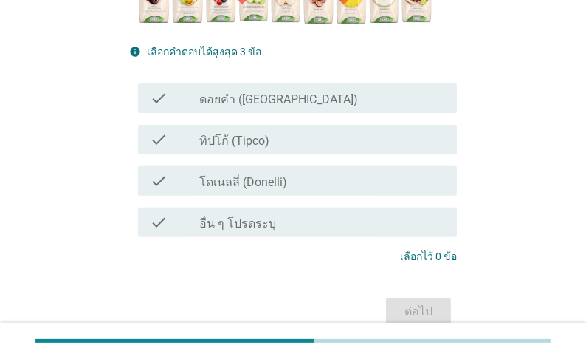
click at [216, 134] on label "ทิปโก้ (Tipco)" at bounding box center [234, 141] width 70 height 15
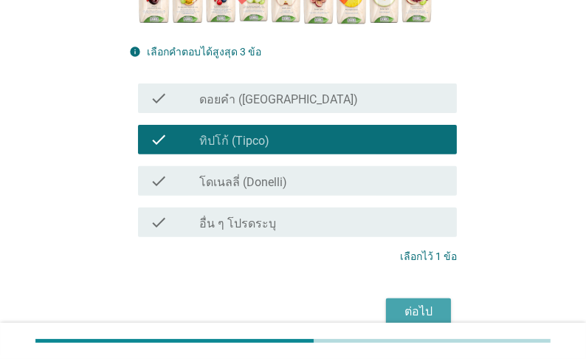
click at [420, 303] on div "ต่อไป" at bounding box center [418, 312] width 41 height 18
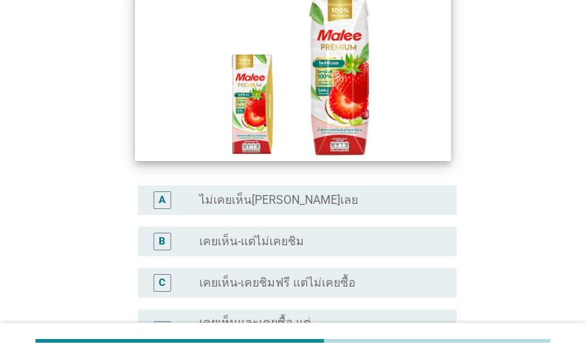
scroll to position [236, 0]
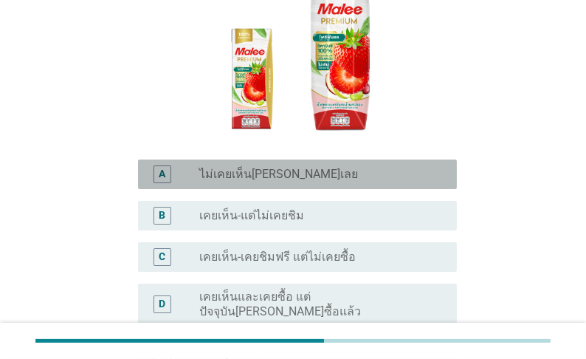
click at [293, 167] on label "ไม่เคยเห็น[PERSON_NAME]เลย" at bounding box center [278, 174] width 159 height 15
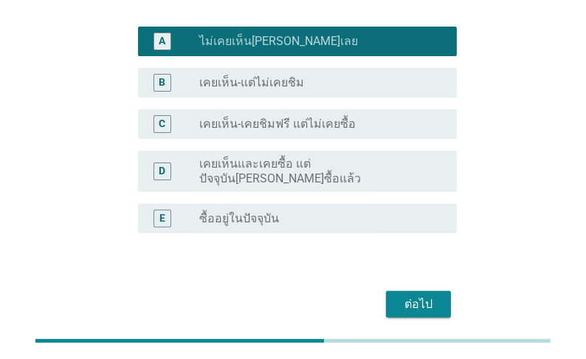
scroll to position [374, 0]
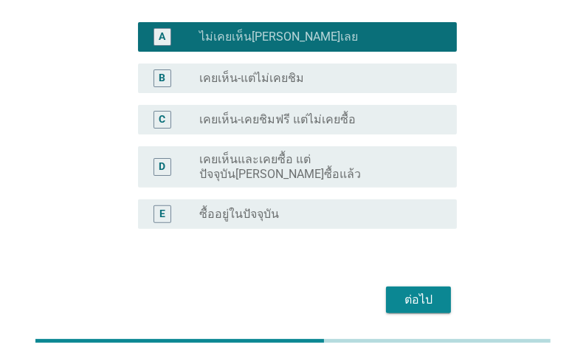
click at [417, 291] on div "ต่อไป" at bounding box center [418, 300] width 41 height 18
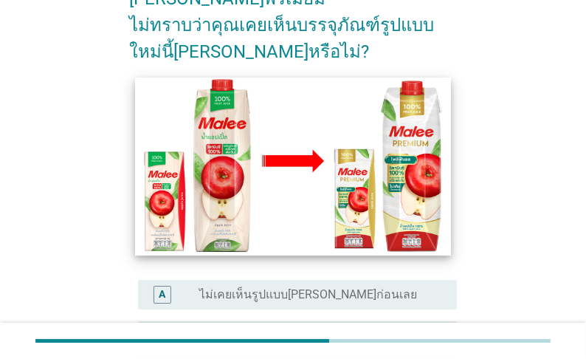
scroll to position [177, 0]
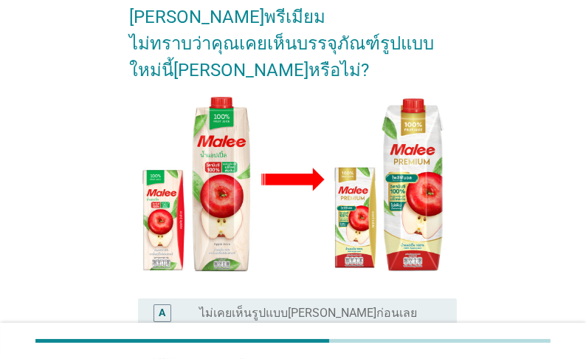
click at [303, 306] on label "ไม่เคยเห็นรูปแบบ[PERSON_NAME]ก่อนเลย" at bounding box center [308, 313] width 218 height 15
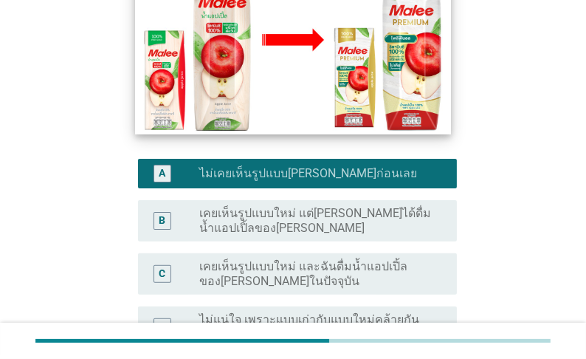
scroll to position [413, 0]
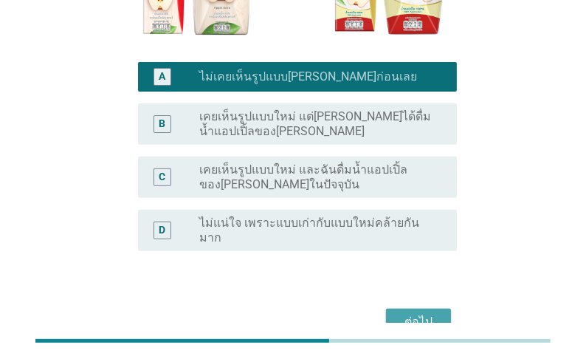
click at [400, 313] on div "ต่อไป" at bounding box center [418, 322] width 41 height 18
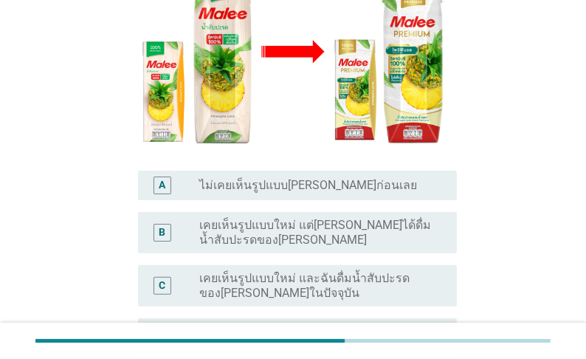
scroll to position [354, 0]
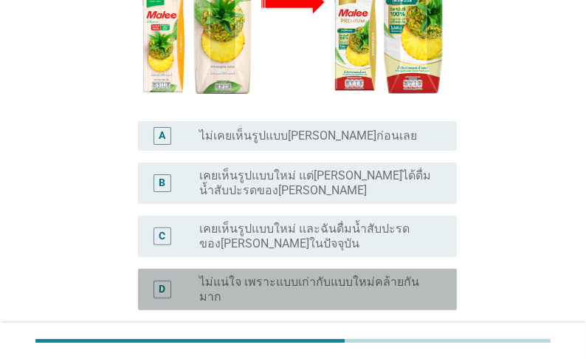
click at [320, 275] on label "ไม่แน่ใจ เพราะแบบเก่ากับแบบใหม่คล้ายกันมาก" at bounding box center [316, 290] width 234 height 30
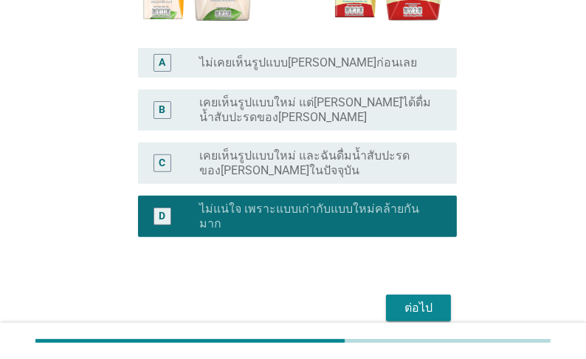
scroll to position [436, 0]
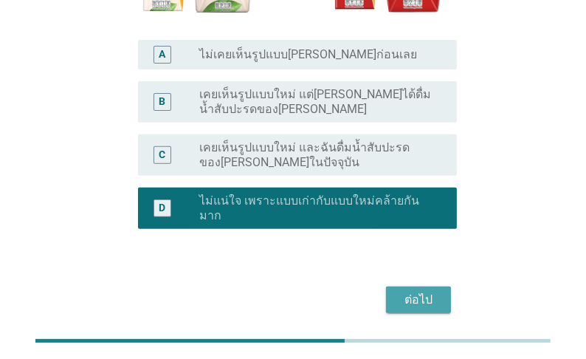
click at [421, 291] on div "ต่อไป" at bounding box center [418, 300] width 41 height 18
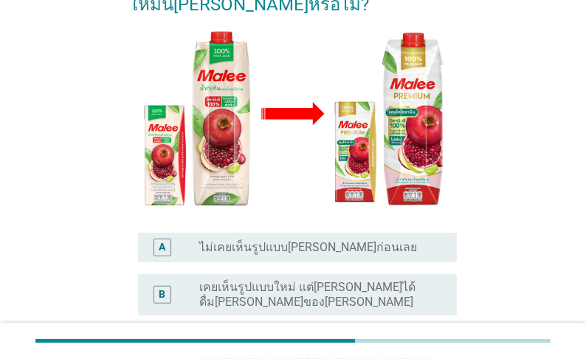
scroll to position [236, 0]
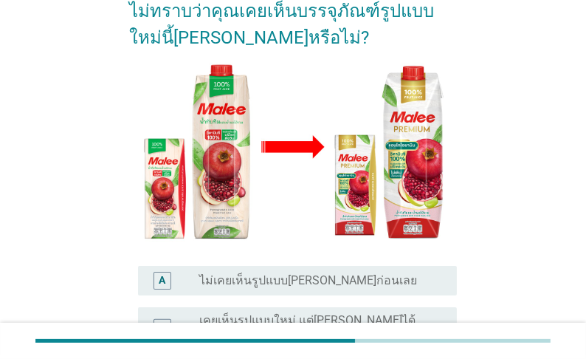
click at [331, 273] on label "ไม่เคยเห็นรูปแบบ[PERSON_NAME]ก่อนเลย" at bounding box center [308, 280] width 218 height 15
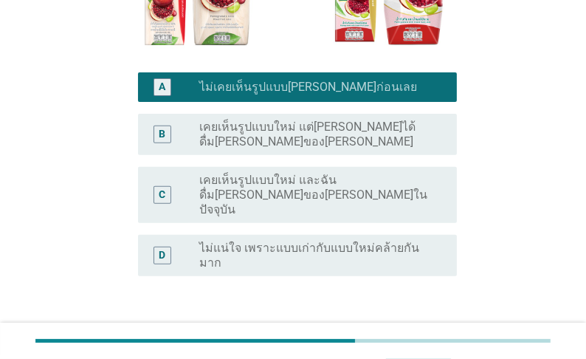
scroll to position [436, 0]
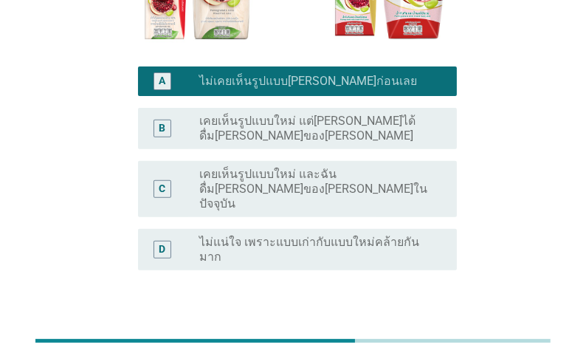
click at [422, 332] on div "ต่อไป" at bounding box center [418, 341] width 41 height 18
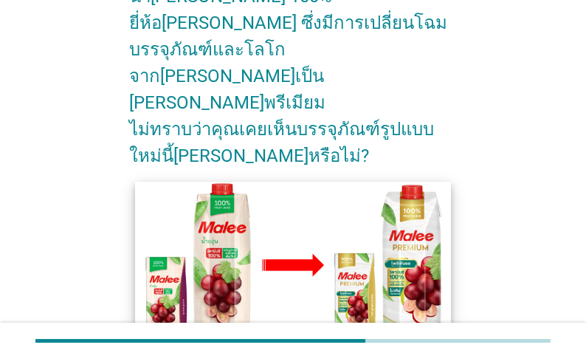
scroll to position [177, 0]
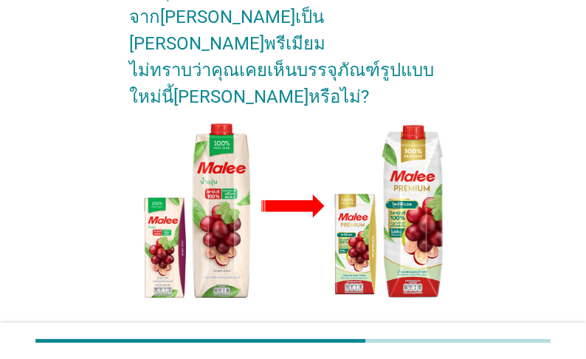
click at [386, 332] on label "ไม่เคยเห็นรูปแบบ[PERSON_NAME]ก่อนเลย" at bounding box center [308, 339] width 218 height 15
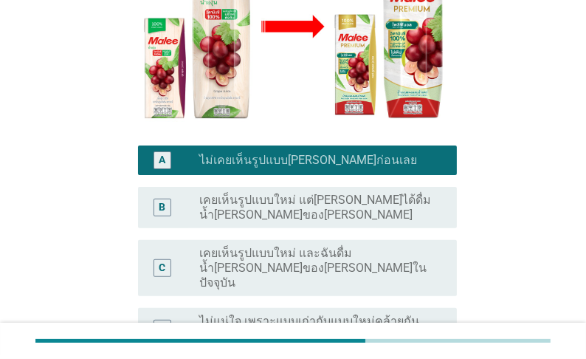
scroll to position [413, 0]
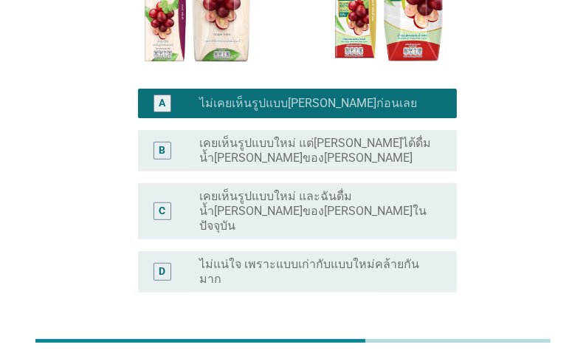
click at [420, 354] on div "ต่อไป" at bounding box center [418, 363] width 41 height 18
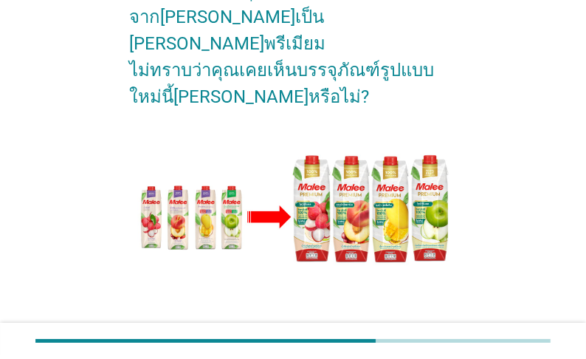
scroll to position [236, 0]
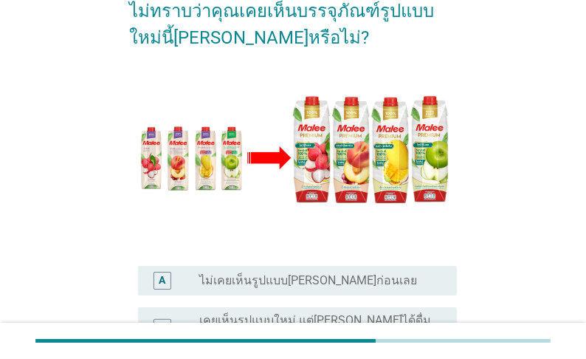
click at [383, 273] on label "ไม่เคยเห็นรูปแบบ[PERSON_NAME]ก่อนเลย" at bounding box center [308, 280] width 218 height 15
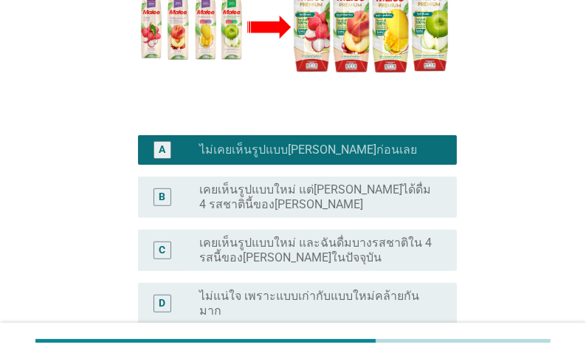
scroll to position [462, 0]
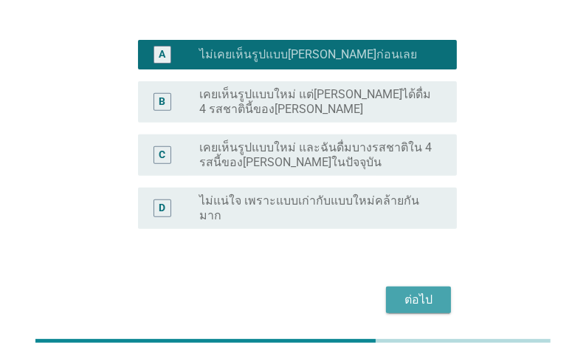
click at [410, 291] on div "ต่อไป" at bounding box center [418, 300] width 41 height 18
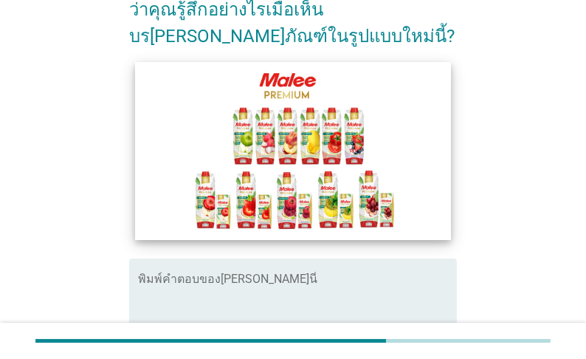
scroll to position [177, 0]
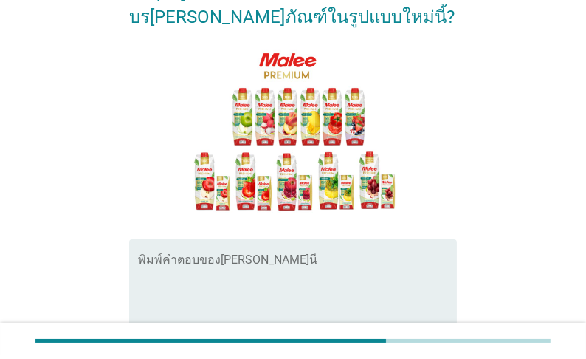
click at [258, 239] on div "พิมพ์คำตอบของ[PERSON_NAME]นี่" at bounding box center [297, 286] width 319 height 95
click at [199, 257] on textarea "พิมพ์คำตอบของคุณ ที่นี่" at bounding box center [297, 296] width 319 height 78
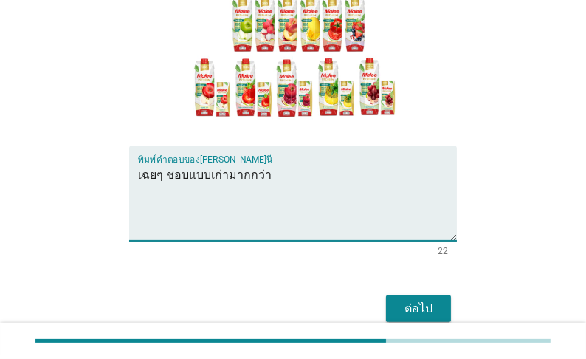
scroll to position [295, 0]
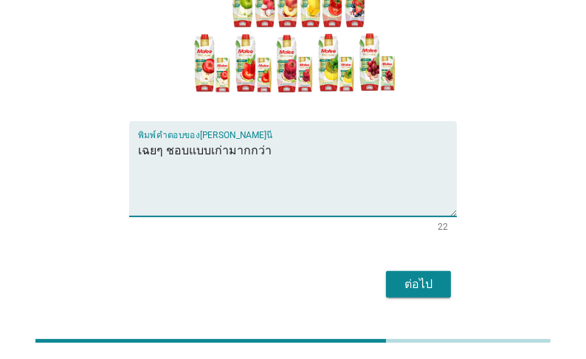
type textarea "เฉยๆ ชอบแบบเก่ามากกว่า"
click at [413, 275] on div "ต่อไป" at bounding box center [418, 284] width 41 height 18
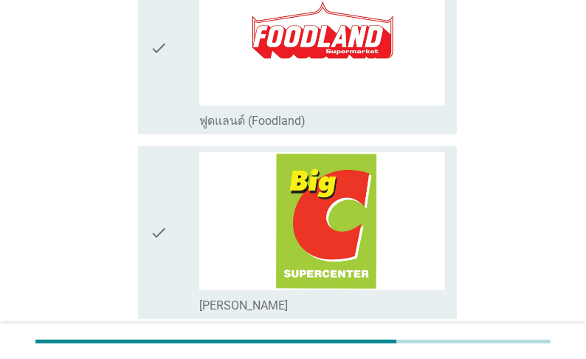
scroll to position [945, 0]
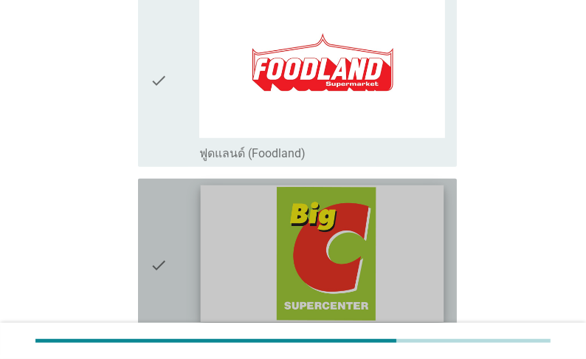
click at [289, 251] on img at bounding box center [322, 253] width 244 height 137
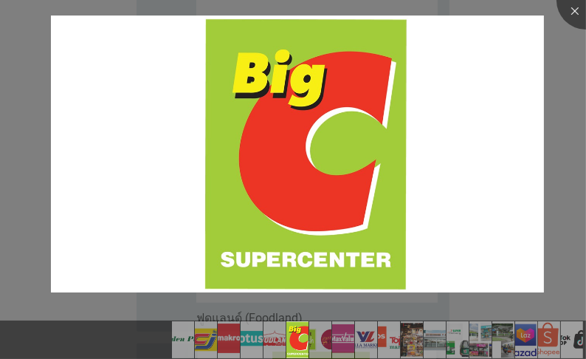
scroll to position [709, 0]
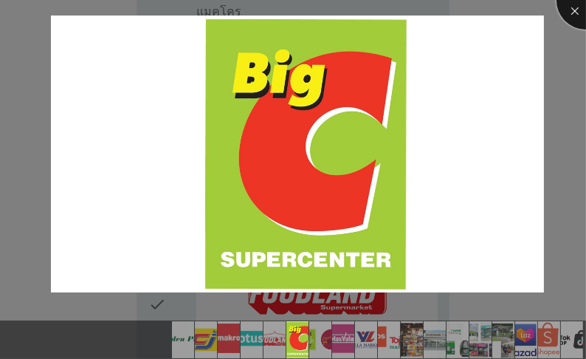
click at [571, 8] on div at bounding box center [586, -1] width 59 height 59
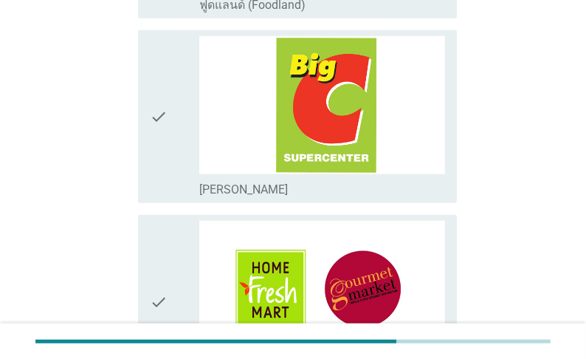
scroll to position [1122, 0]
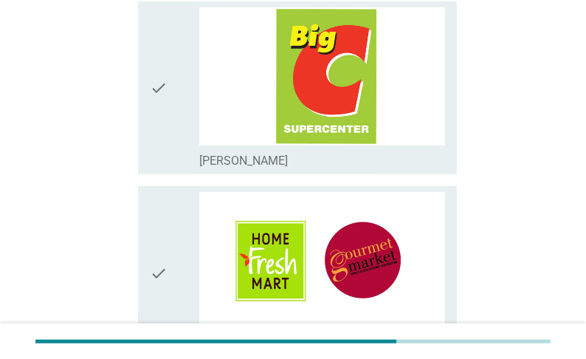
click at [217, 168] on label "[PERSON_NAME]" at bounding box center [243, 161] width 89 height 15
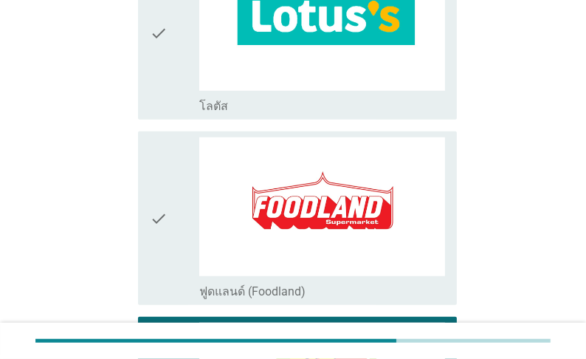
scroll to position [827, 0]
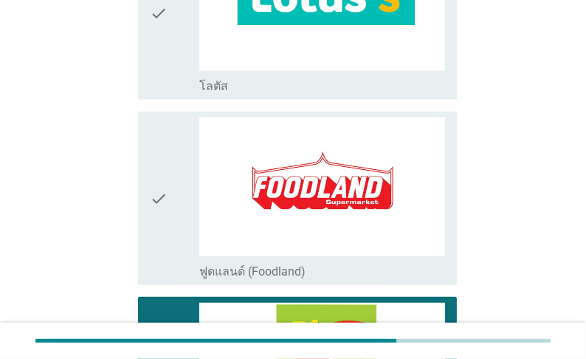
click at [221, 94] on label "โลตัส" at bounding box center [213, 86] width 29 height 15
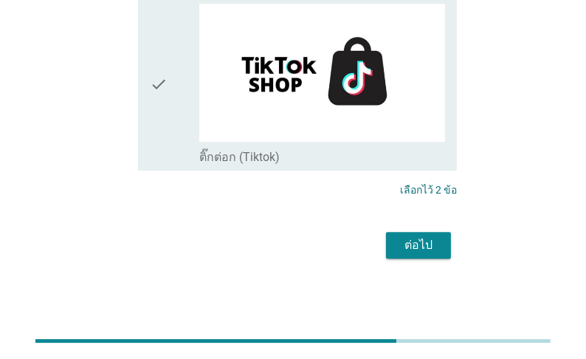
scroll to position [3548, 0]
click at [431, 246] on div "ต่อไป" at bounding box center [418, 245] width 41 height 18
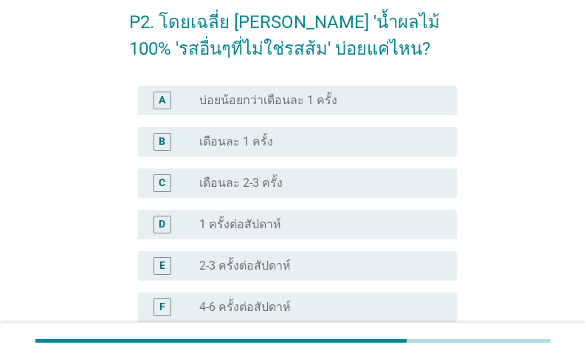
scroll to position [118, 0]
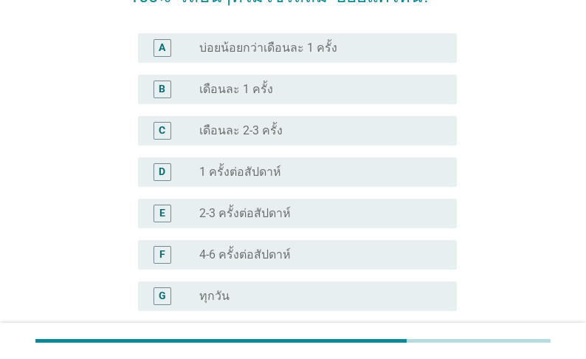
click at [262, 131] on label "เดือนละ 2-3 ครั้ง" at bounding box center [240, 130] width 83 height 15
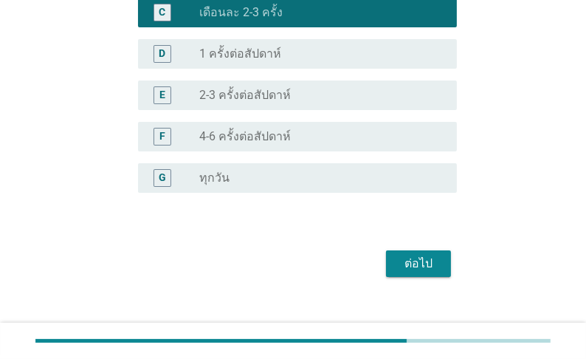
scroll to position [253, 0]
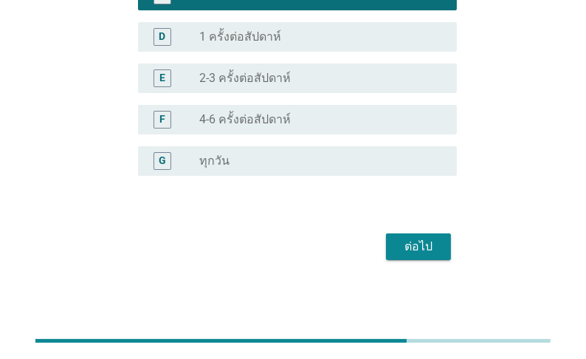
click at [427, 248] on div "ต่อไป" at bounding box center [418, 247] width 41 height 18
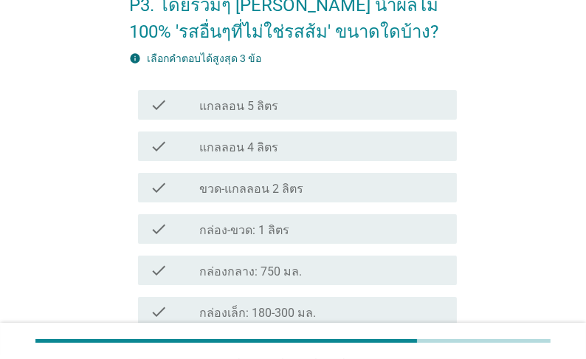
scroll to position [177, 0]
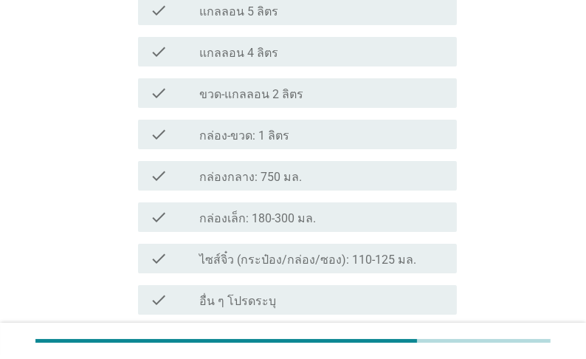
click at [244, 185] on label "กล่องกลาง: 750 มล." at bounding box center [250, 177] width 103 height 15
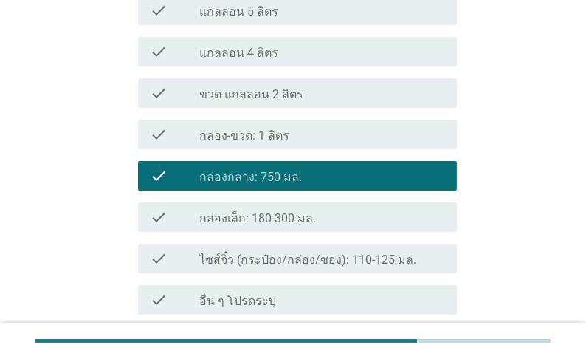
click at [216, 143] on label "กล่อง-ขวด: 1 ลิตร" at bounding box center [244, 135] width 90 height 15
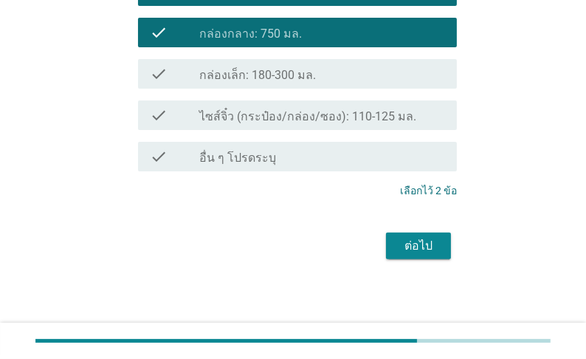
scroll to position [352, 0]
click at [426, 248] on div "ต่อไป" at bounding box center [418, 246] width 41 height 18
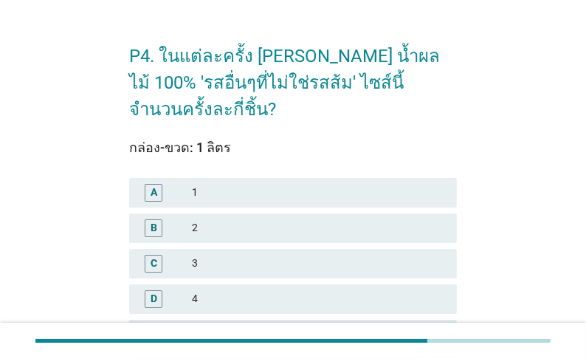
scroll to position [59, 0]
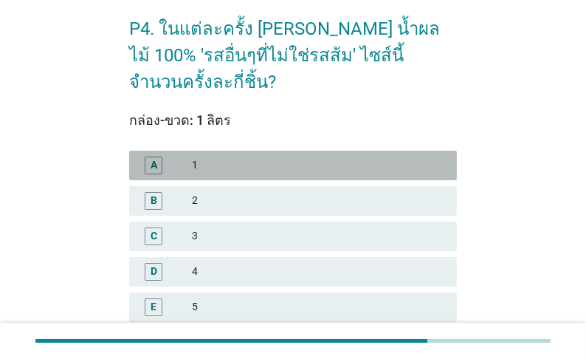
click at [171, 156] on div "A" at bounding box center [166, 165] width 51 height 18
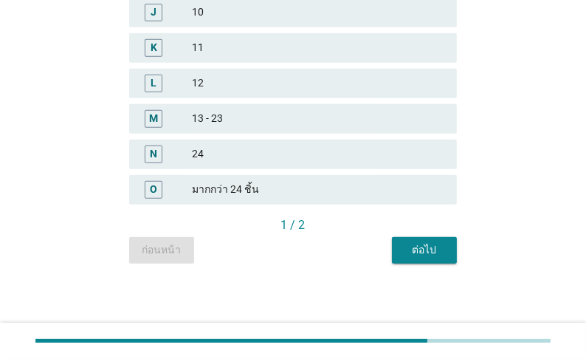
scroll to position [614, 0]
click at [440, 247] on div "ต่อไป" at bounding box center [424, 250] width 41 height 16
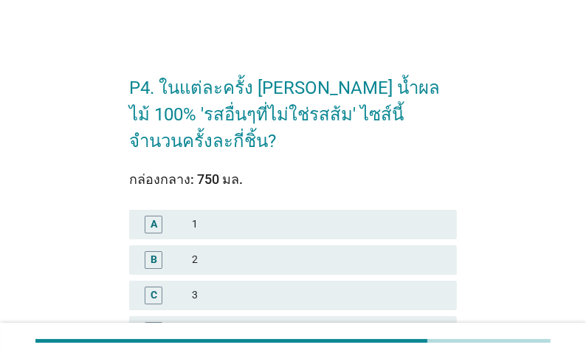
click at [180, 216] on div "A" at bounding box center [166, 225] width 51 height 18
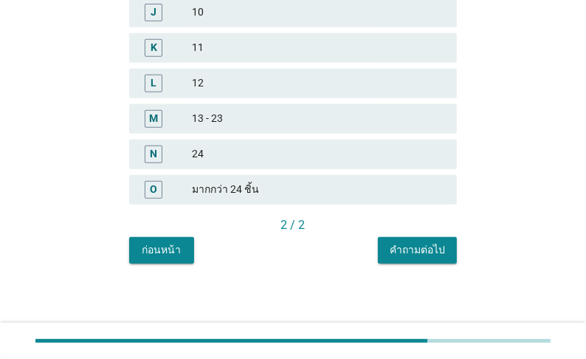
scroll to position [614, 0]
click at [418, 249] on div "คำถามต่อไป" at bounding box center [417, 250] width 55 height 16
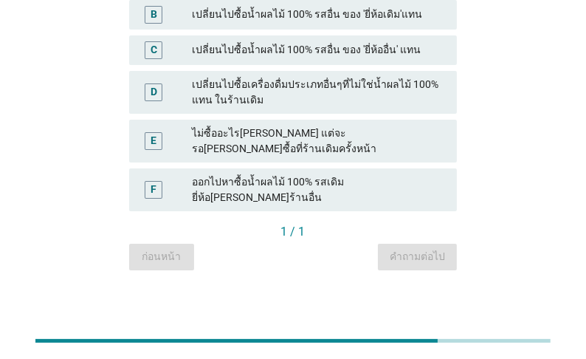
scroll to position [113, 0]
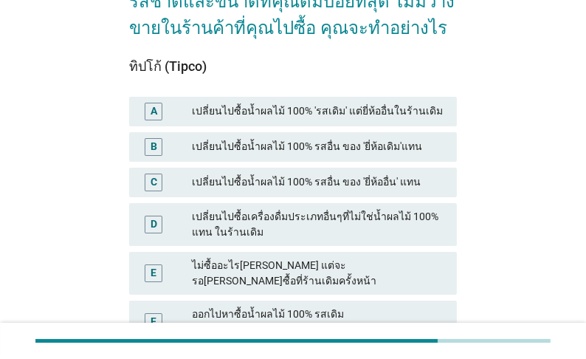
click at [289, 120] on div "เปลี่ยนไปซื้อน้ำผลไม้ 100% 'รสเดิม' แต่ยี่ห้ออื่นในร้านเดิม" at bounding box center [318, 112] width 253 height 18
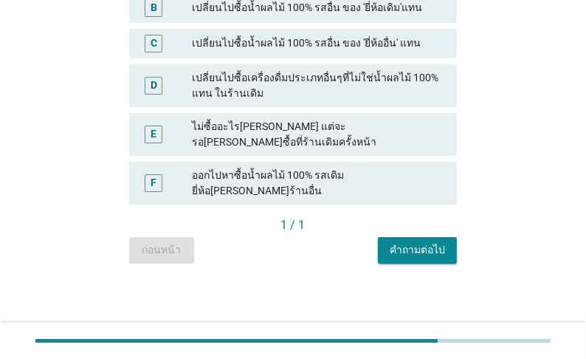
scroll to position [408, 0]
click at [398, 250] on div "คำถามต่อไป" at bounding box center [417, 250] width 55 height 16
